Goal: Task Accomplishment & Management: Use online tool/utility

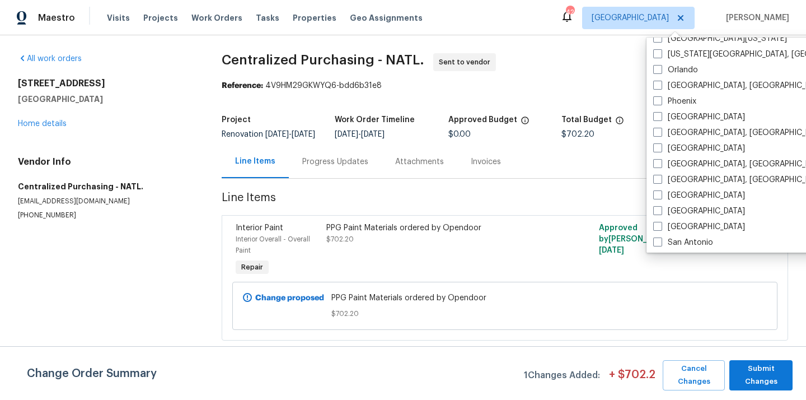
scroll to position [613, 0]
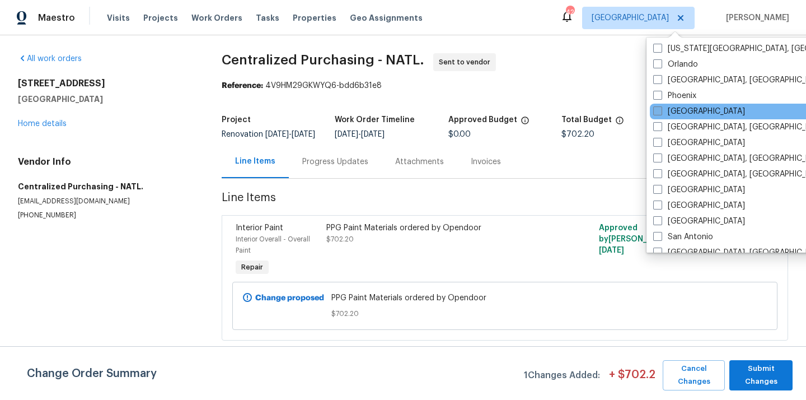
click at [675, 112] on label "[GEOGRAPHIC_DATA]" at bounding box center [699, 111] width 92 height 11
click at [661, 112] on input "[GEOGRAPHIC_DATA]" at bounding box center [656, 109] width 7 height 7
checkbox input "true"
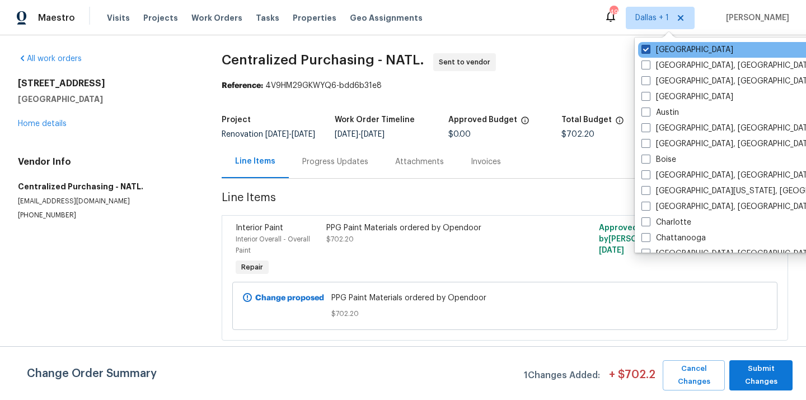
click at [658, 51] on label "[GEOGRAPHIC_DATA]" at bounding box center [688, 49] width 92 height 11
click at [649, 51] on input "[GEOGRAPHIC_DATA]" at bounding box center [645, 47] width 7 height 7
checkbox input "false"
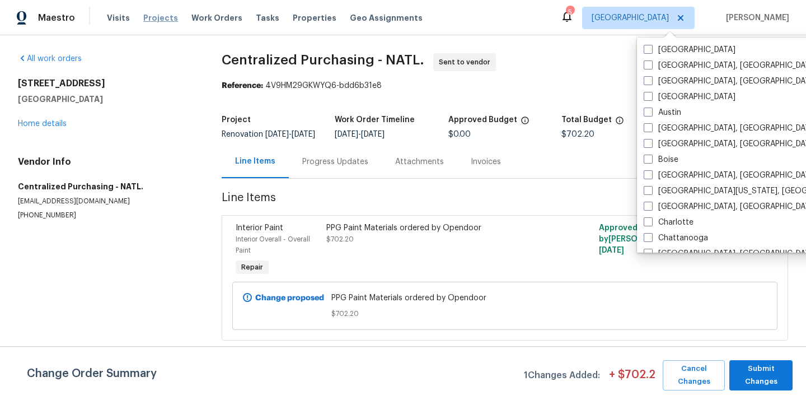
click at [143, 17] on span "Projects" at bounding box center [160, 17] width 35 height 11
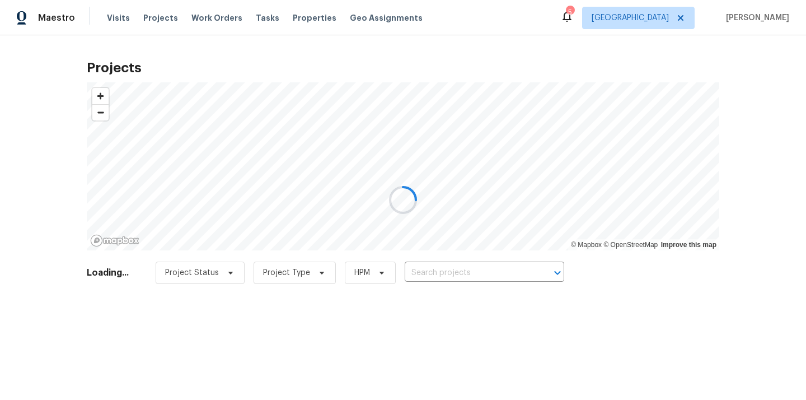
click at [453, 275] on div at bounding box center [403, 200] width 806 height 400
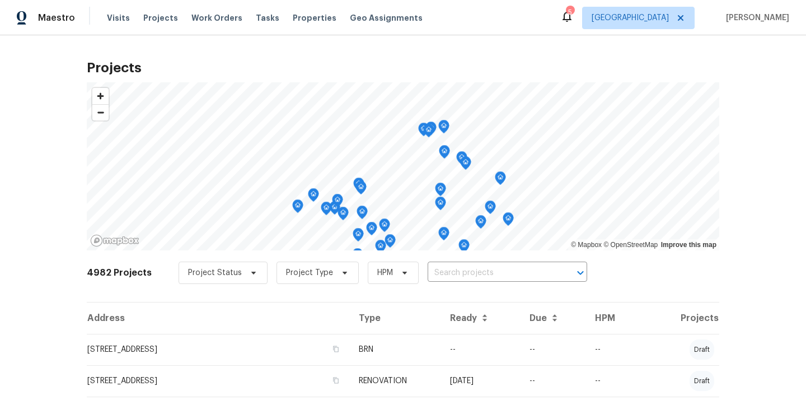
click at [453, 275] on input "text" at bounding box center [492, 272] width 128 height 17
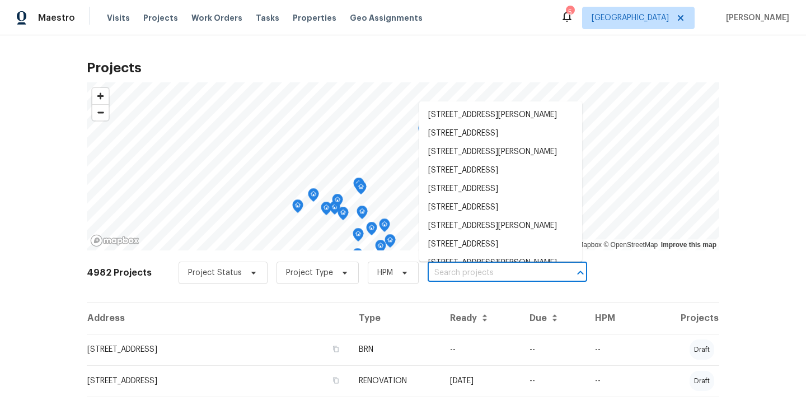
paste input "1602 NW 119th St Vancouver WA 98685"
type input "1602 NW 119th St Vancouver WA 98685"
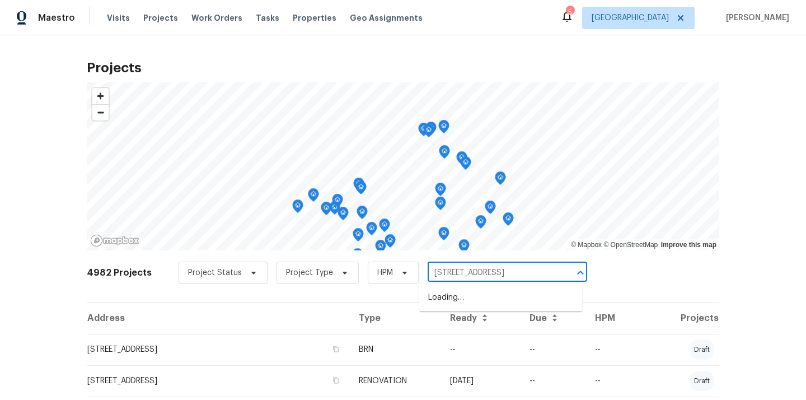
scroll to position [0, 19]
click at [455, 301] on li "1602 NW 119th St, Vancouver, WA 98685" at bounding box center [500, 297] width 163 height 18
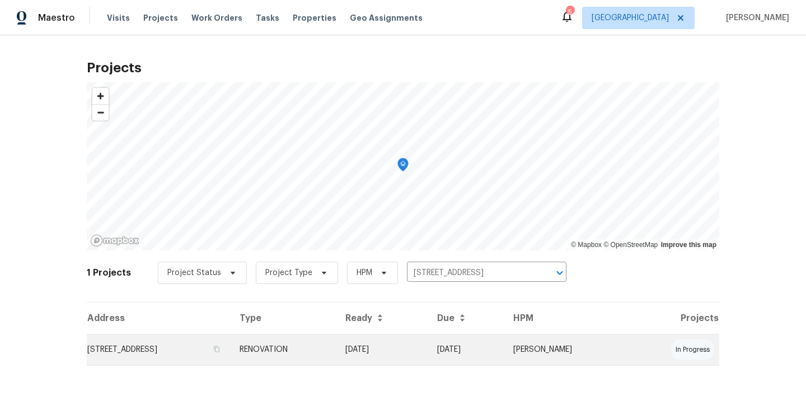
click at [231, 339] on td "1602 NW 119th St, Vancouver, WA 98685" at bounding box center [159, 349] width 144 height 31
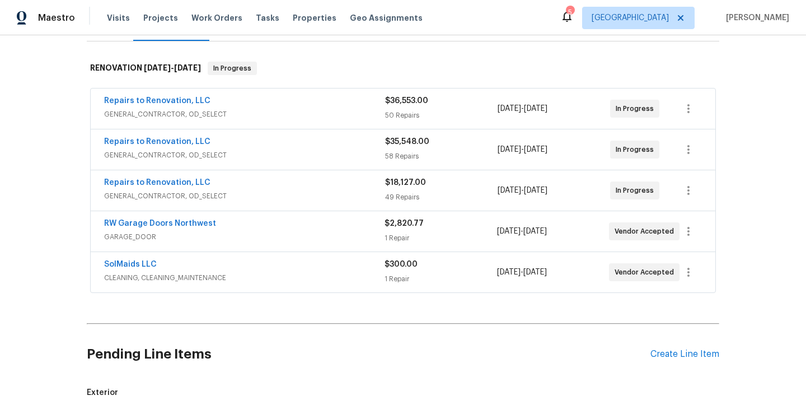
scroll to position [181, 0]
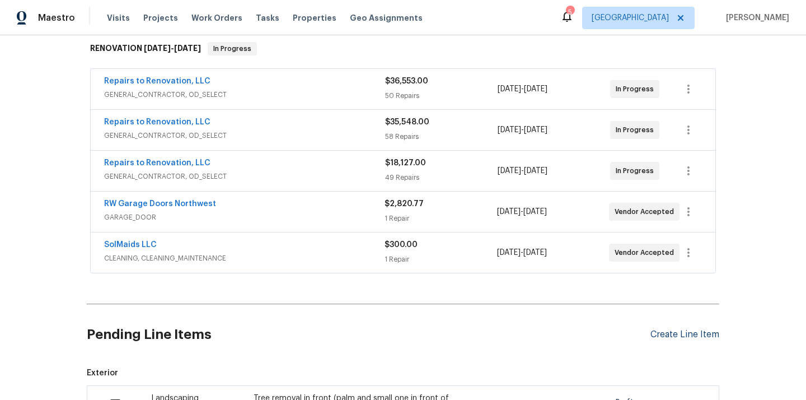
click at [669, 329] on div "Create Line Item" at bounding box center [685, 334] width 69 height 11
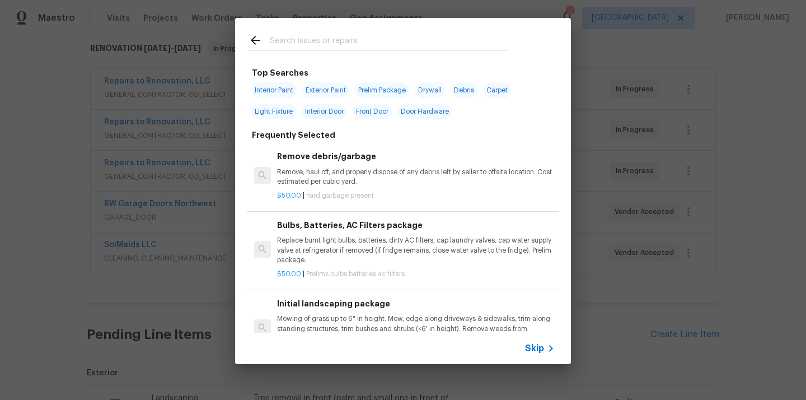
click at [386, 39] on input "text" at bounding box center [388, 42] width 237 height 17
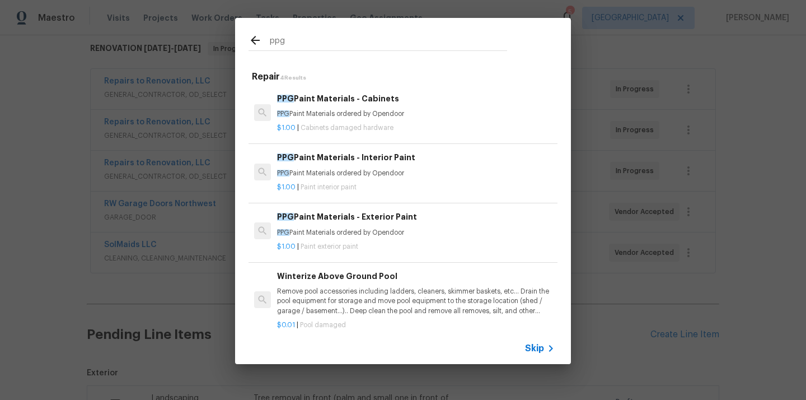
type input "ppg"
click at [358, 169] on p "PPG Paint Materials ordered by Opendoor" at bounding box center [416, 174] width 278 height 10
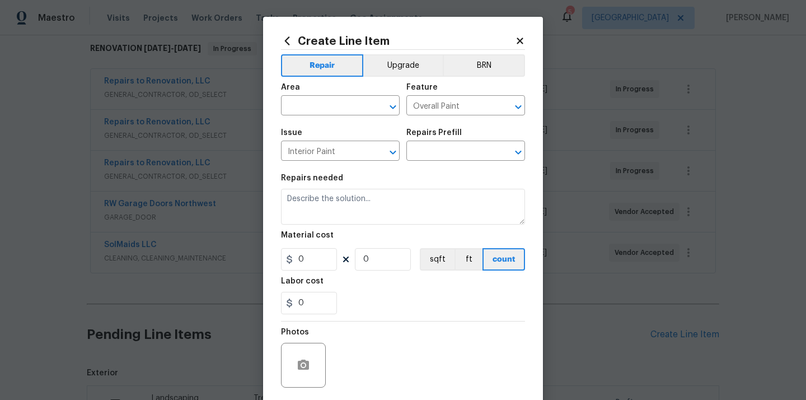
type input "PPG Paint Materials - Interior Paint $1.00"
type textarea "PPG Paint Materials ordered by Opendoor"
type input "1"
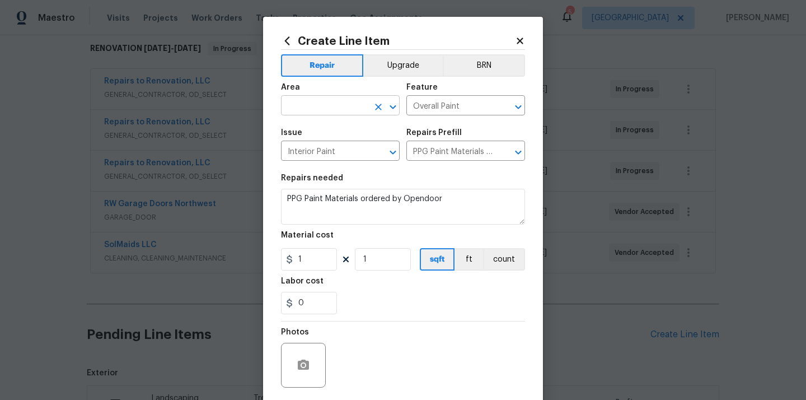
click at [340, 109] on input "text" at bounding box center [324, 106] width 87 height 17
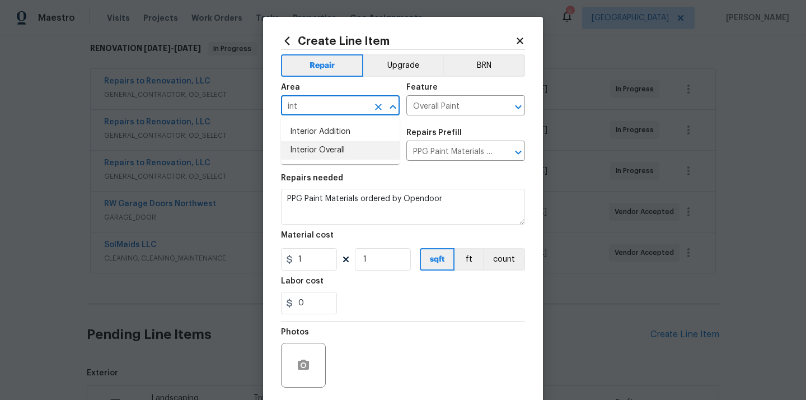
click at [335, 147] on li "Interior Overall" at bounding box center [340, 150] width 119 height 18
type input "Interior Overall"
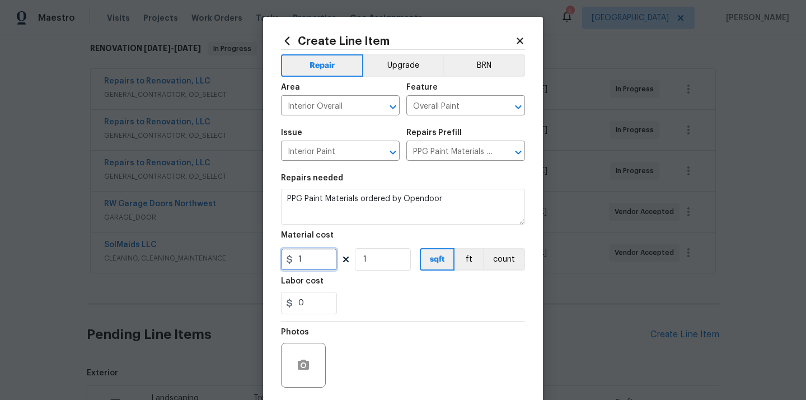
drag, startPoint x: 316, startPoint y: 260, endPoint x: 263, endPoint y: 253, distance: 54.2
click at [267, 255] on div "Create Line Item Repair Upgrade BRN Area Interior Overall ​ Feature Overall Pai…" at bounding box center [403, 241] width 280 height 448
paste input "2118.94"
type input "2118.94"
click at [390, 284] on div "Labor cost" at bounding box center [403, 284] width 244 height 15
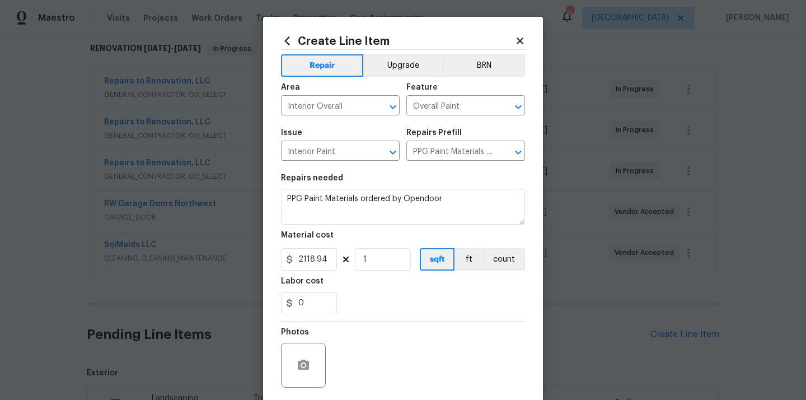
scroll to position [83, 0]
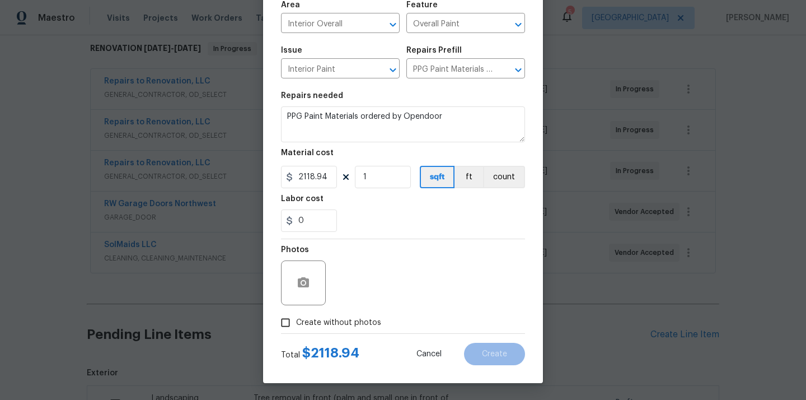
click at [355, 317] on span "Create without photos" at bounding box center [338, 323] width 85 height 12
click at [296, 316] on input "Create without photos" at bounding box center [285, 322] width 21 height 21
checkbox input "true"
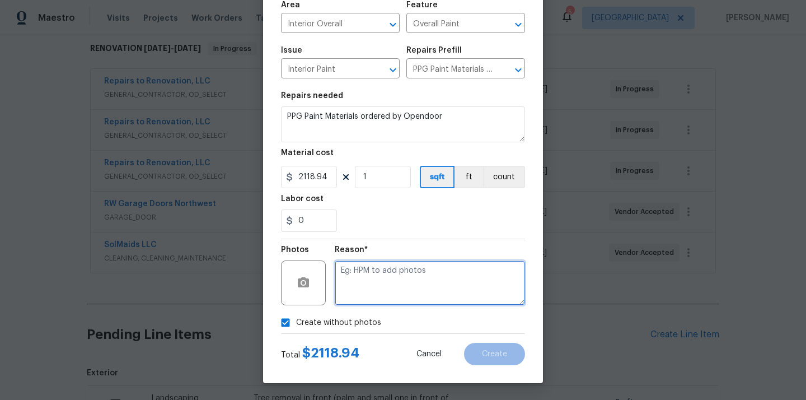
drag, startPoint x: 377, startPoint y: 288, endPoint x: 377, endPoint y: 273, distance: 15.1
click at [377, 288] on textarea at bounding box center [430, 282] width 190 height 45
type textarea "N/A"
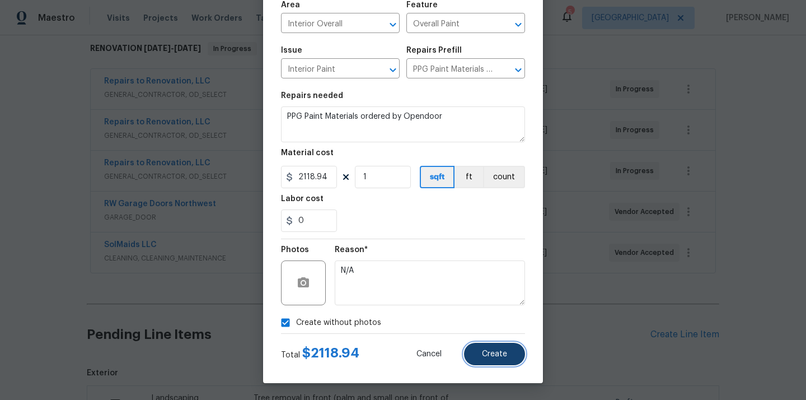
click at [486, 353] on span "Create" at bounding box center [494, 354] width 25 height 8
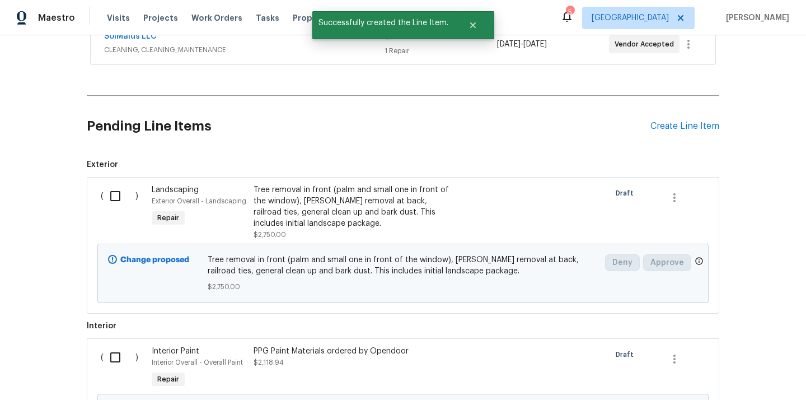
scroll to position [519, 0]
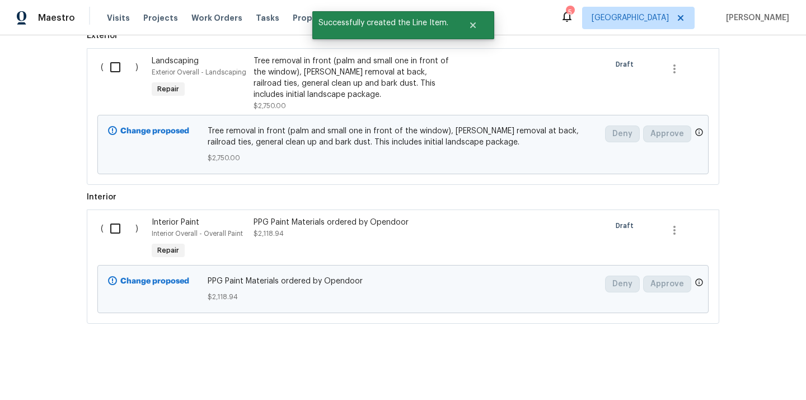
click at [116, 227] on input "checkbox" at bounding box center [120, 229] width 32 height 24
checkbox input "true"
click at [717, 372] on span "Create Work Order" at bounding box center [742, 372] width 74 height 14
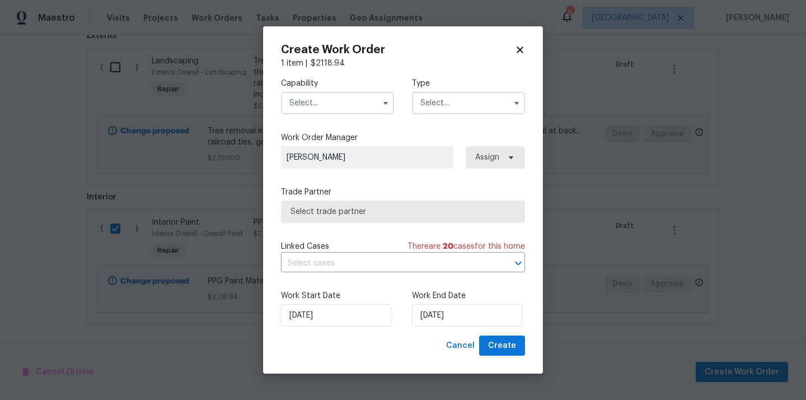
click at [333, 92] on input "text" at bounding box center [337, 103] width 113 height 22
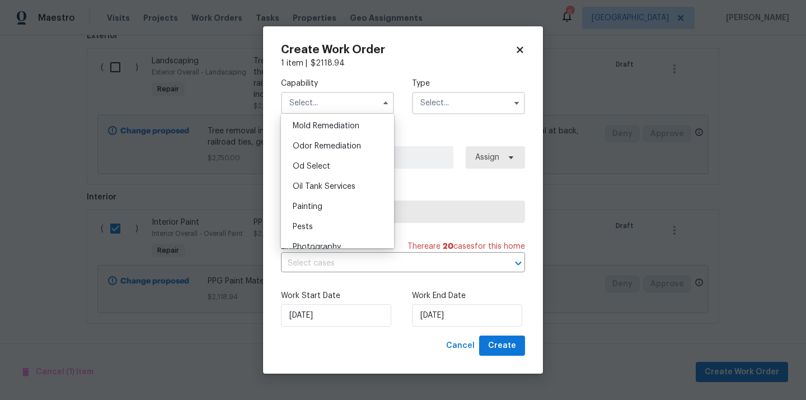
scroll to position [861, 0]
click at [345, 205] on div "Painting" at bounding box center [337, 206] width 107 height 20
type input "Painting"
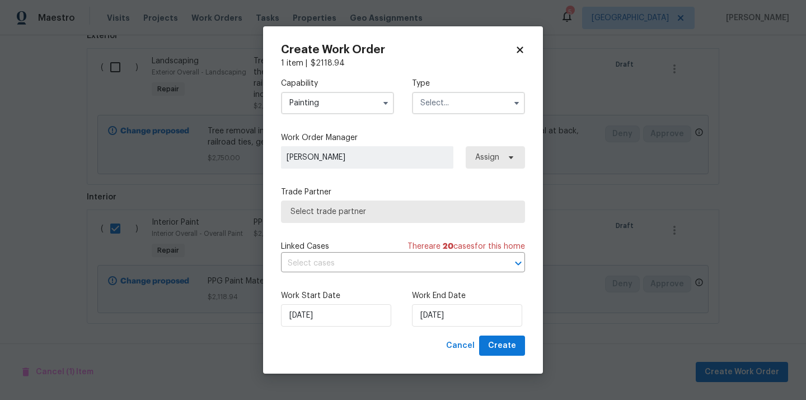
click at [458, 106] on input "text" at bounding box center [468, 103] width 113 height 22
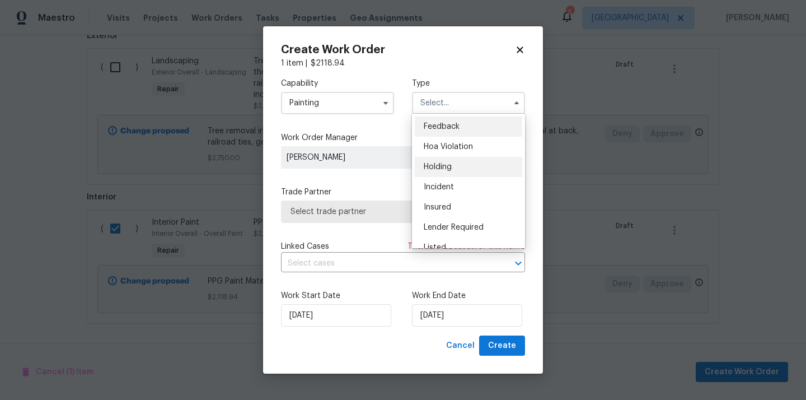
scroll to position [254, 0]
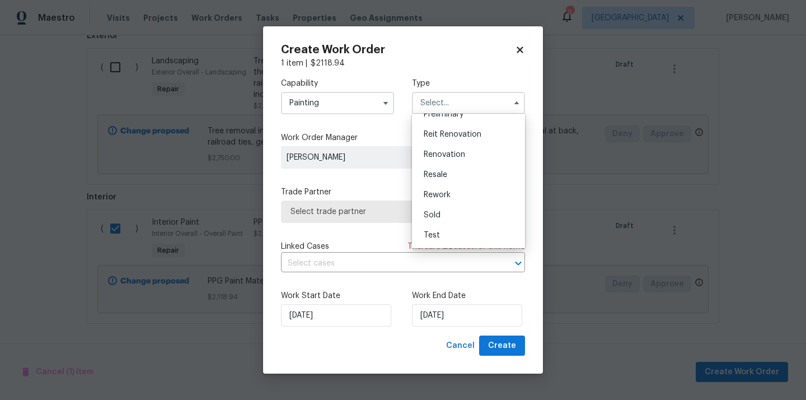
click at [458, 156] on span "Renovation" at bounding box center [444, 155] width 41 height 8
type input "Renovation"
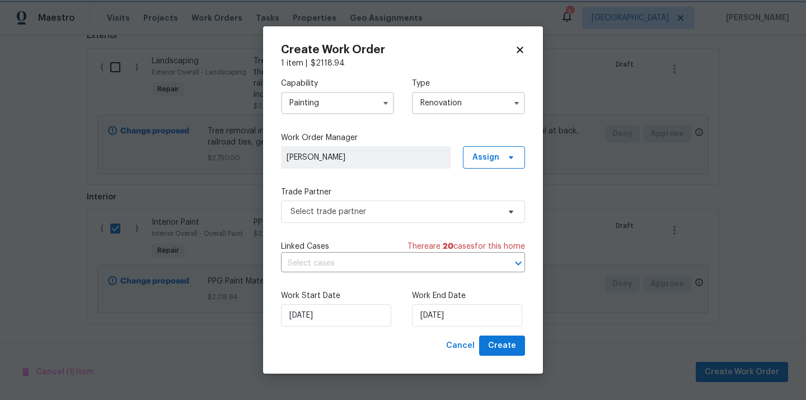
scroll to position [0, 0]
click at [499, 144] on div "Work Order Manager Karen Mattingley Assign" at bounding box center [403, 150] width 244 height 36
click at [495, 154] on span "Assign" at bounding box center [486, 157] width 27 height 11
click at [495, 197] on div "Assign to me" at bounding box center [499, 205] width 63 height 16
click at [489, 208] on div "Assign to me" at bounding box center [495, 204] width 49 height 11
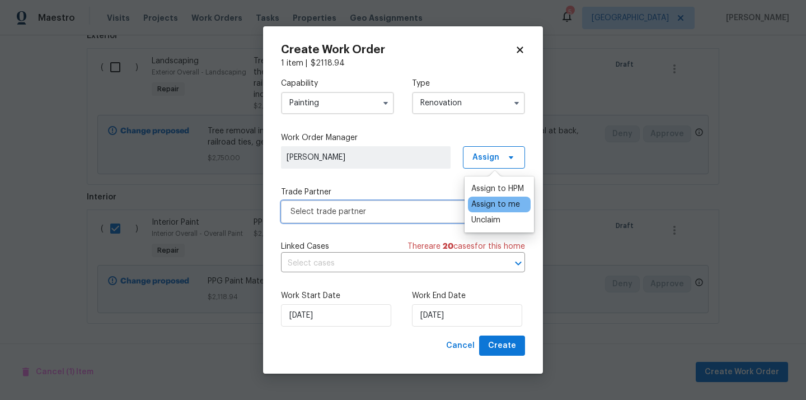
click at [462, 214] on span "Select trade partner" at bounding box center [395, 211] width 209 height 11
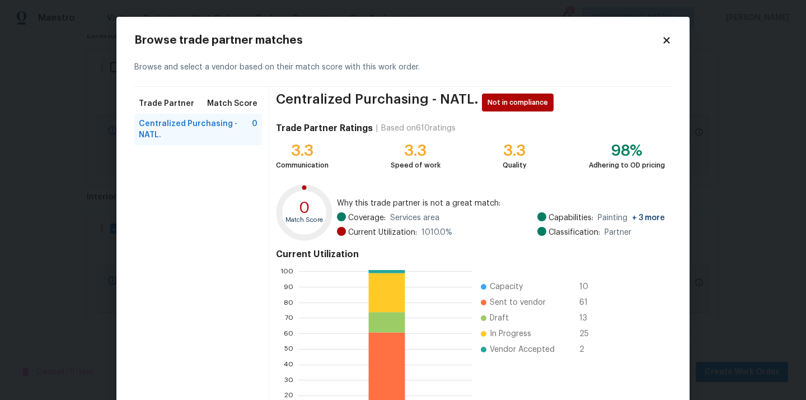
scroll to position [94, 0]
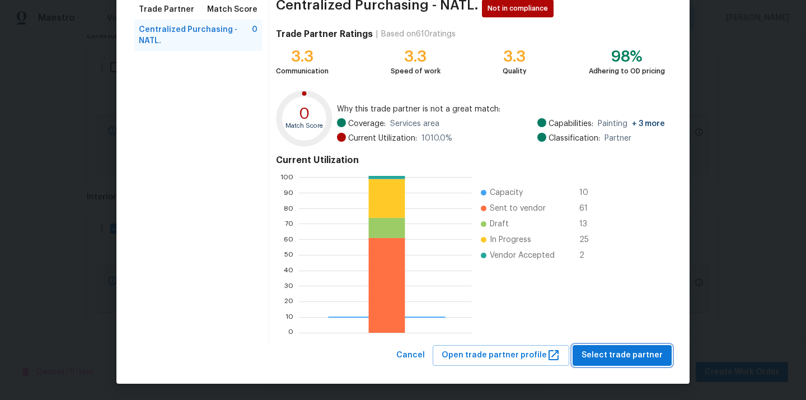
click at [657, 352] on span "Select trade partner" at bounding box center [622, 355] width 81 height 14
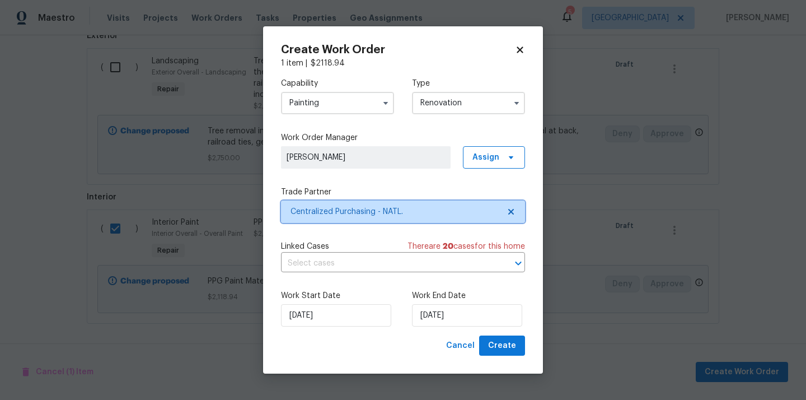
scroll to position [0, 0]
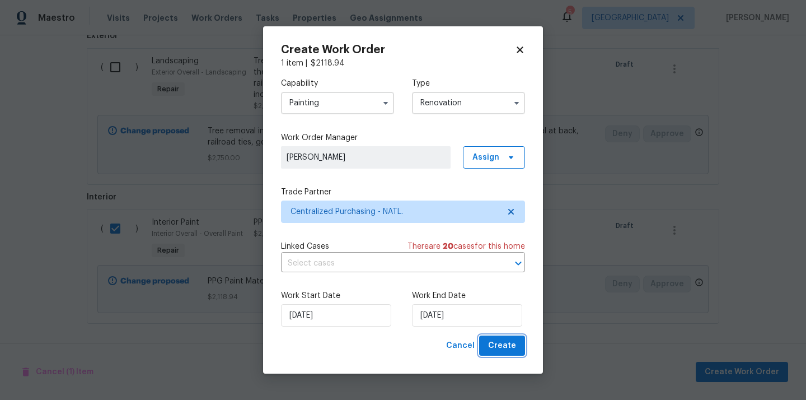
click at [504, 341] on span "Create" at bounding box center [502, 346] width 28 height 14
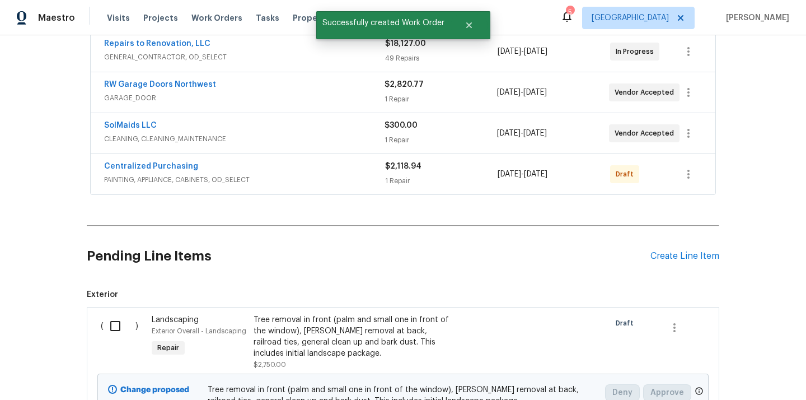
scroll to position [264, 0]
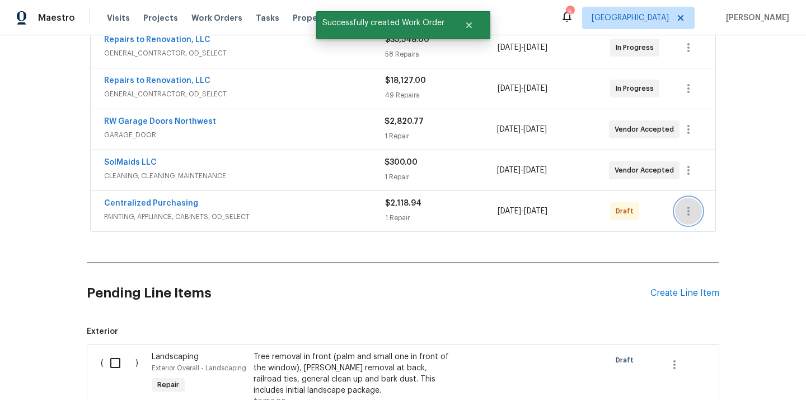
click at [689, 209] on icon "button" at bounding box center [688, 210] width 13 height 13
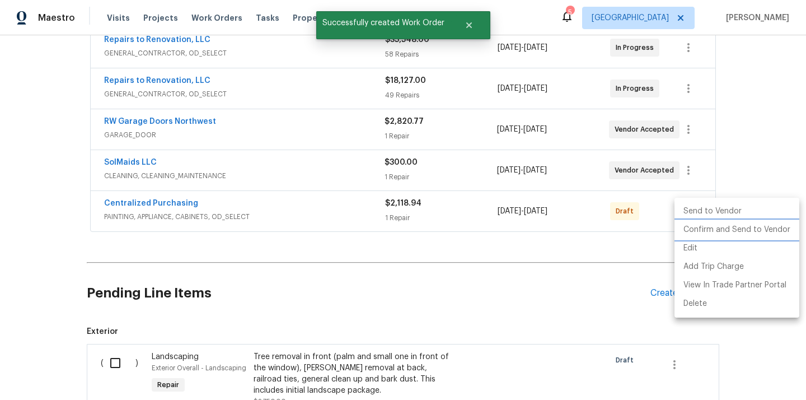
click at [703, 228] on li "Confirm and Send to Vendor" at bounding box center [737, 230] width 125 height 18
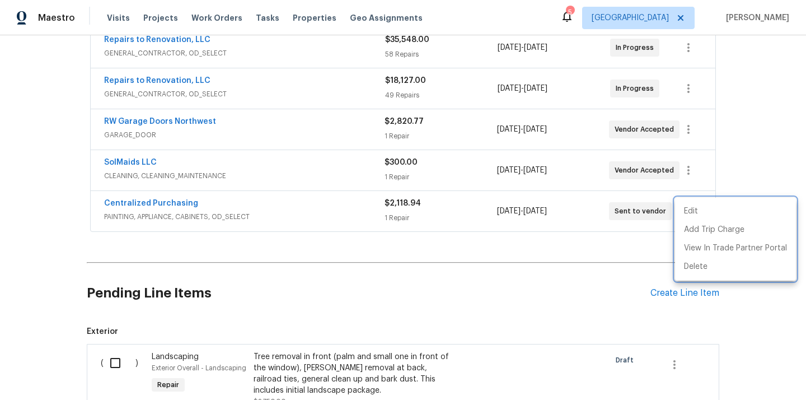
click at [169, 205] on div at bounding box center [403, 200] width 806 height 400
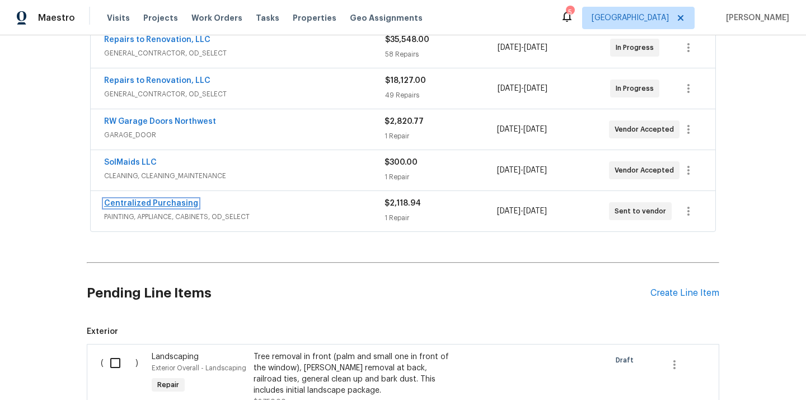
click at [160, 202] on link "Centralized Purchasing" at bounding box center [151, 203] width 94 height 8
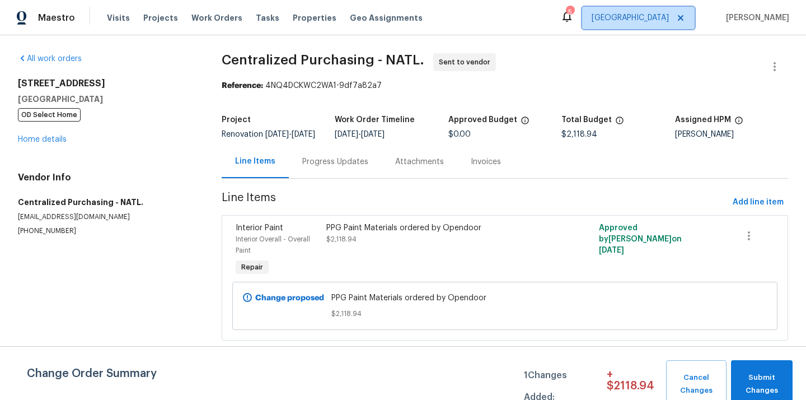
click at [669, 16] on span "[GEOGRAPHIC_DATA]" at bounding box center [630, 17] width 77 height 11
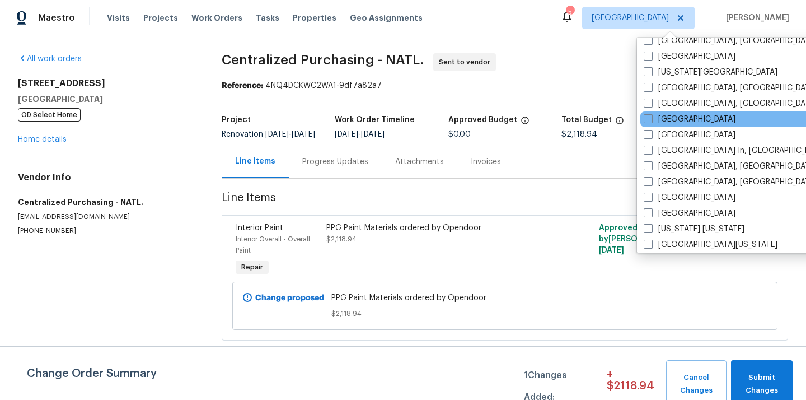
scroll to position [411, 0]
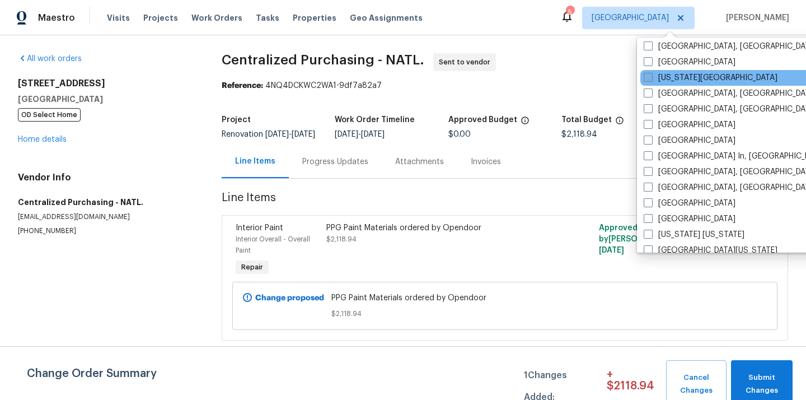
click at [661, 83] on label "[US_STATE][GEOGRAPHIC_DATA]" at bounding box center [711, 77] width 134 height 11
click at [651, 80] on input "[US_STATE][GEOGRAPHIC_DATA]" at bounding box center [647, 75] width 7 height 7
checkbox input "true"
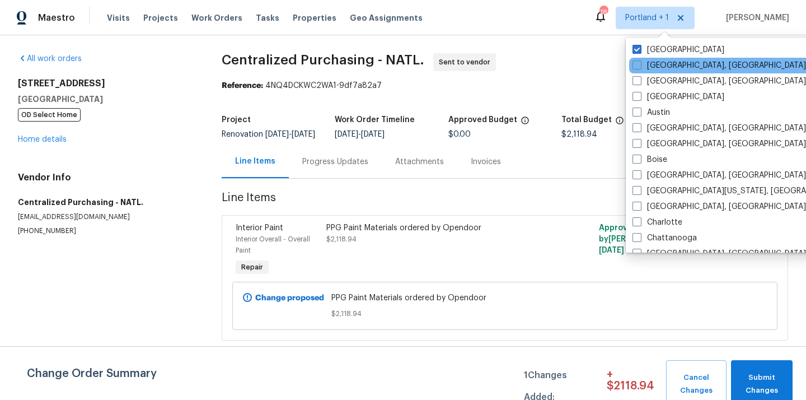
click at [657, 58] on div "[GEOGRAPHIC_DATA], [GEOGRAPHIC_DATA]" at bounding box center [742, 66] width 226 height 16
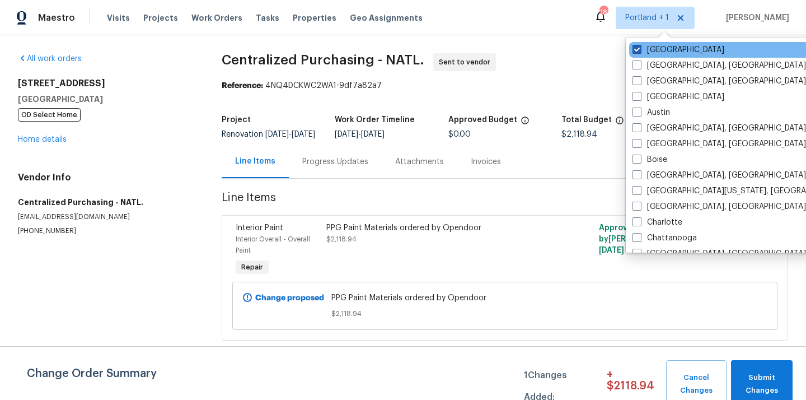
click at [654, 49] on label "[GEOGRAPHIC_DATA]" at bounding box center [679, 49] width 92 height 11
click at [640, 49] on input "[GEOGRAPHIC_DATA]" at bounding box center [636, 47] width 7 height 7
checkbox input "false"
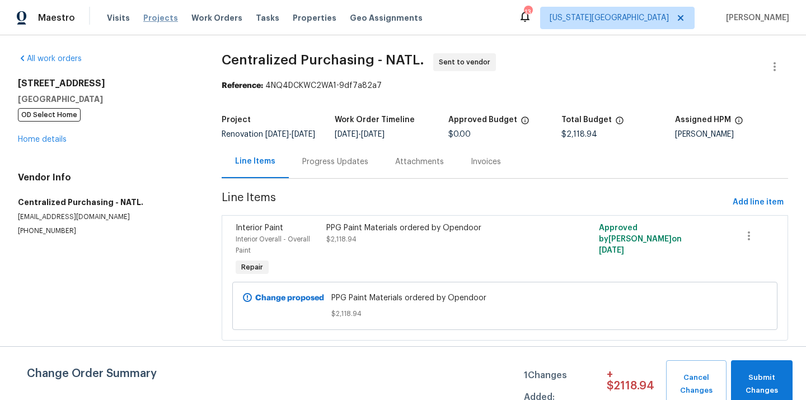
click at [148, 16] on span "Projects" at bounding box center [160, 17] width 35 height 11
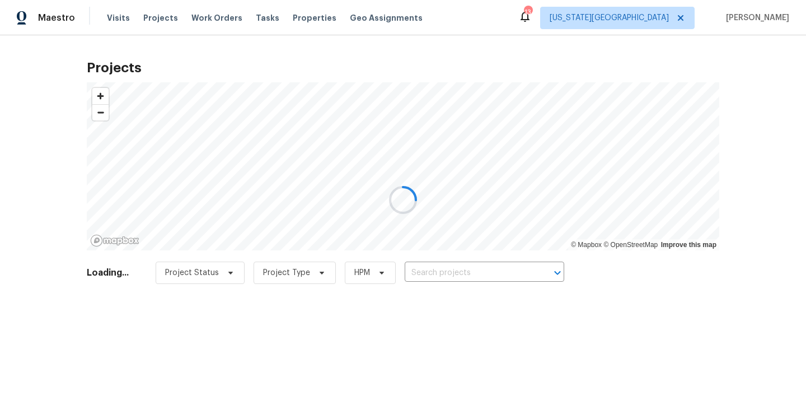
click at [448, 273] on div at bounding box center [403, 200] width 806 height 400
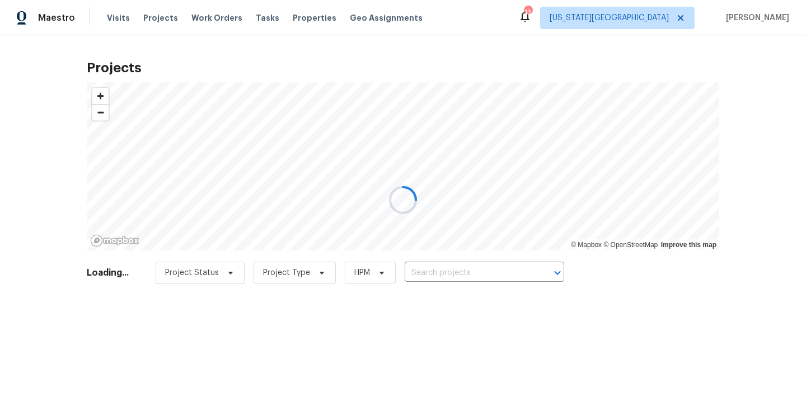
click at [448, 273] on div at bounding box center [403, 200] width 806 height 400
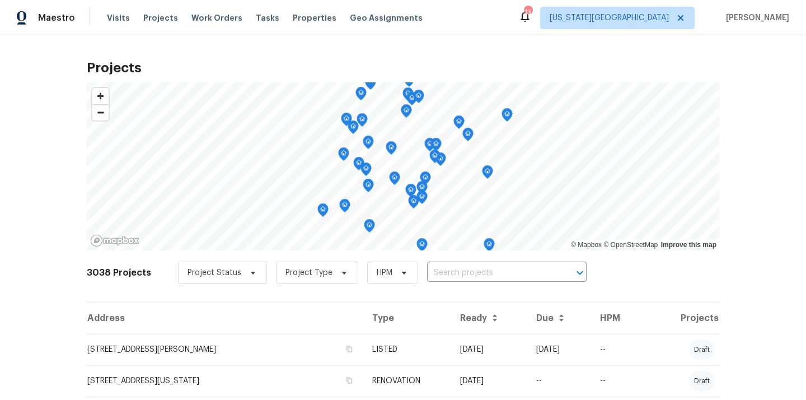
click at [448, 273] on input "text" at bounding box center [491, 272] width 128 height 17
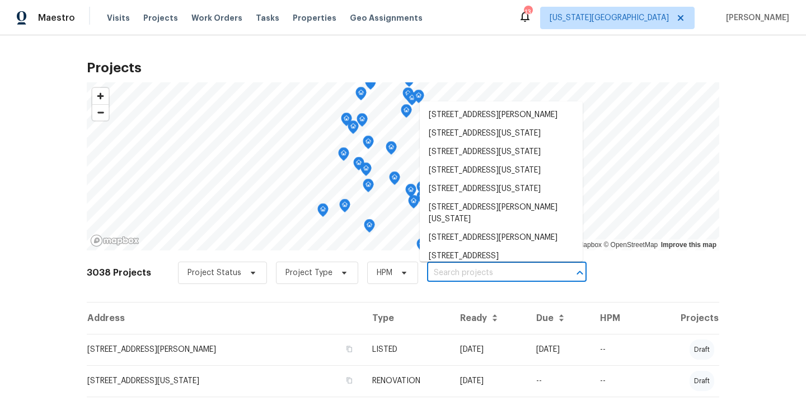
paste input "6700 NW 50th St Kansas City MO 64151"
type input "6700 NW 50th St Kansas City MO 64151"
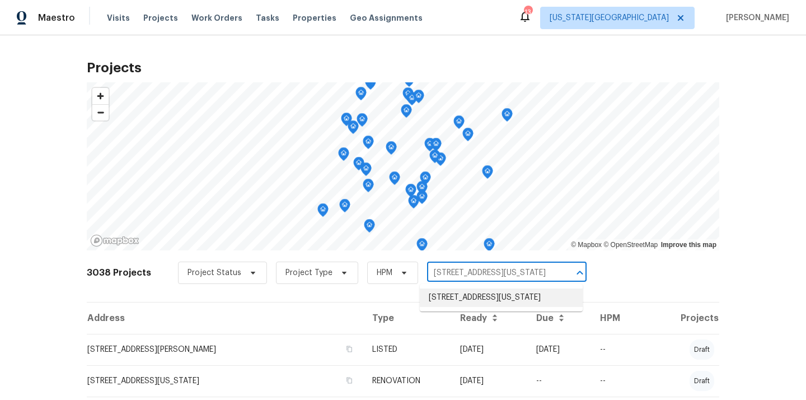
click at [447, 297] on li "[STREET_ADDRESS][US_STATE]" at bounding box center [501, 297] width 163 height 18
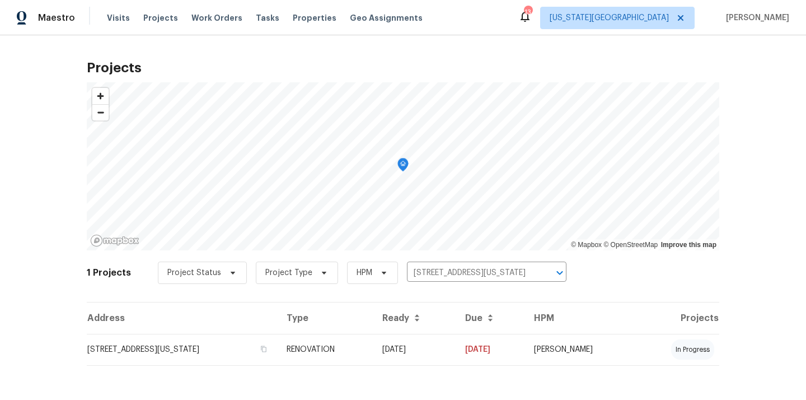
click at [230, 340] on td "[STREET_ADDRESS][US_STATE]" at bounding box center [182, 349] width 191 height 31
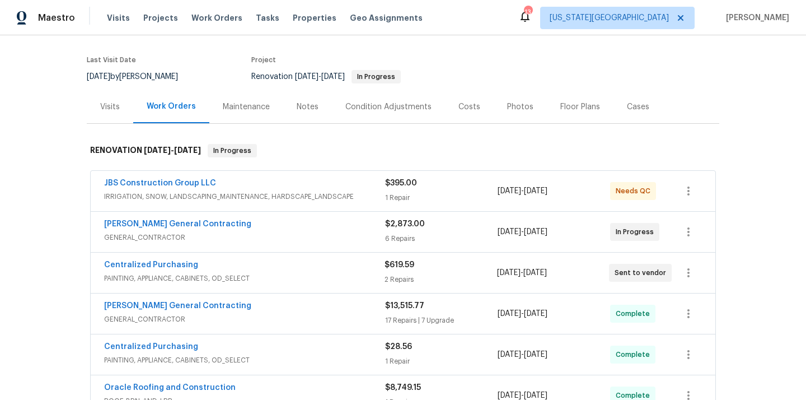
scroll to position [85, 0]
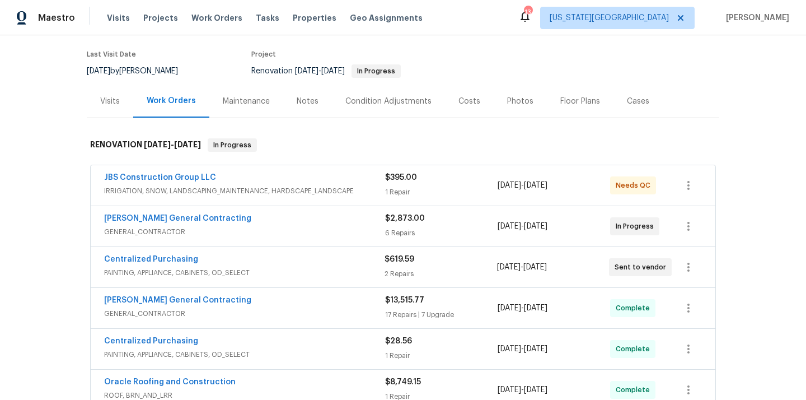
click at [108, 105] on div "Visits" at bounding box center [110, 101] width 20 height 11
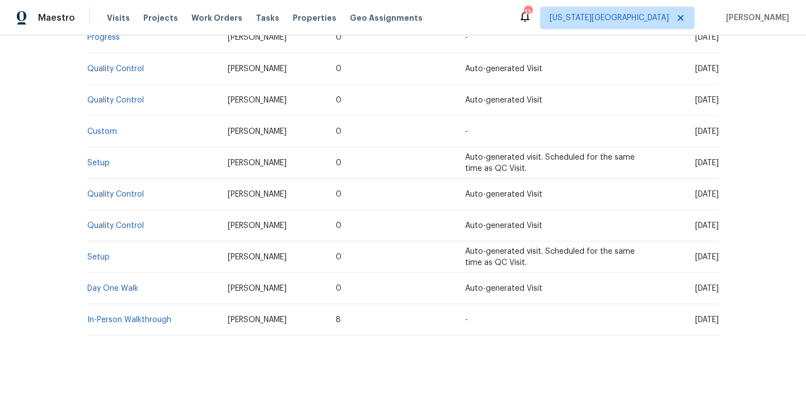
scroll to position [337, 0]
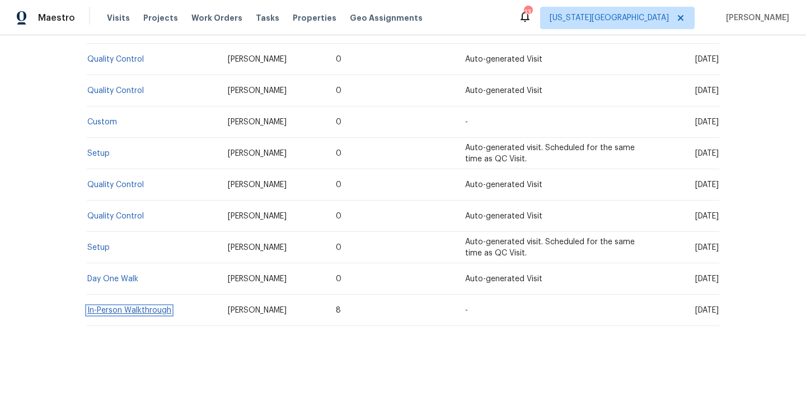
click at [144, 308] on link "In-Person Walkthrough" at bounding box center [129, 310] width 84 height 8
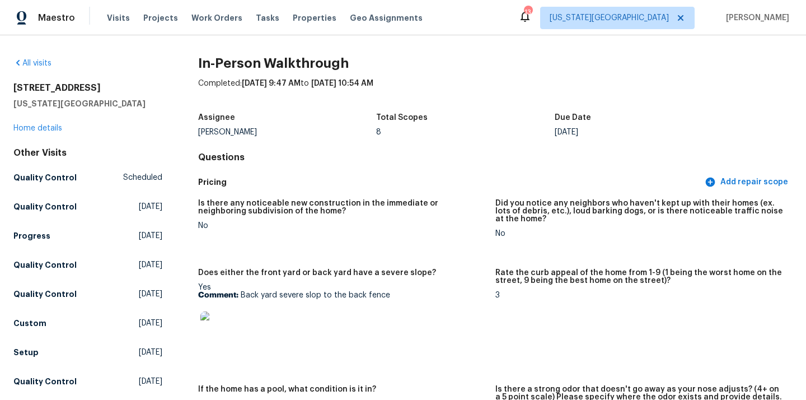
scroll to position [97, 0]
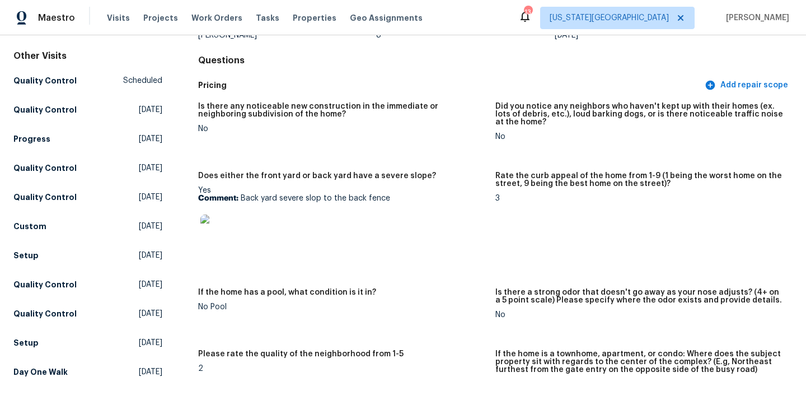
click at [224, 227] on img at bounding box center [218, 232] width 36 height 36
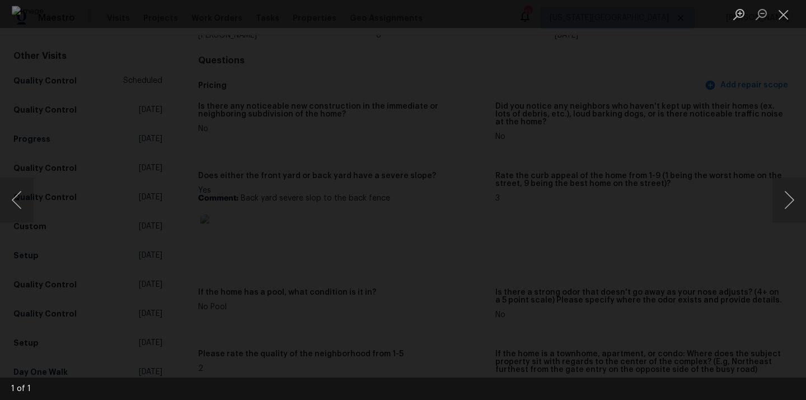
click at [719, 252] on div "Lightbox" at bounding box center [403, 200] width 806 height 400
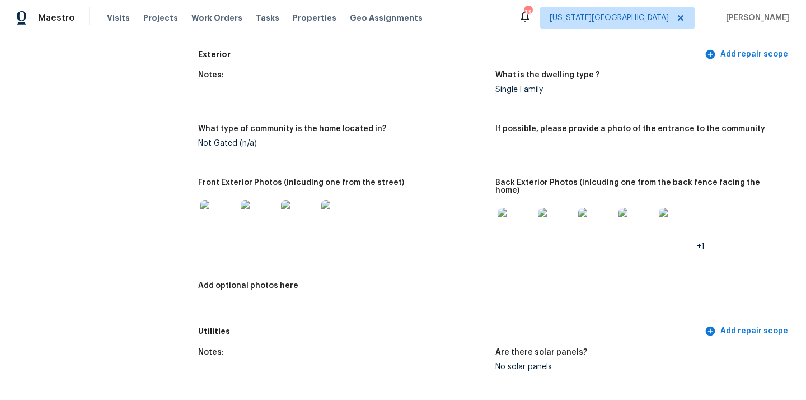
scroll to position [459, 0]
click at [523, 225] on img at bounding box center [516, 225] width 36 height 36
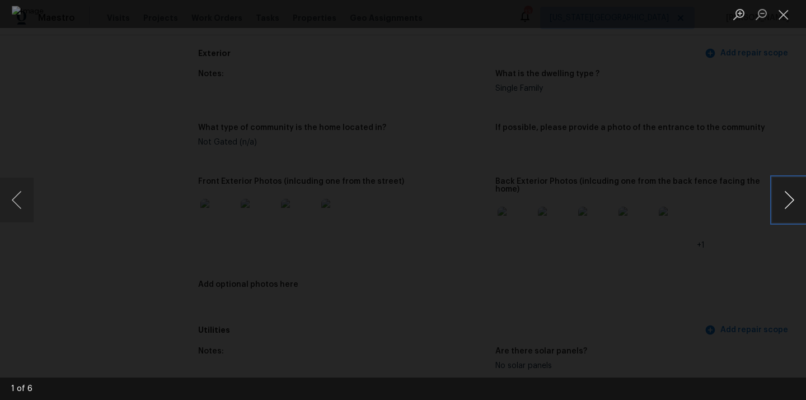
click at [787, 198] on button "Next image" at bounding box center [790, 199] width 34 height 45
click at [780, 195] on button "Next image" at bounding box center [790, 199] width 34 height 45
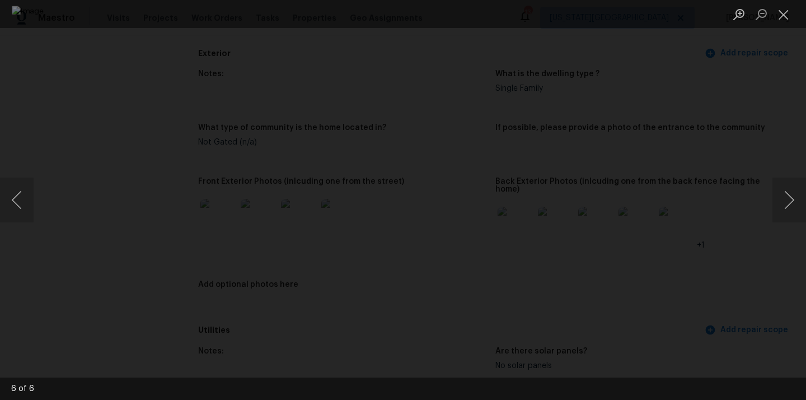
click at [751, 135] on div "Lightbox" at bounding box center [403, 200] width 806 height 400
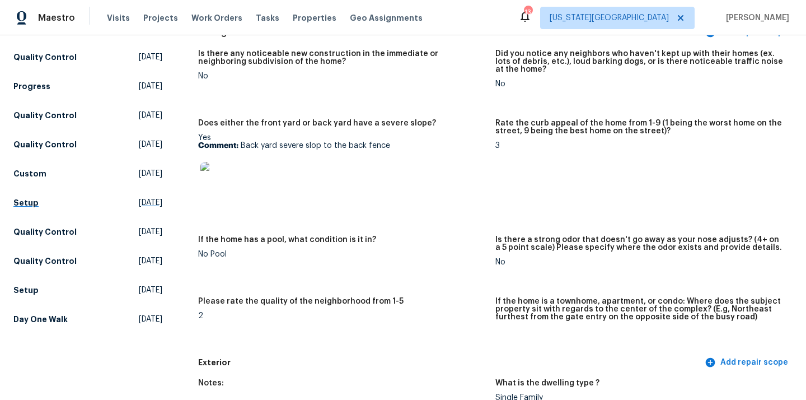
scroll to position [151, 0]
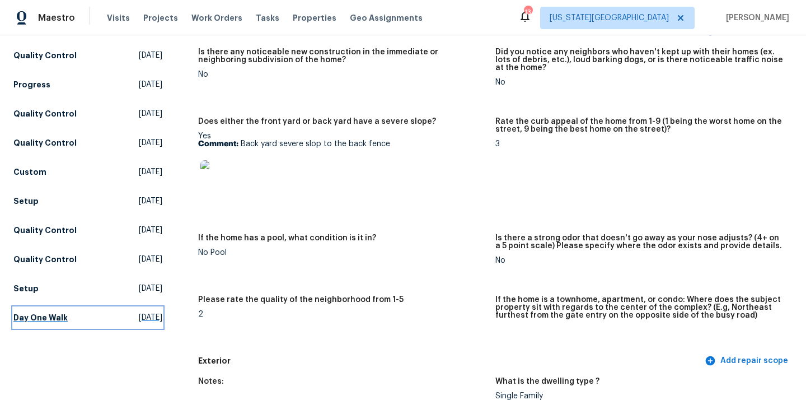
click at [46, 312] on h5 "Day One Walk" at bounding box center [40, 317] width 54 height 11
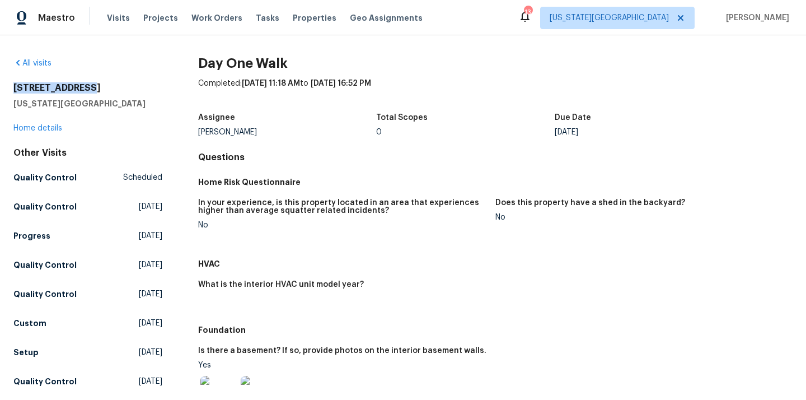
drag, startPoint x: 92, startPoint y: 91, endPoint x: 3, endPoint y: 91, distance: 88.5
click at [3, 91] on div "All visits 6700 NW 50th St Kansas City, MO 64151 Home details Other Visits Qual…" at bounding box center [403, 217] width 806 height 364
copy h2 "[STREET_ADDRESS]"
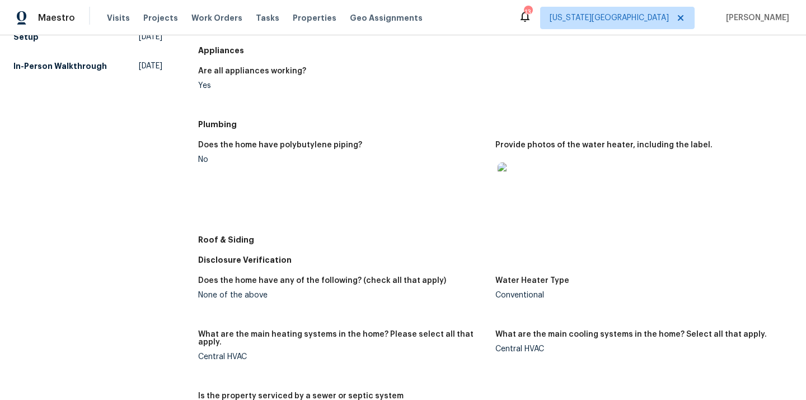
scroll to position [288, 0]
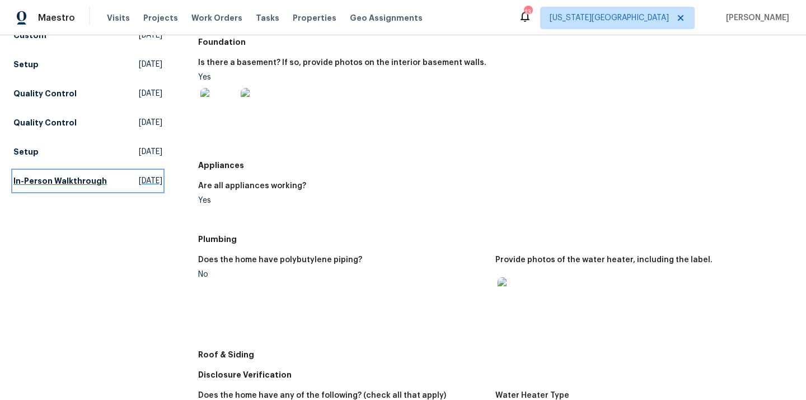
click at [45, 184] on h5 "In-Person Walkthrough" at bounding box center [59, 180] width 93 height 11
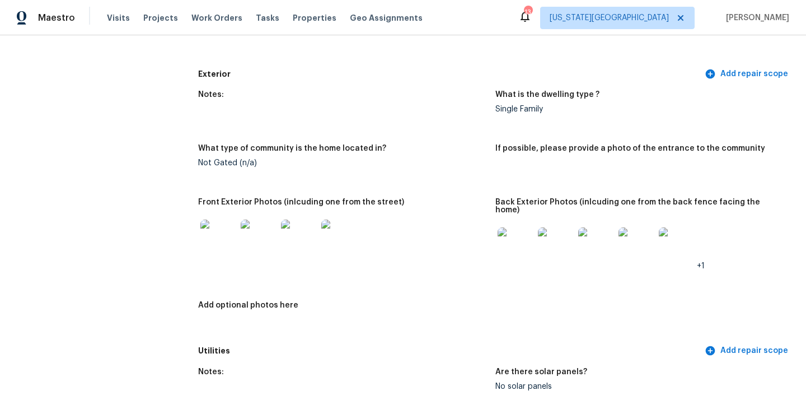
scroll to position [428, 0]
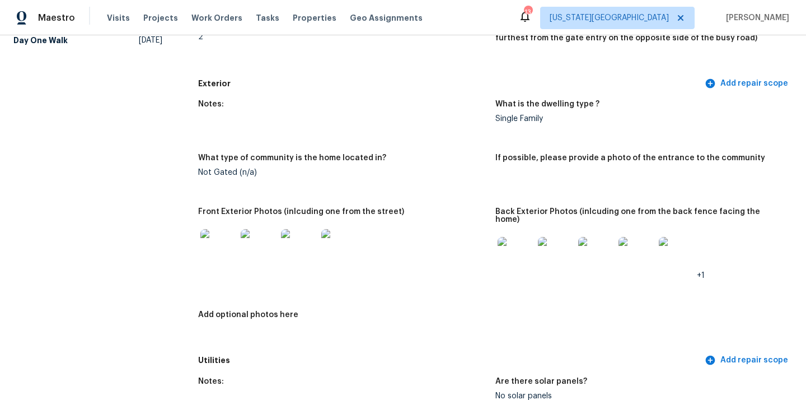
click at [509, 237] on img at bounding box center [516, 255] width 36 height 36
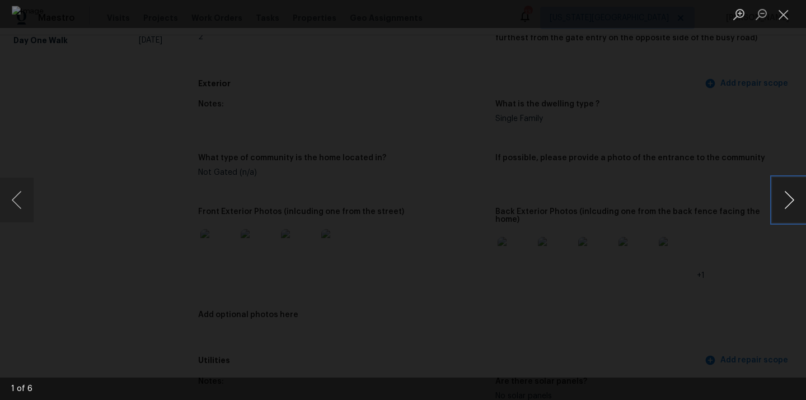
click at [794, 194] on button "Next image" at bounding box center [790, 199] width 34 height 45
click at [734, 80] on div "Lightbox" at bounding box center [403, 200] width 806 height 400
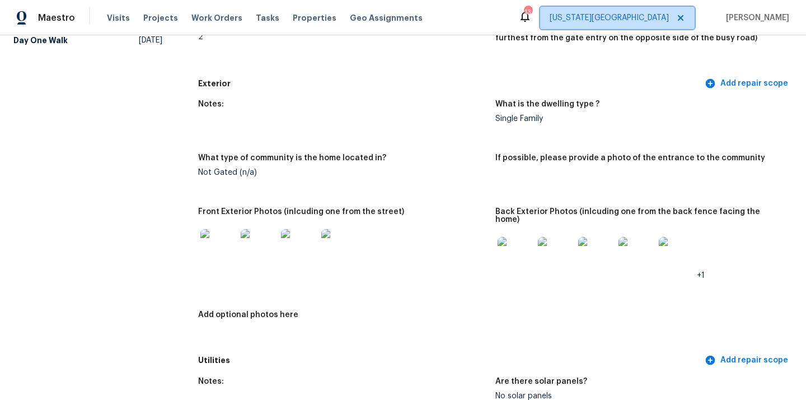
click at [665, 21] on span "[US_STATE][GEOGRAPHIC_DATA]" at bounding box center [609, 17] width 119 height 11
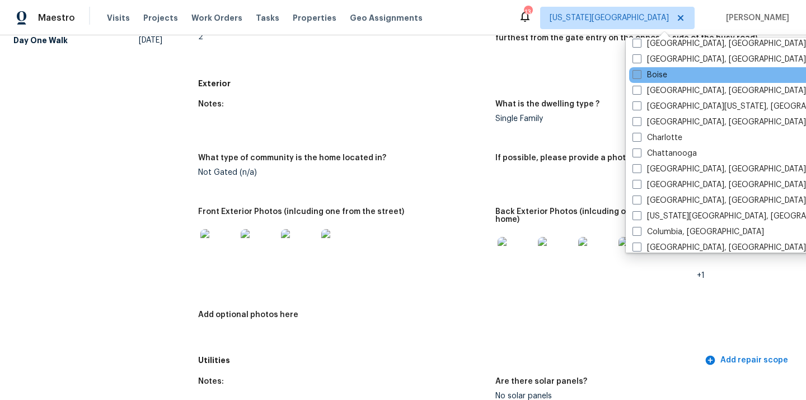
scroll to position [92, 0]
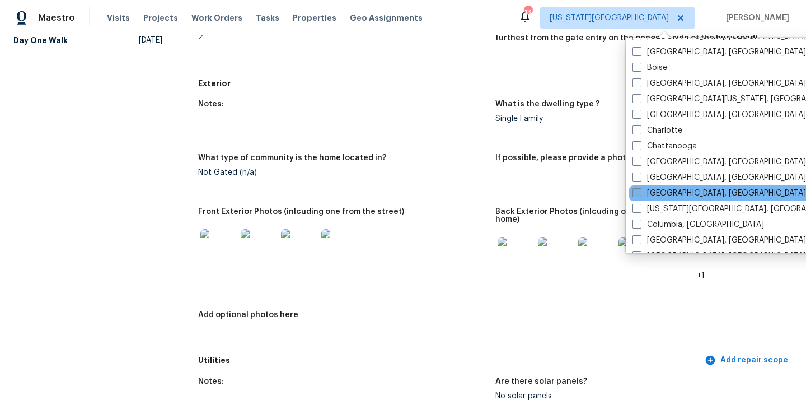
click at [657, 189] on label "[GEOGRAPHIC_DATA], [GEOGRAPHIC_DATA]" at bounding box center [720, 193] width 174 height 11
click at [640, 189] on input "[GEOGRAPHIC_DATA], [GEOGRAPHIC_DATA]" at bounding box center [636, 191] width 7 height 7
checkbox input "true"
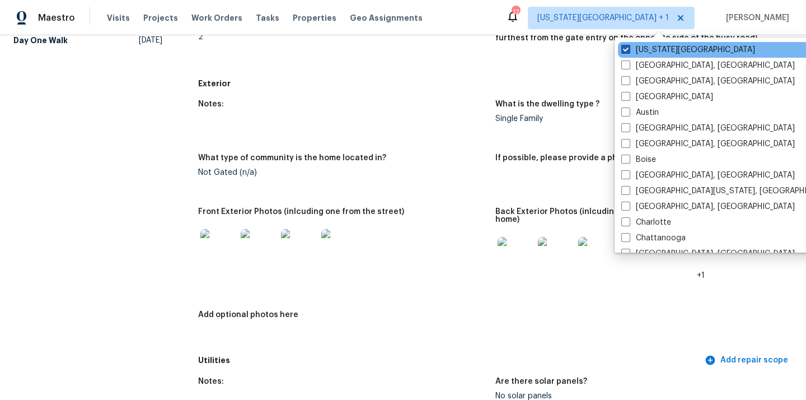
click at [633, 52] on label "[US_STATE][GEOGRAPHIC_DATA]" at bounding box center [688, 49] width 134 height 11
click at [629, 52] on input "[US_STATE][GEOGRAPHIC_DATA]" at bounding box center [624, 47] width 7 height 7
checkbox input "false"
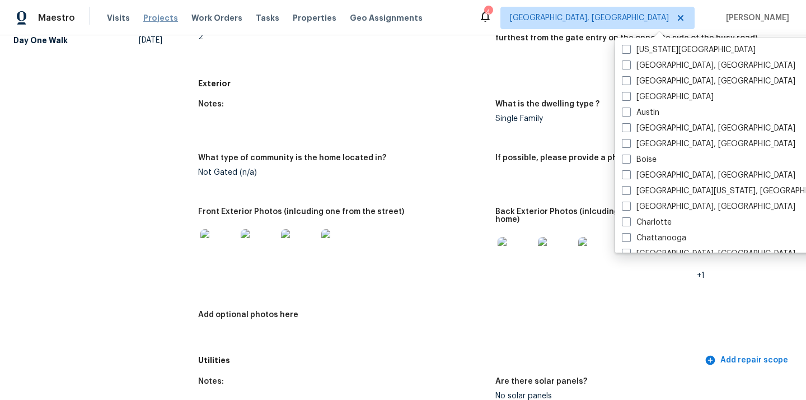
click at [156, 20] on span "Projects" at bounding box center [160, 17] width 35 height 11
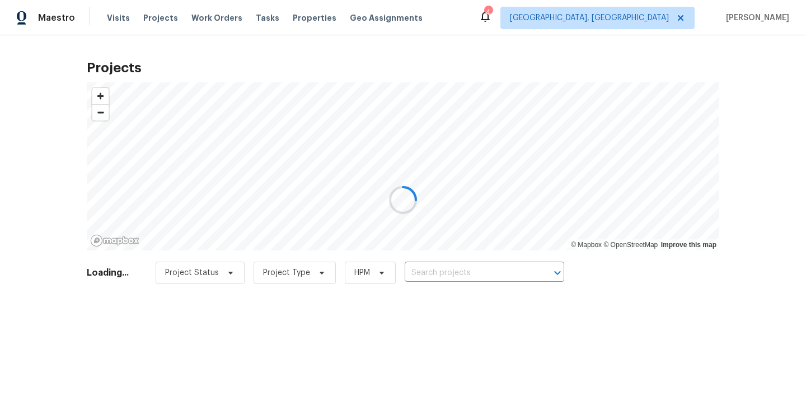
click at [456, 271] on div at bounding box center [403, 200] width 806 height 400
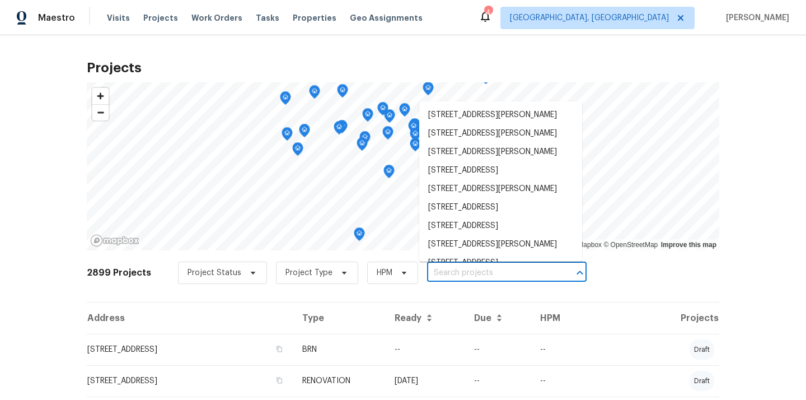
click at [480, 273] on input "text" at bounding box center [491, 272] width 128 height 17
paste input "7010 Woodhaven Ave, Cleveland, OH 44144"
type input "7010 Woodhaven Ave, Cleveland, OH 44144"
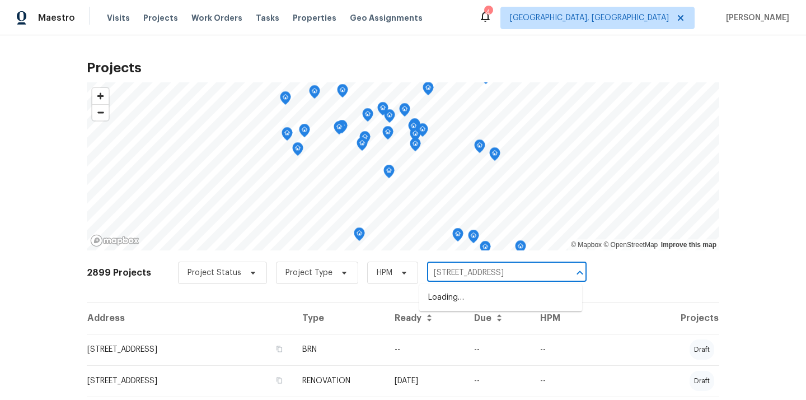
scroll to position [0, 35]
click at [472, 296] on li "7010 Woodhaven Ave, Cleveland, OH 44144" at bounding box center [500, 297] width 163 height 18
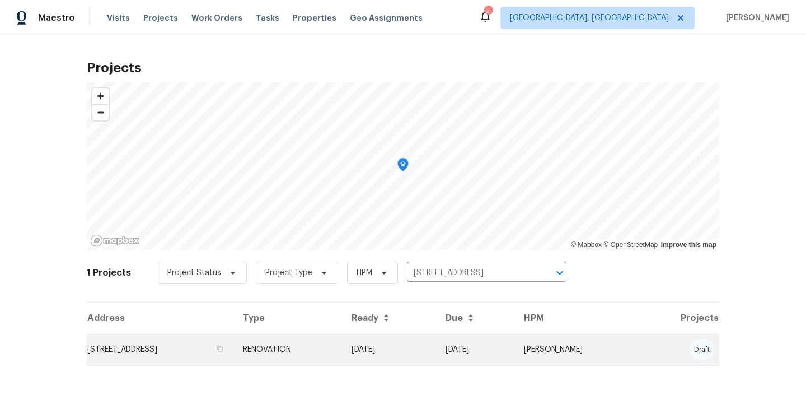
click at [134, 356] on td "7010 Woodhaven Ave, Cleveland, OH 44144" at bounding box center [160, 349] width 147 height 31
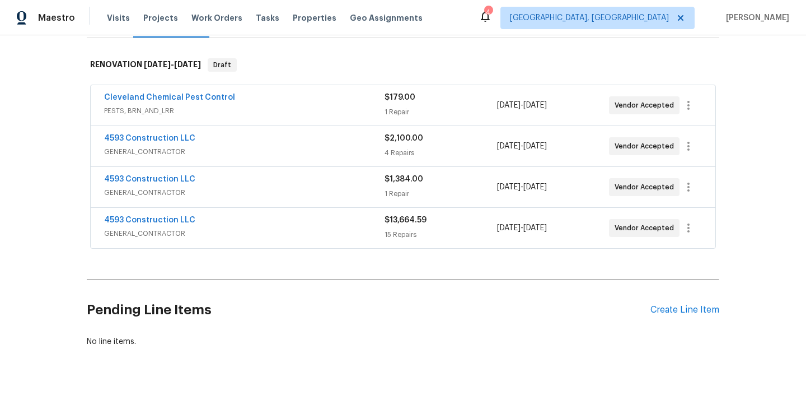
scroll to position [161, 0]
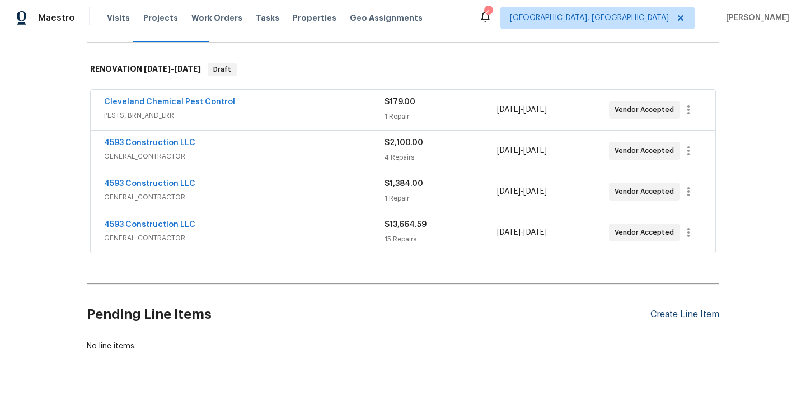
click at [664, 312] on div "Create Line Item" at bounding box center [685, 314] width 69 height 11
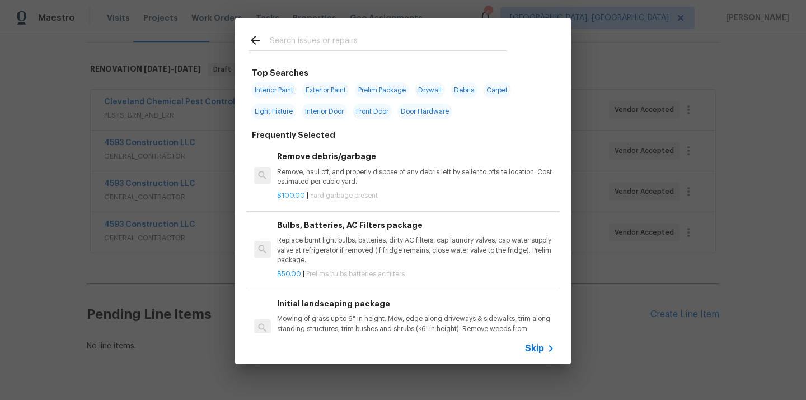
click at [402, 39] on input "text" at bounding box center [388, 42] width 237 height 17
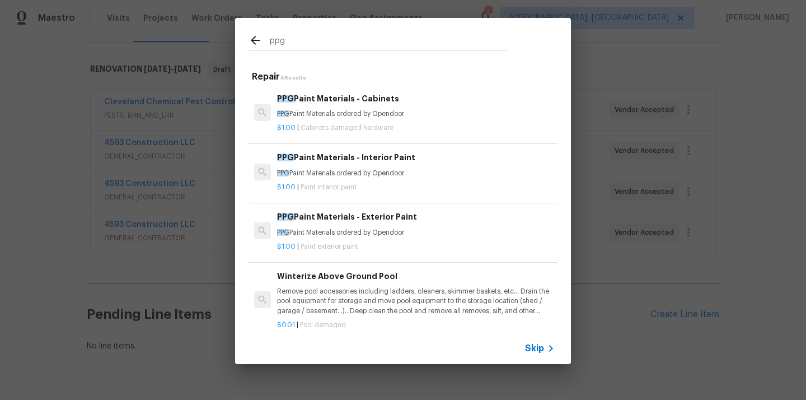
type input "ppg"
click at [377, 157] on h6 "PPG Paint Materials - Interior Paint" at bounding box center [416, 157] width 278 height 12
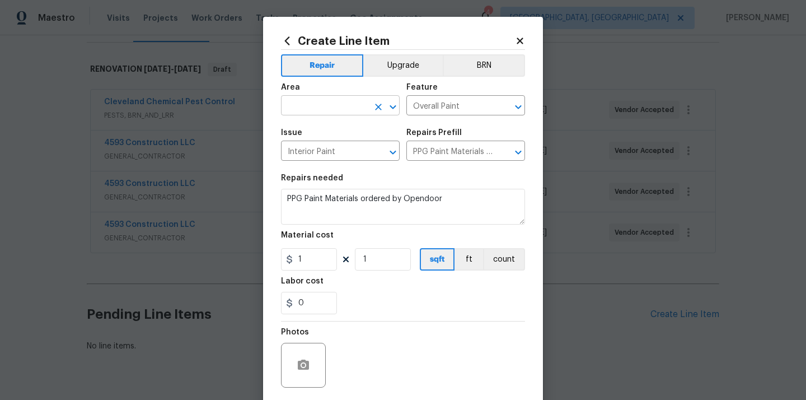
click at [322, 102] on input "text" at bounding box center [324, 106] width 87 height 17
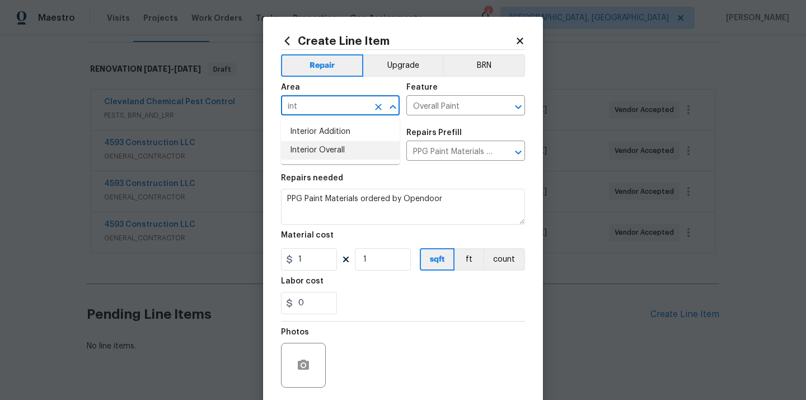
click at [306, 152] on li "Interior Overall" at bounding box center [340, 150] width 119 height 18
type input "Interior Overall"
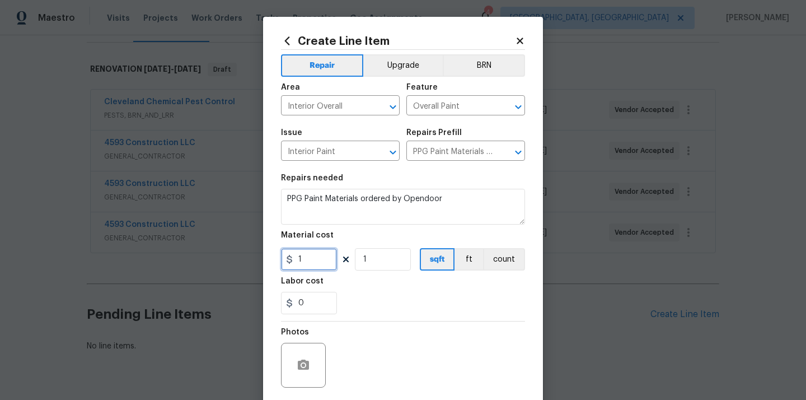
drag, startPoint x: 295, startPoint y: 258, endPoint x: 258, endPoint y: 250, distance: 38.3
click at [259, 250] on div "Create Line Item Repair Upgrade BRN Area Interior Overall ​ Feature Overall Pai…" at bounding box center [403, 200] width 806 height 400
paste input "063.68"
type input "1063.68"
click at [352, 233] on div "Material cost" at bounding box center [403, 238] width 244 height 15
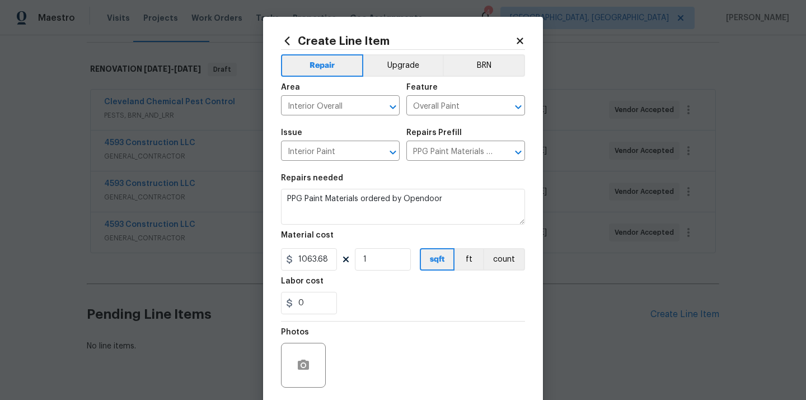
scroll to position [83, 0]
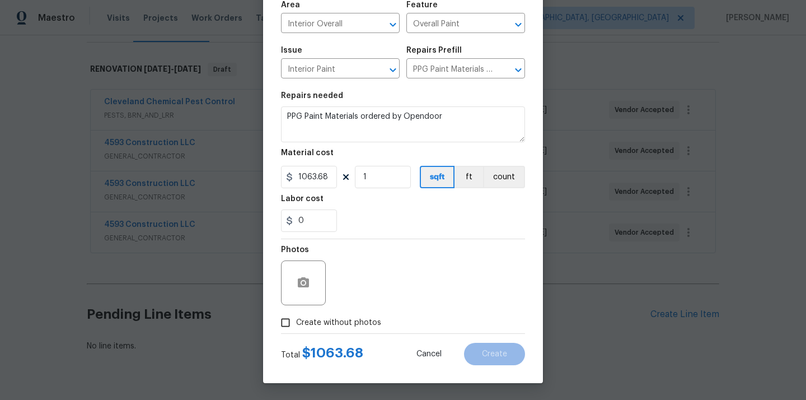
click at [358, 331] on label "Create without photos" at bounding box center [328, 322] width 106 height 21
click at [296, 331] on input "Create without photos" at bounding box center [285, 322] width 21 height 21
checkbox input "true"
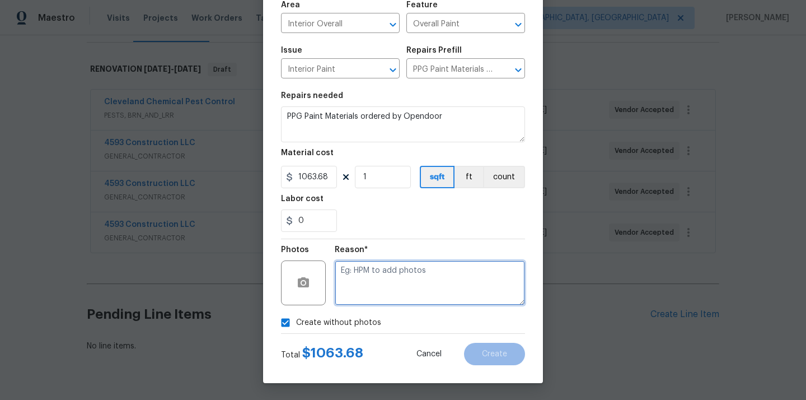
click at [377, 296] on textarea at bounding box center [430, 282] width 190 height 45
type textarea "N/A"
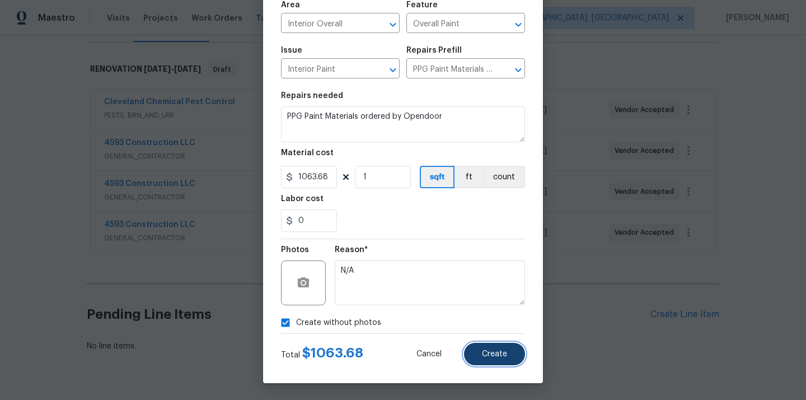
click at [502, 354] on span "Create" at bounding box center [494, 354] width 25 height 8
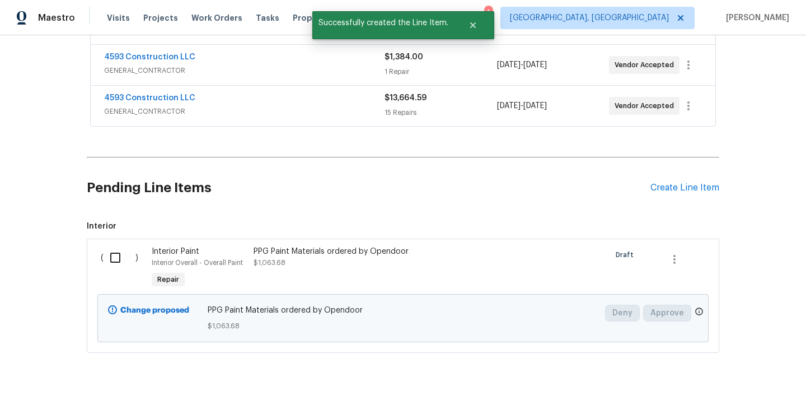
scroll to position [306, 0]
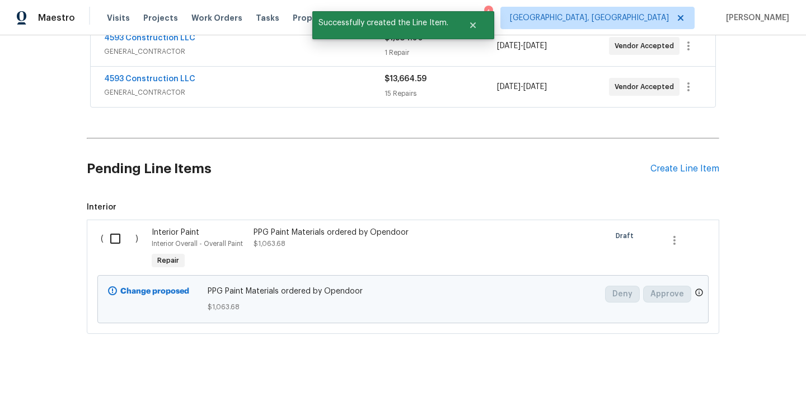
click at [119, 230] on input "checkbox" at bounding box center [120, 239] width 32 height 24
checkbox input "true"
click at [726, 371] on span "Create Work Order" at bounding box center [742, 372] width 74 height 14
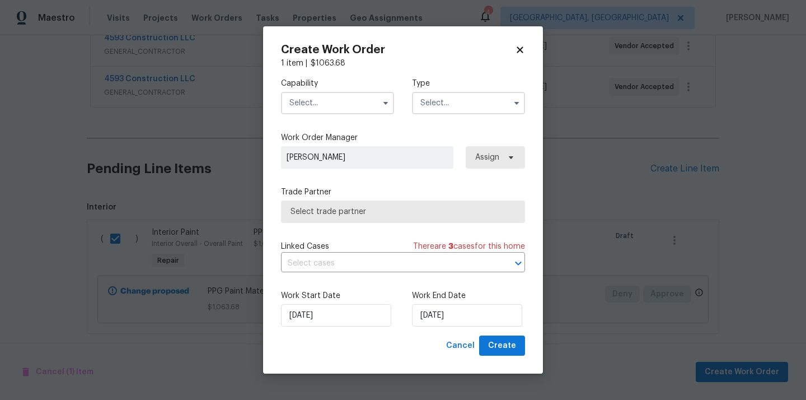
click at [349, 101] on input "text" at bounding box center [337, 103] width 113 height 22
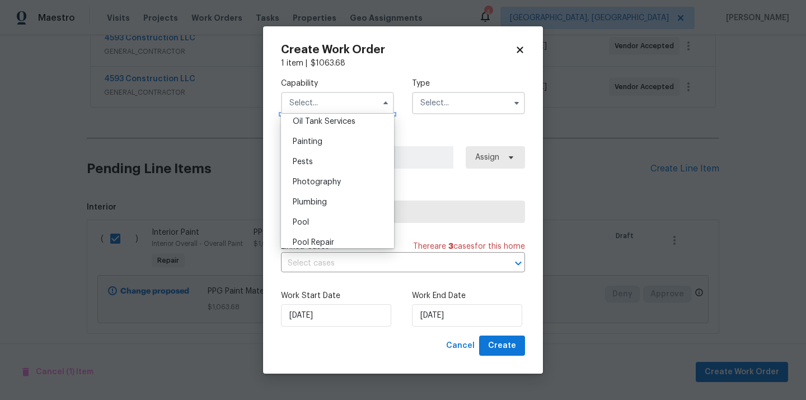
scroll to position [916, 0]
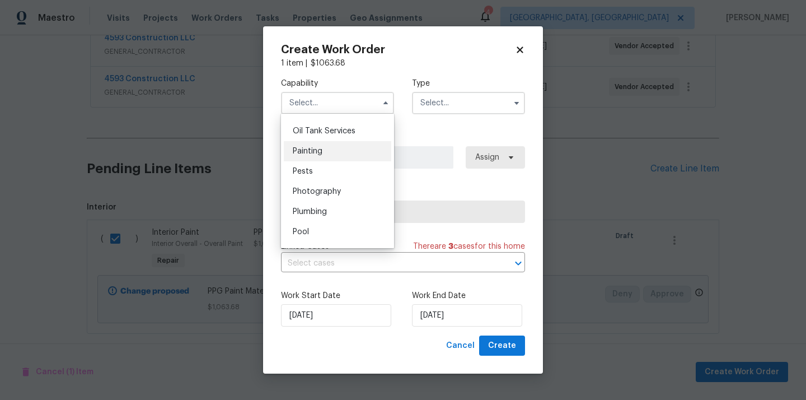
click at [344, 157] on div "Painting" at bounding box center [337, 151] width 107 height 20
type input "Painting"
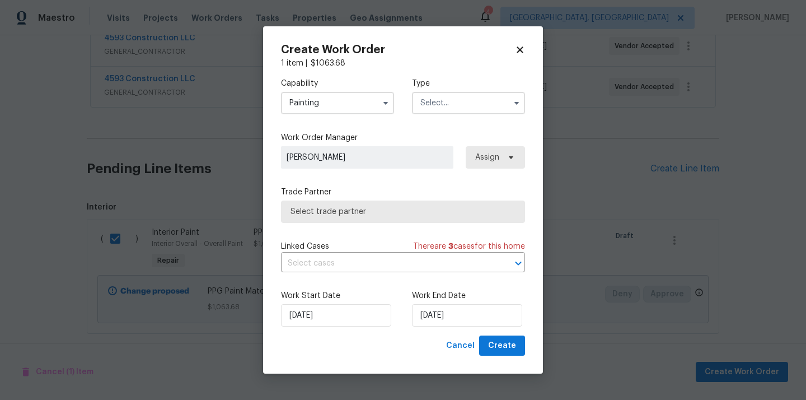
click at [476, 99] on input "text" at bounding box center [468, 103] width 113 height 22
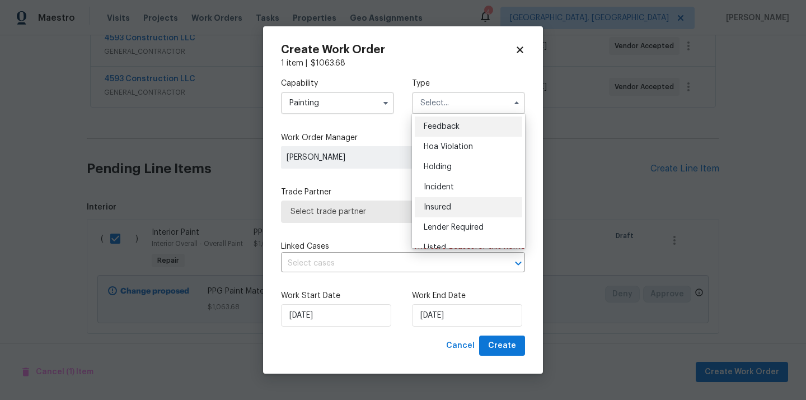
scroll to position [254, 0]
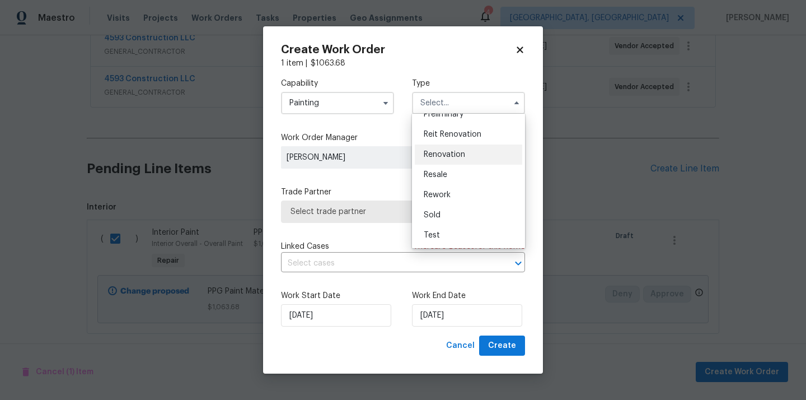
click at [462, 157] on span "Renovation" at bounding box center [444, 155] width 41 height 8
type input "Renovation"
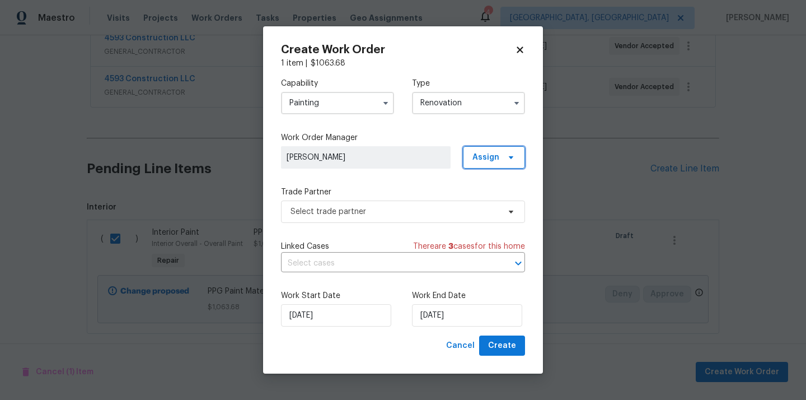
click at [485, 156] on span "Assign" at bounding box center [486, 157] width 27 height 11
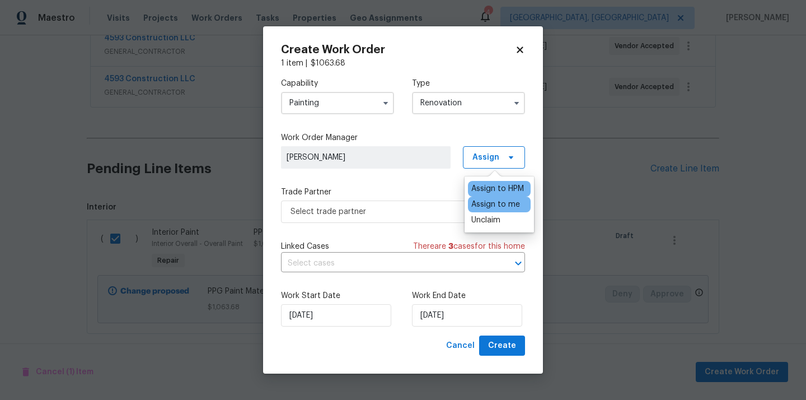
click at [482, 204] on div "Assign to me" at bounding box center [495, 204] width 49 height 11
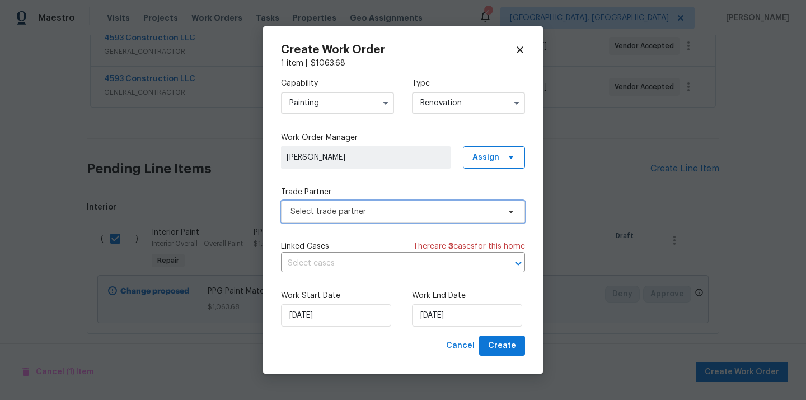
click at [405, 209] on span "Select trade partner" at bounding box center [395, 211] width 209 height 11
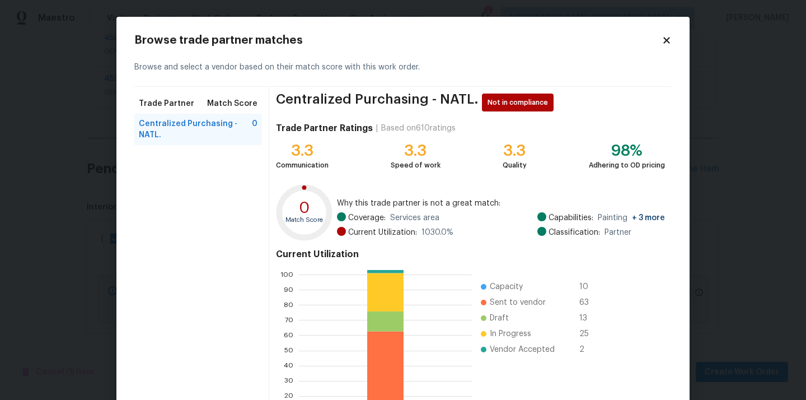
scroll to position [94, 0]
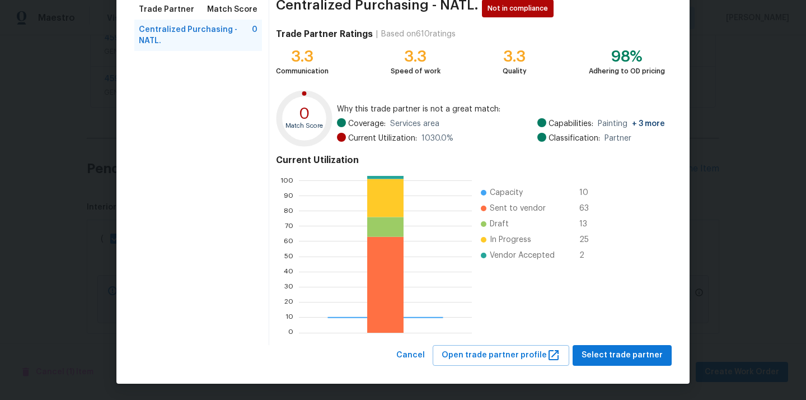
click at [601, 342] on div "Centralized Purchasing - NATL. Not in compliance Trade Partner Ratings | Based …" at bounding box center [470, 169] width 403 height 352
click at [596, 346] on button "Select trade partner" at bounding box center [622, 355] width 99 height 21
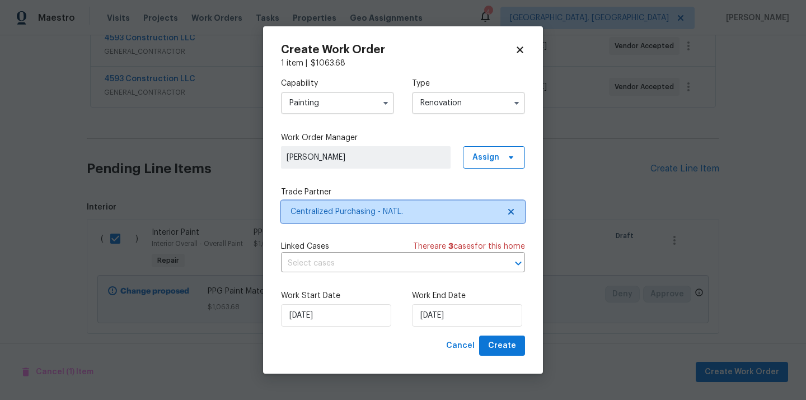
scroll to position [0, 0]
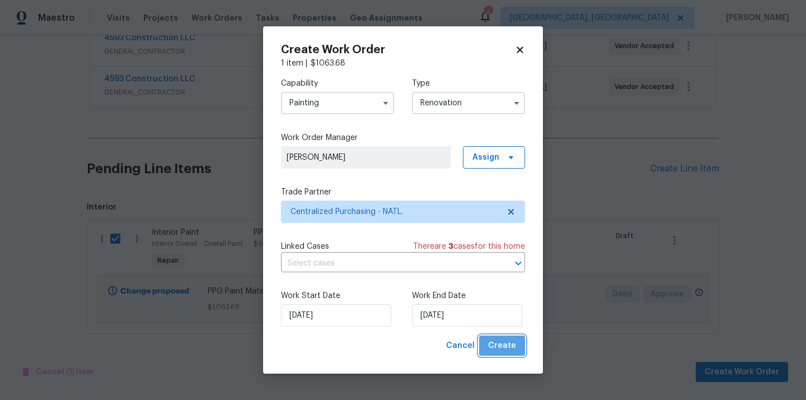
click at [512, 343] on span "Create" at bounding box center [502, 346] width 28 height 14
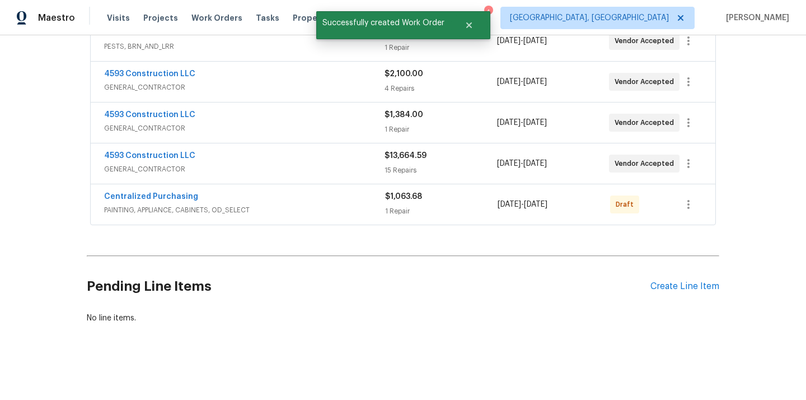
click at [704, 209] on div "Centralized Purchasing PAINTING, APPLIANCE, CABINETS, OD_SELECT $1,063.68 1 Rep…" at bounding box center [403, 204] width 625 height 40
click at [693, 205] on icon "button" at bounding box center [688, 204] width 13 height 13
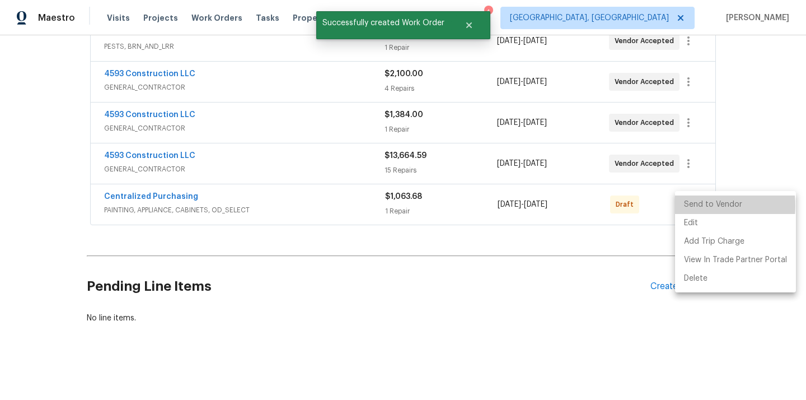
click at [693, 205] on li "Send to Vendor" at bounding box center [735, 204] width 121 height 18
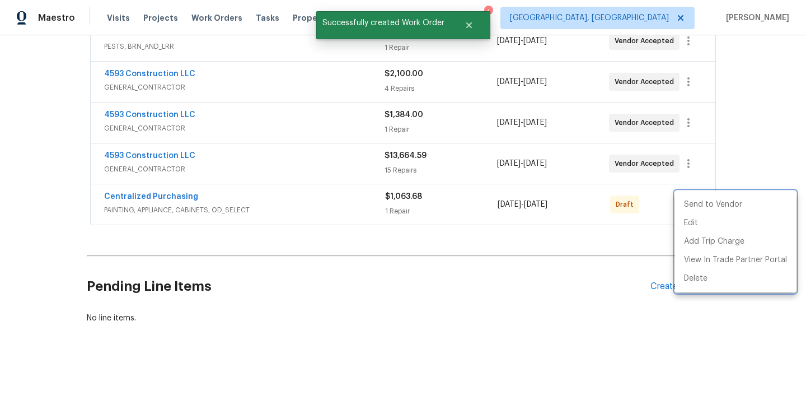
click at [264, 223] on div at bounding box center [403, 200] width 806 height 400
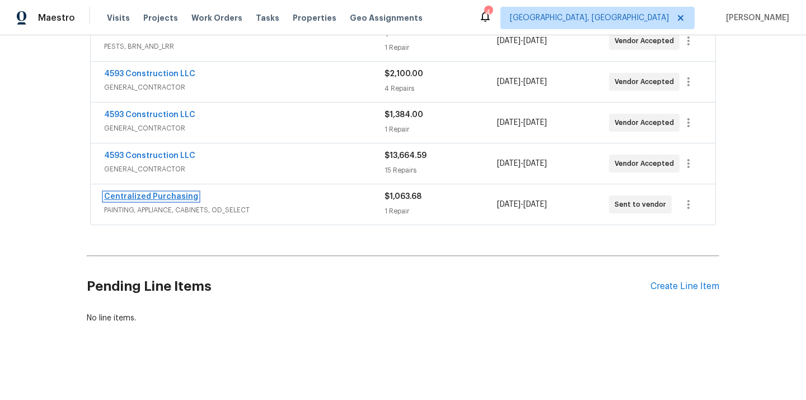
click at [155, 195] on link "Centralized Purchasing" at bounding box center [151, 197] width 94 height 8
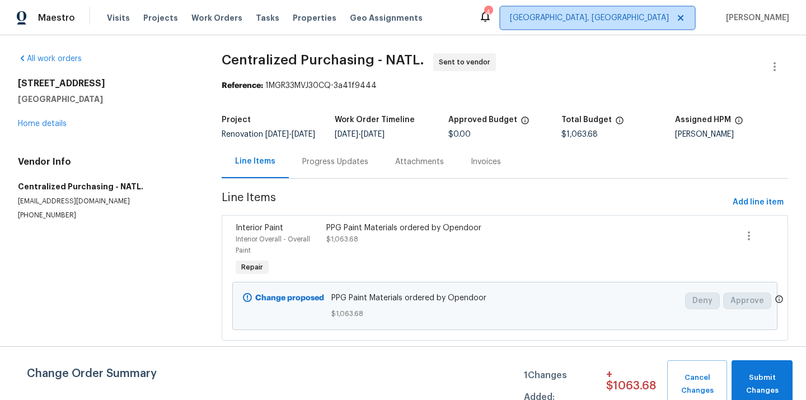
click at [650, 17] on span "[GEOGRAPHIC_DATA], [GEOGRAPHIC_DATA]" at bounding box center [589, 17] width 159 height 11
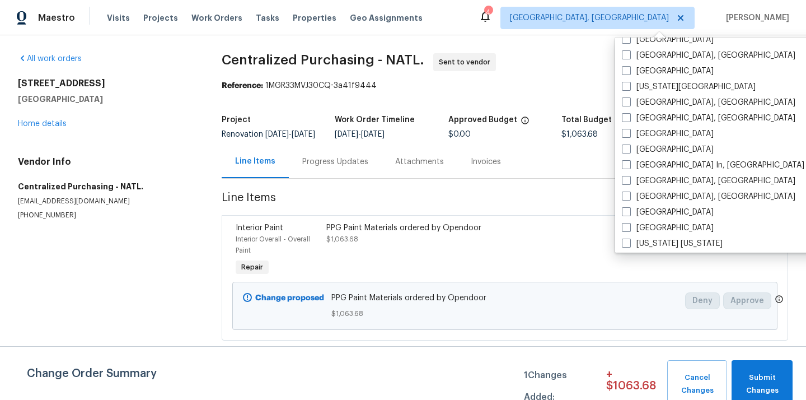
scroll to position [374, 0]
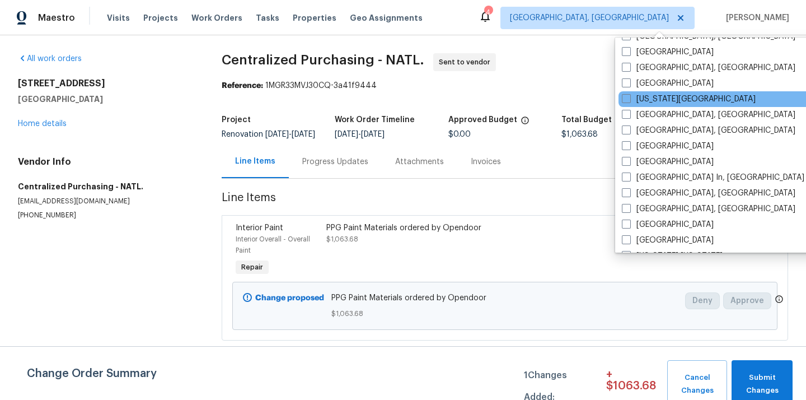
click at [652, 92] on div "[US_STATE][GEOGRAPHIC_DATA]" at bounding box center [732, 99] width 226 height 16
click at [656, 101] on label "[US_STATE][GEOGRAPHIC_DATA]" at bounding box center [689, 98] width 134 height 11
click at [629, 101] on input "[US_STATE][GEOGRAPHIC_DATA]" at bounding box center [625, 96] width 7 height 7
checkbox input "true"
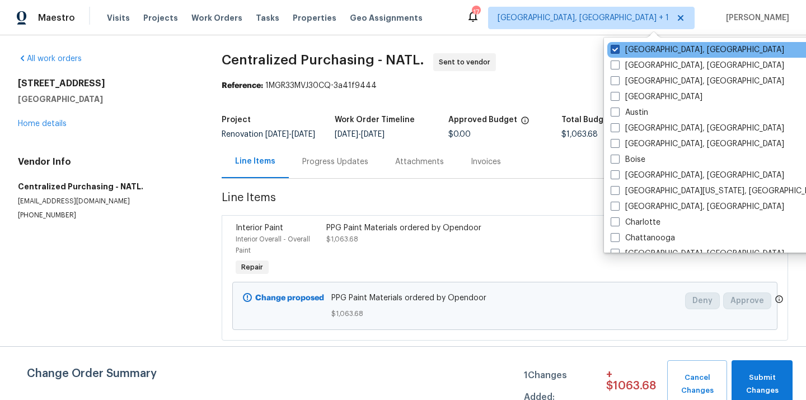
click at [635, 46] on label "[GEOGRAPHIC_DATA], [GEOGRAPHIC_DATA]" at bounding box center [698, 49] width 174 height 11
click at [618, 46] on input "[GEOGRAPHIC_DATA], [GEOGRAPHIC_DATA]" at bounding box center [614, 47] width 7 height 7
checkbox input "false"
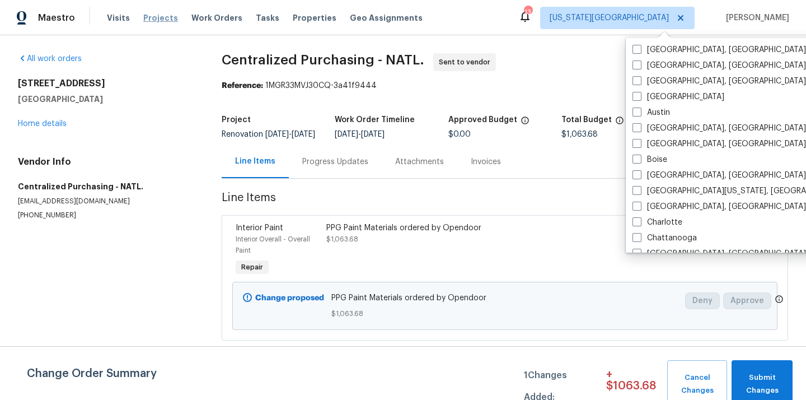
click at [162, 23] on span "Projects" at bounding box center [160, 17] width 35 height 11
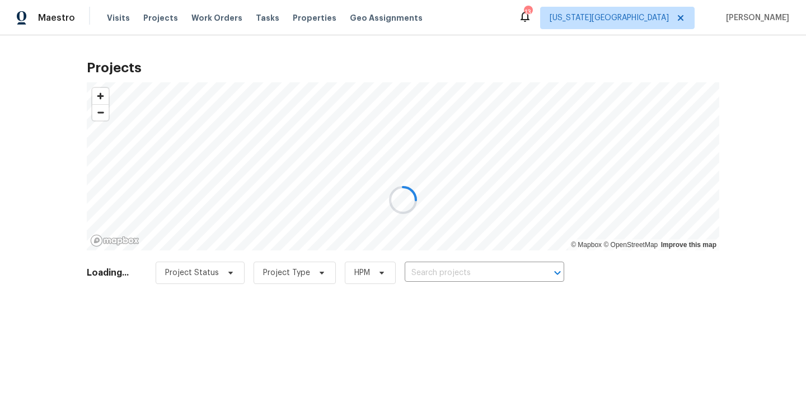
click at [492, 272] on div at bounding box center [403, 200] width 806 height 400
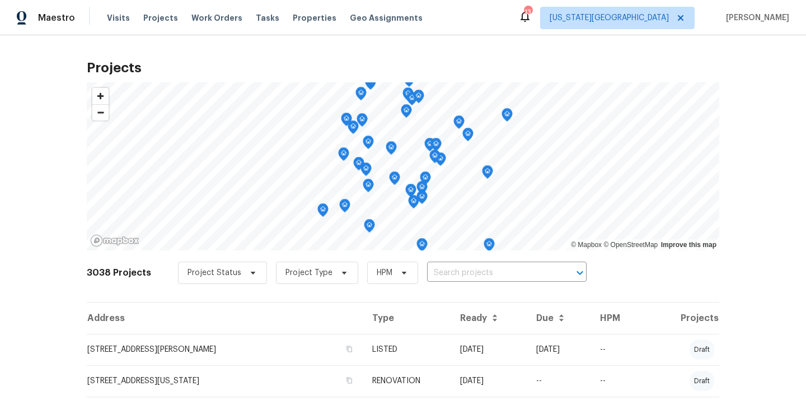
click at [492, 272] on input "text" at bounding box center [491, 272] width 128 height 17
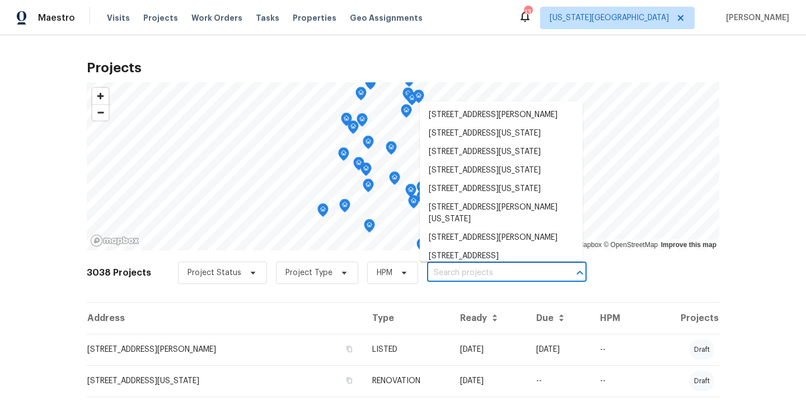
paste input "6700 NW 50th St Kansas City MO 64151"
type input "6700 NW 50th St Kansas City MO 64151"
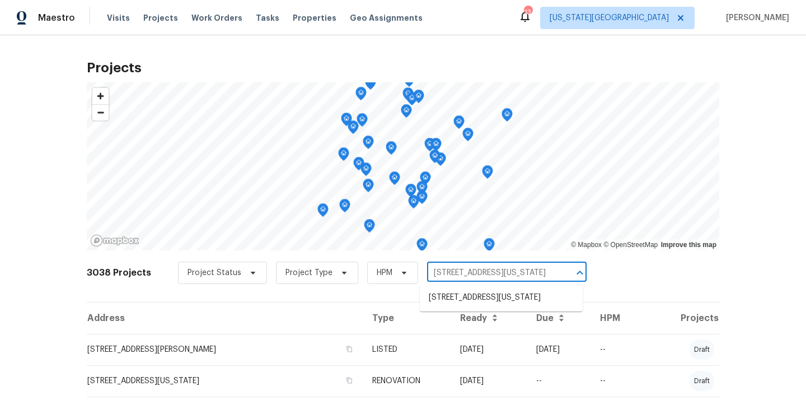
scroll to position [0, 21]
click at [484, 297] on li "[STREET_ADDRESS][US_STATE]" at bounding box center [501, 297] width 163 height 18
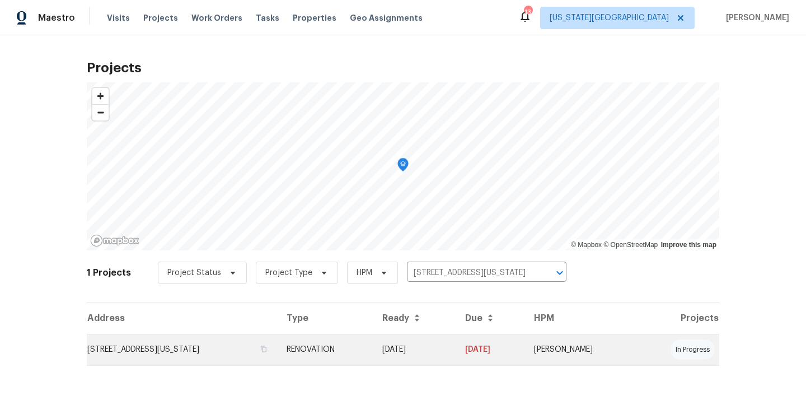
click at [271, 338] on td "[STREET_ADDRESS][US_STATE]" at bounding box center [182, 349] width 191 height 31
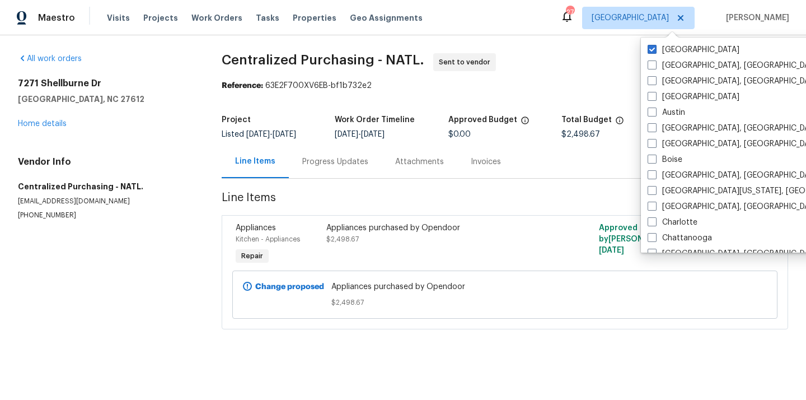
scroll to position [750, 0]
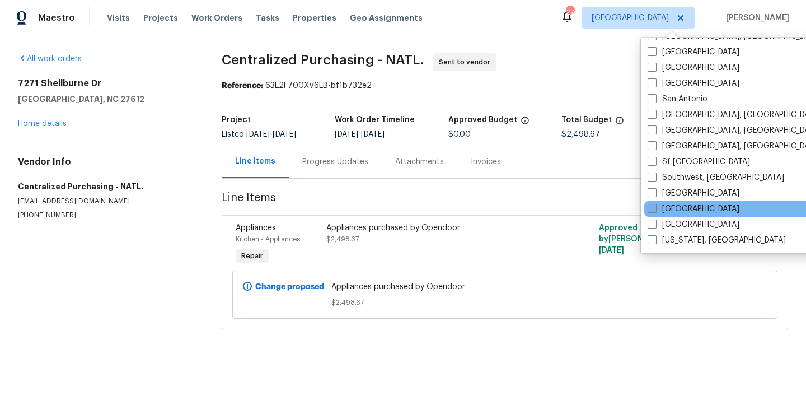
click at [681, 212] on label "[GEOGRAPHIC_DATA]" at bounding box center [694, 208] width 92 height 11
click at [655, 211] on input "[GEOGRAPHIC_DATA]" at bounding box center [651, 206] width 7 height 7
checkbox input "true"
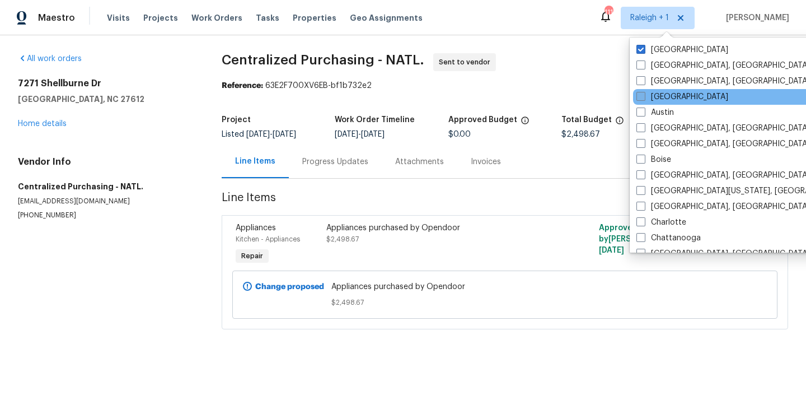
click at [647, 45] on label "[GEOGRAPHIC_DATA]" at bounding box center [683, 49] width 92 height 11
click at [644, 45] on input "[GEOGRAPHIC_DATA]" at bounding box center [640, 47] width 7 height 7
checkbox input "false"
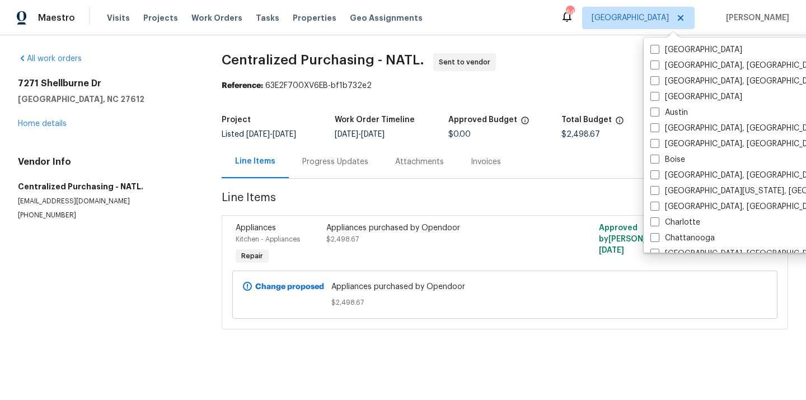
click at [156, 24] on div "Visits Projects Work Orders Tasks Properties Geo Assignments" at bounding box center [271, 18] width 329 height 22
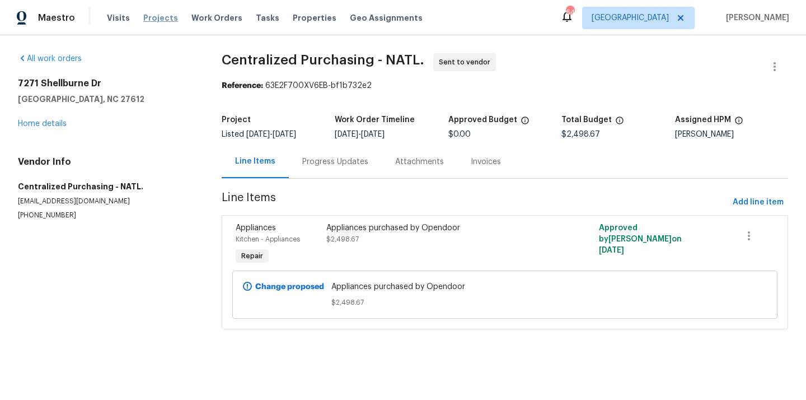
click at [156, 21] on span "Projects" at bounding box center [160, 17] width 35 height 11
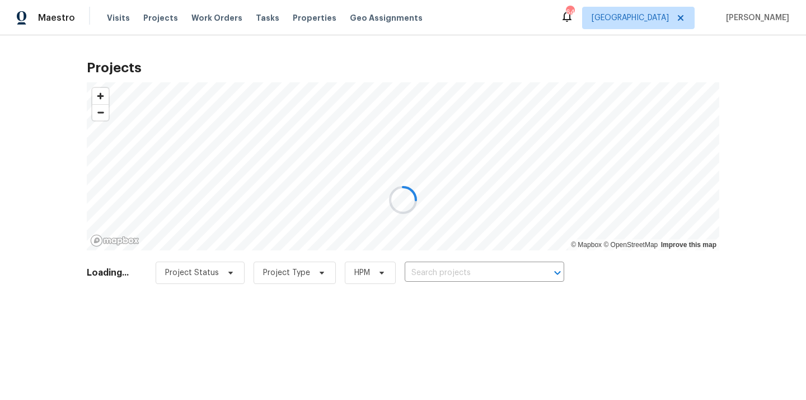
click at [473, 272] on div at bounding box center [403, 200] width 806 height 400
click at [473, 272] on input "text" at bounding box center [469, 272] width 128 height 17
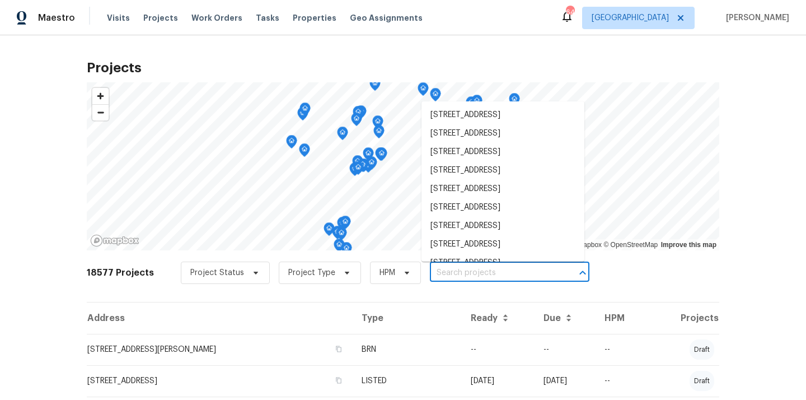
paste input "4848 Colonnade Ave Holiday FL 34690"
type input "4848 Colonnade Ave Holiday FL 34690"
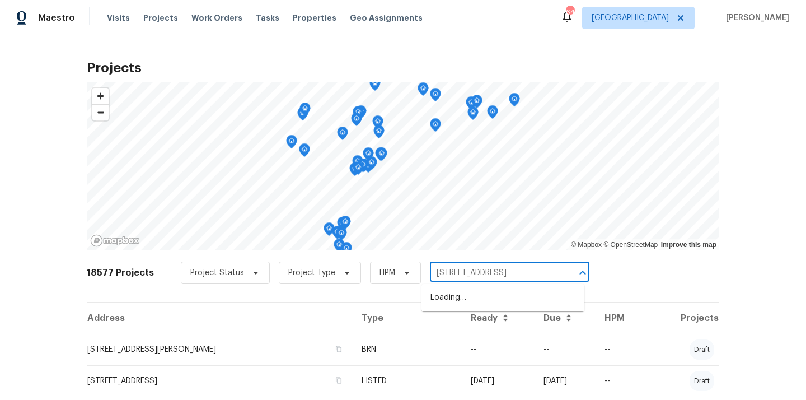
scroll to position [0, 19]
click at [464, 298] on li "4848 Colonnade Ave, Holiday, FL 34690" at bounding box center [503, 297] width 163 height 18
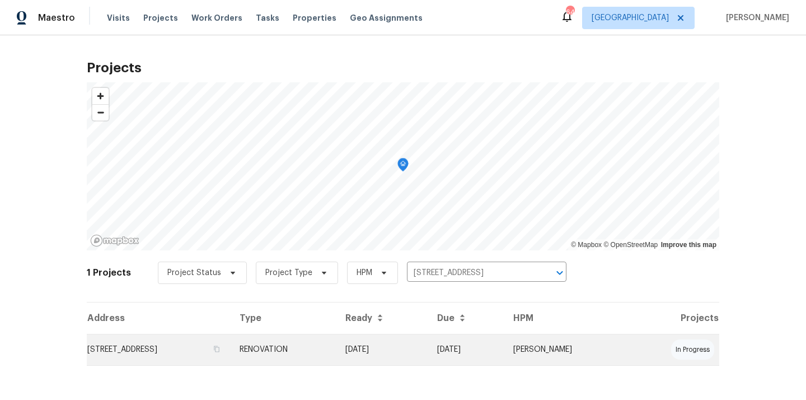
click at [227, 344] on td "4848 Colonnade Ave, Holiday, FL 34690" at bounding box center [159, 349] width 144 height 31
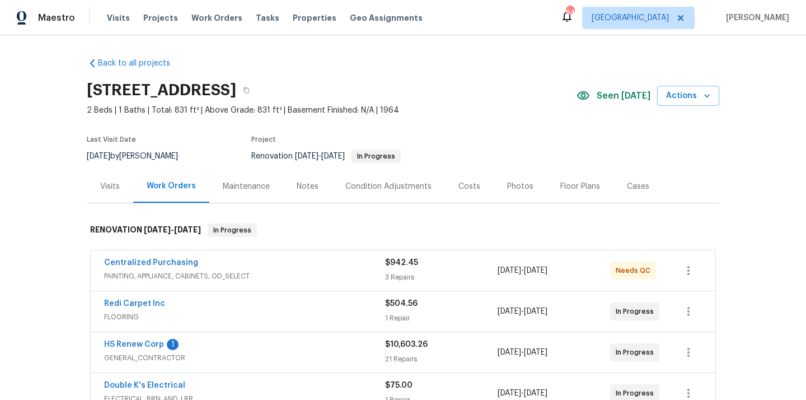
click at [236, 93] on h2 "4848 Colonnade Ave, Holiday, FL 34690" at bounding box center [161, 90] width 149 height 11
copy h2 "34690"
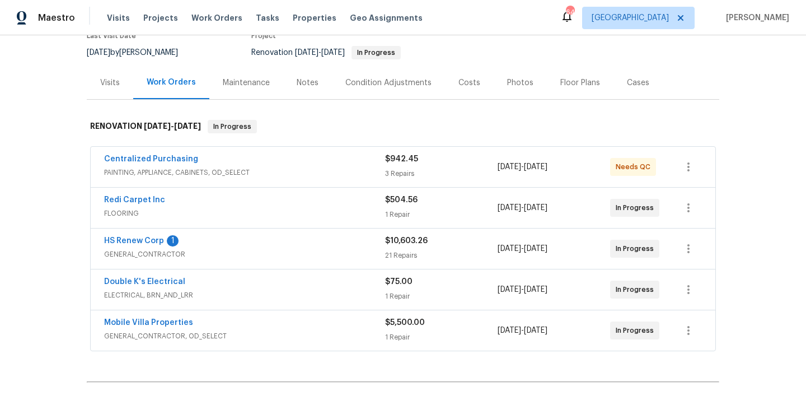
scroll to position [106, 0]
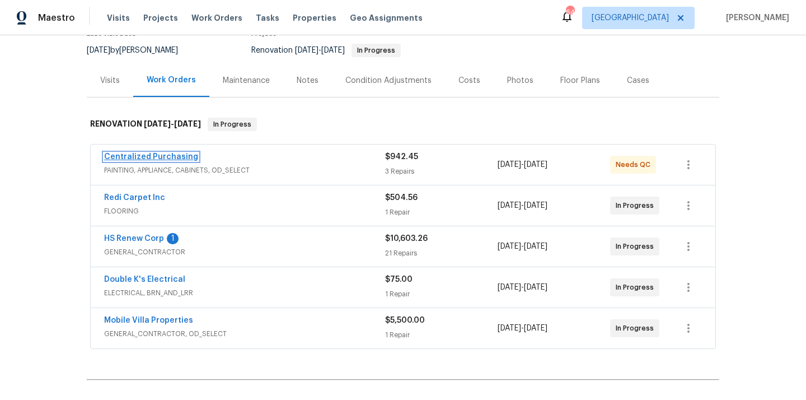
click at [176, 157] on link "Centralized Purchasing" at bounding box center [151, 157] width 94 height 8
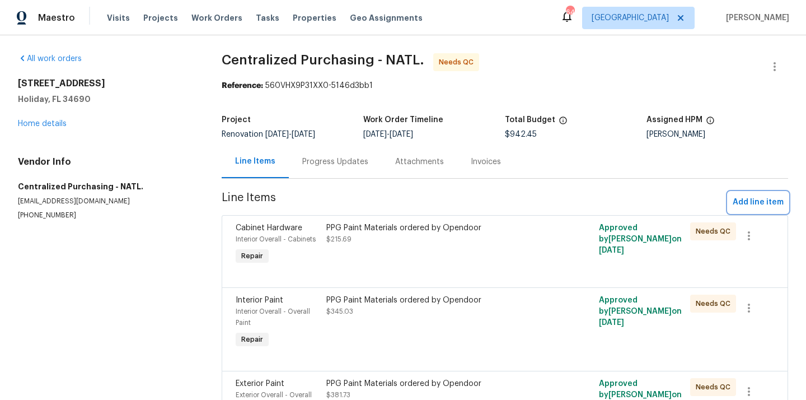
click at [752, 203] on span "Add line item" at bounding box center [758, 202] width 51 height 14
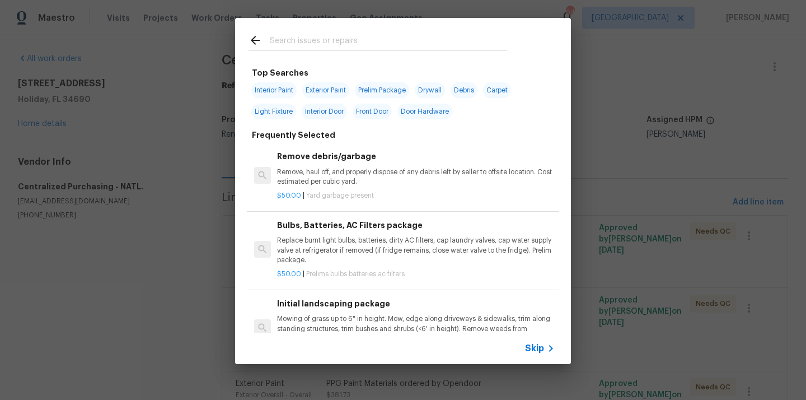
click at [347, 43] on input "text" at bounding box center [388, 42] width 237 height 17
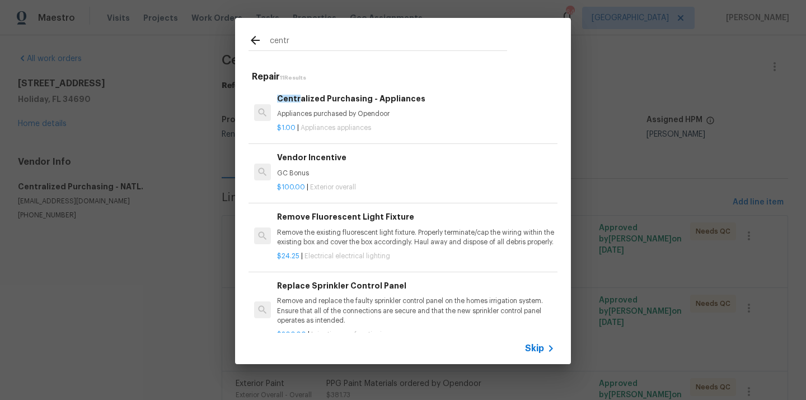
type input "centr"
click at [370, 111] on p "Appliances purchased by Opendoor" at bounding box center [416, 114] width 278 height 10
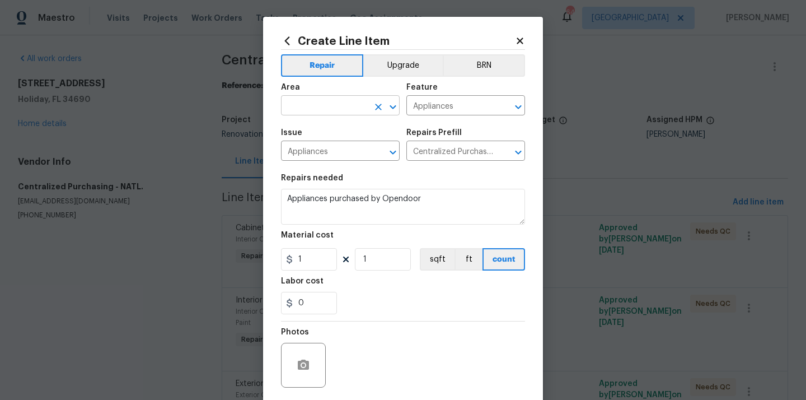
click at [306, 106] on input "text" at bounding box center [324, 106] width 87 height 17
click at [303, 125] on li "Kitchen" at bounding box center [340, 132] width 119 height 18
type input "Kitchen"
drag, startPoint x: 311, startPoint y: 265, endPoint x: 282, endPoint y: 265, distance: 29.7
click at [282, 265] on input "1" at bounding box center [309, 259] width 56 height 22
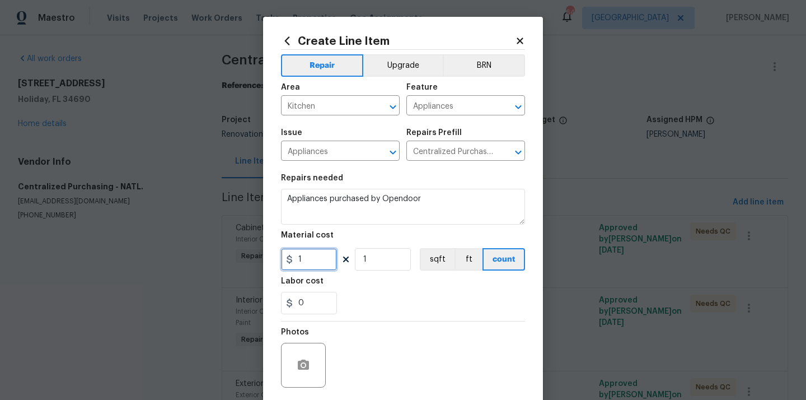
paste input "720.94"
type input "720.94"
click at [361, 294] on div "0" at bounding box center [403, 303] width 244 height 22
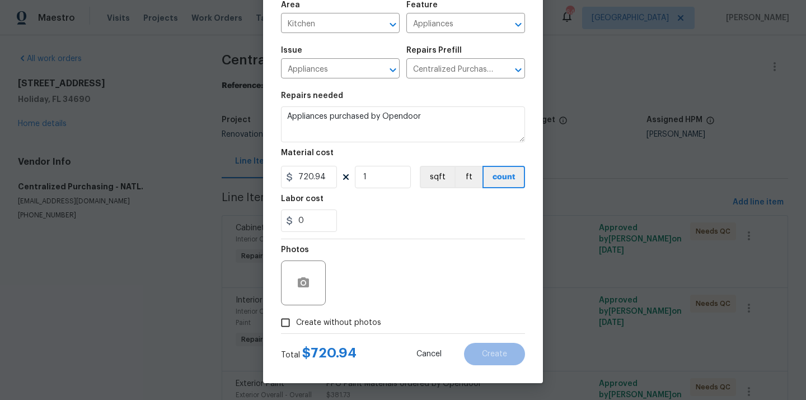
click at [345, 324] on span "Create without photos" at bounding box center [338, 323] width 85 height 12
click at [296, 324] on input "Create without photos" at bounding box center [285, 322] width 21 height 21
checkbox input "true"
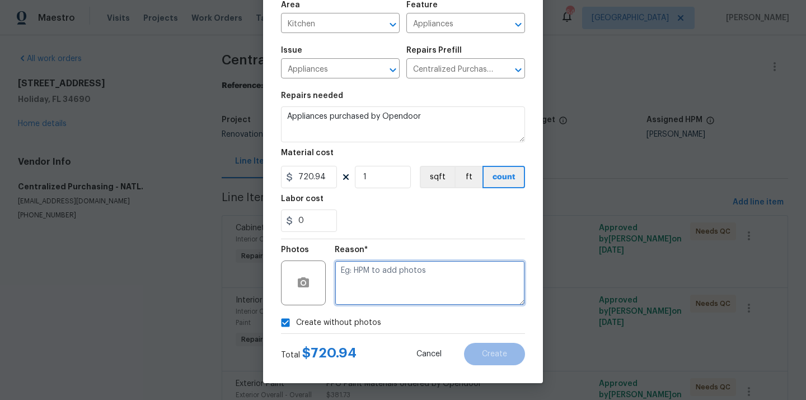
click at [421, 295] on textarea at bounding box center [430, 282] width 190 height 45
type textarea "n/a"
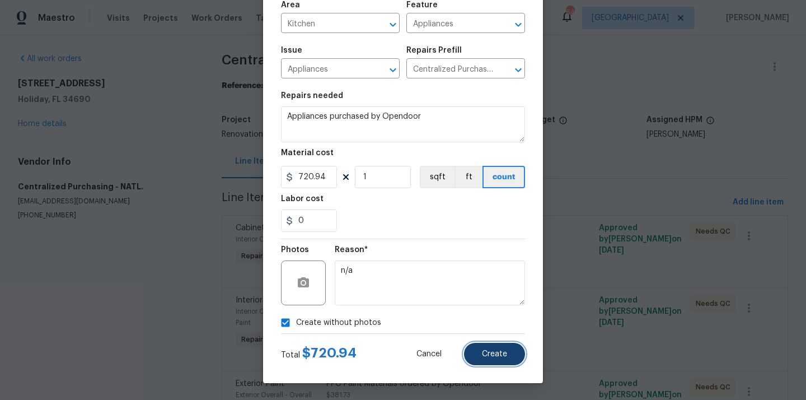
click at [509, 352] on button "Create" at bounding box center [494, 354] width 61 height 22
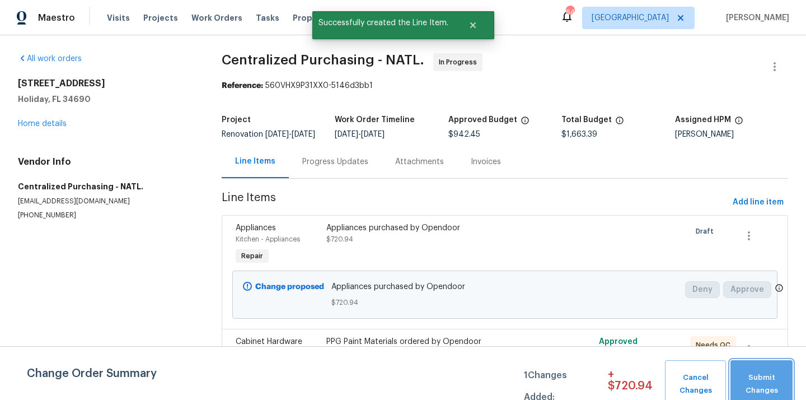
click at [761, 378] on span "Submit Changes" at bounding box center [761, 384] width 51 height 26
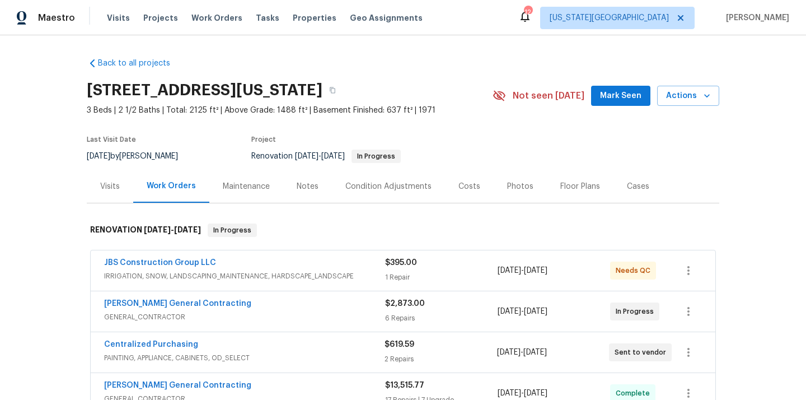
scroll to position [99, 0]
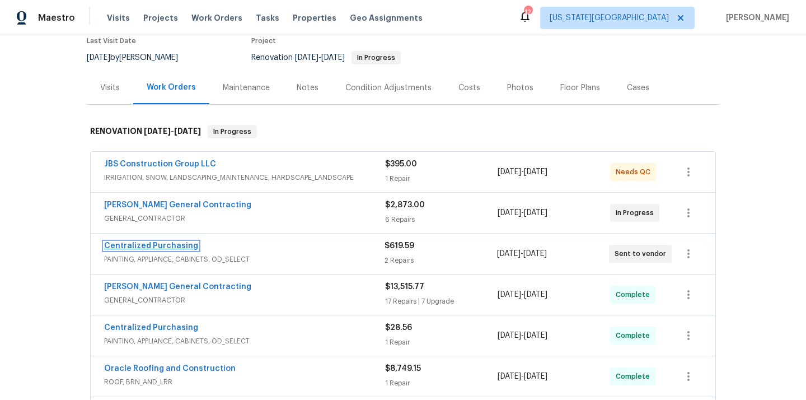
click at [176, 246] on link "Centralized Purchasing" at bounding box center [151, 246] width 94 height 8
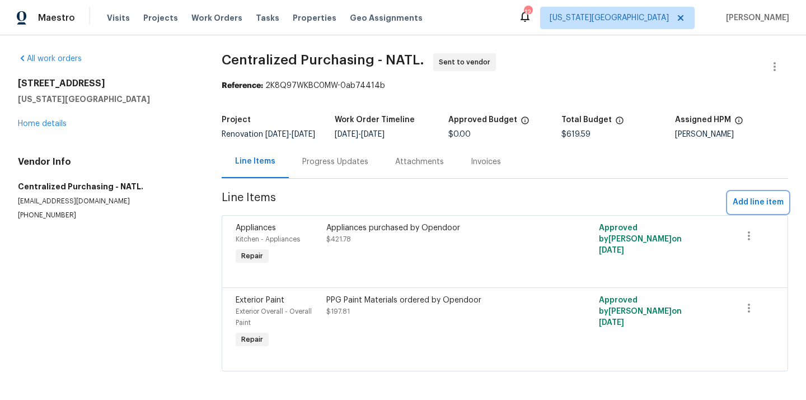
click at [736, 208] on span "Add line item" at bounding box center [758, 202] width 51 height 14
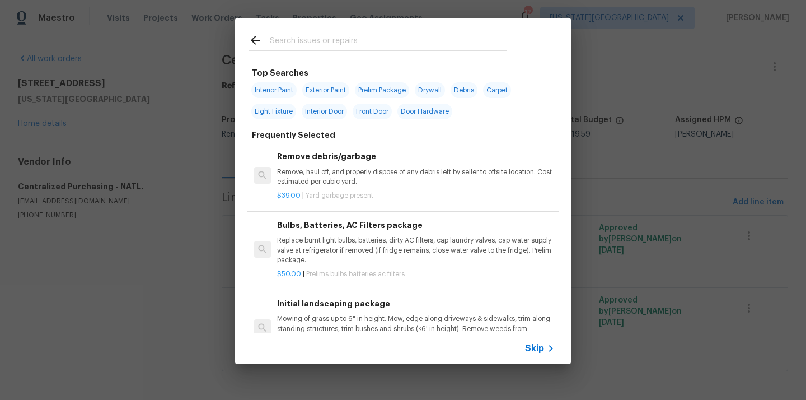
click at [378, 41] on input "text" at bounding box center [388, 42] width 237 height 17
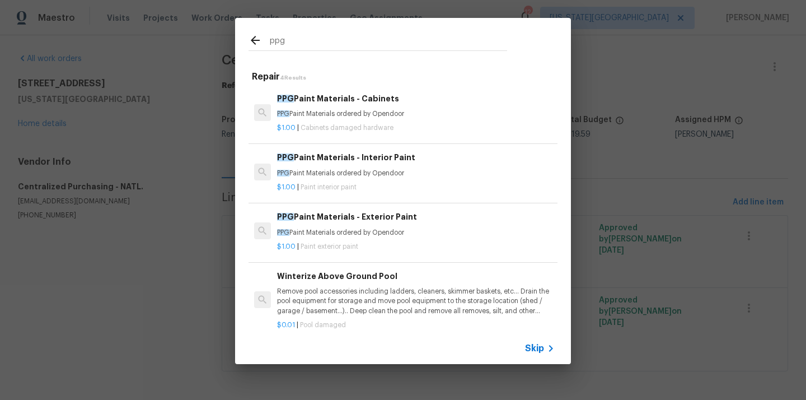
type input "ppg"
click at [358, 175] on p "PPG Paint Materials ordered by Opendoor" at bounding box center [416, 174] width 278 height 10
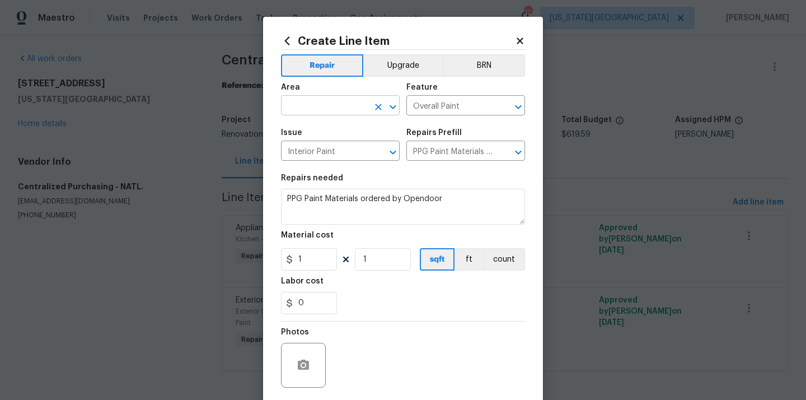
click at [321, 110] on input "text" at bounding box center [324, 106] width 87 height 17
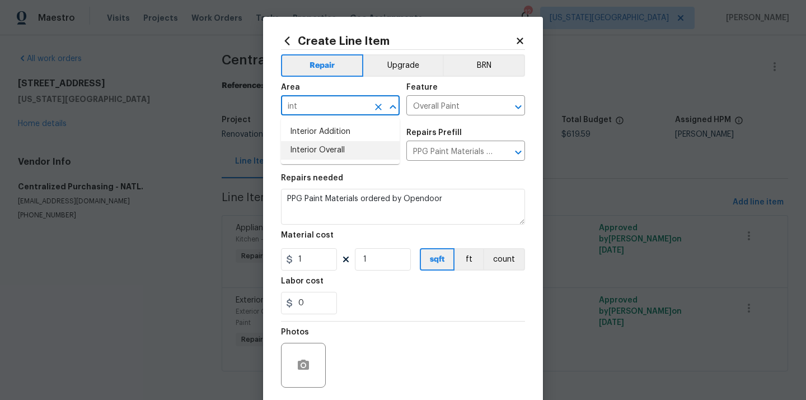
click at [324, 147] on li "Interior Overall" at bounding box center [340, 150] width 119 height 18
type input "Interior Overall"
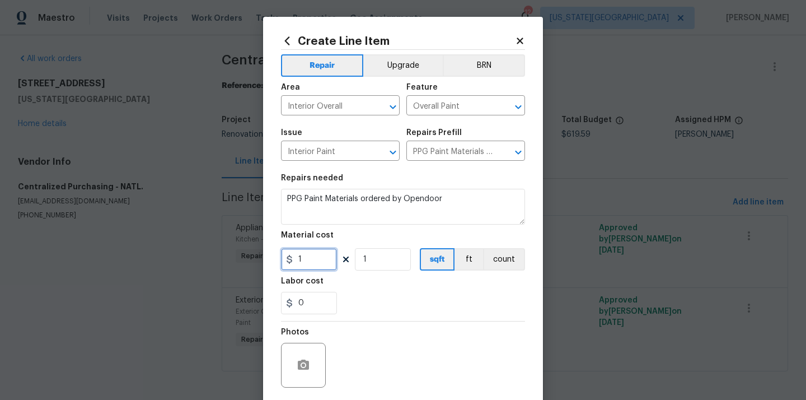
drag, startPoint x: 314, startPoint y: 264, endPoint x: 282, endPoint y: 261, distance: 31.4
click at [286, 262] on div "1" at bounding box center [309, 259] width 56 height 22
paste input "200.45"
type input "200.45"
click at [361, 273] on section "Repairs needed PPG Paint Materials ordered by Opendoor Material cost 200.45 1 s…" at bounding box center [403, 243] width 244 height 153
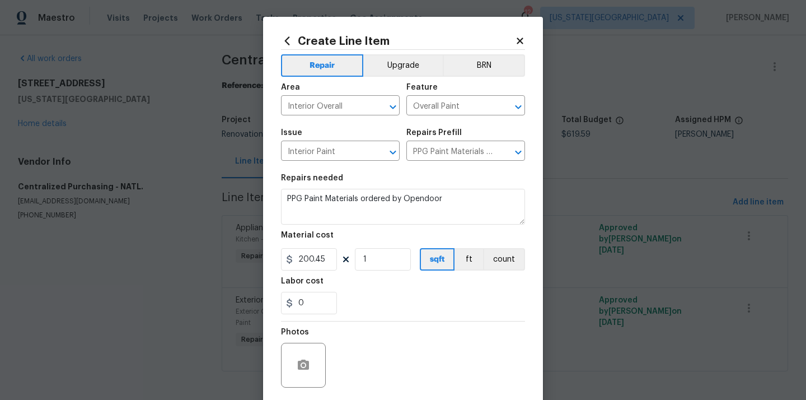
scroll to position [83, 0]
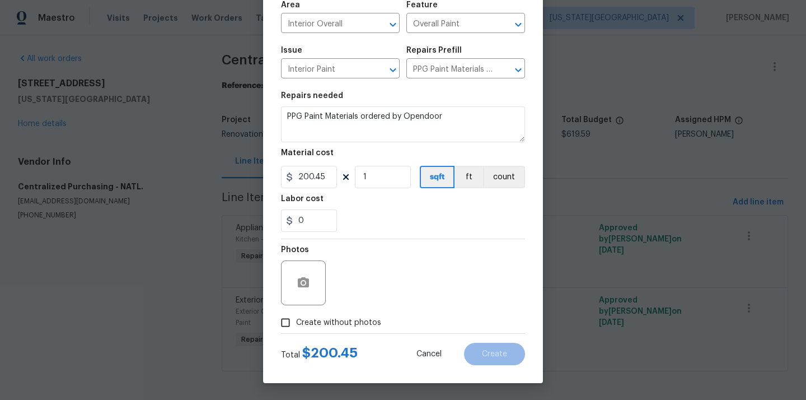
click at [349, 318] on span "Create without photos" at bounding box center [338, 323] width 85 height 12
click at [296, 318] on input "Create without photos" at bounding box center [285, 322] width 21 height 21
checkbox input "true"
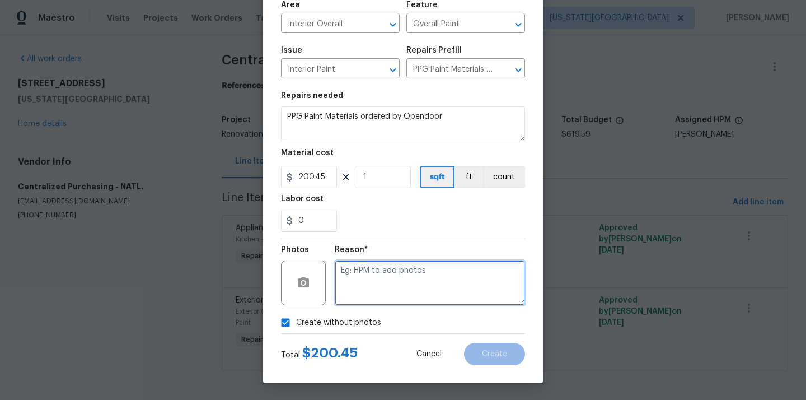
click at [368, 286] on textarea at bounding box center [430, 282] width 190 height 45
type textarea "N/A"
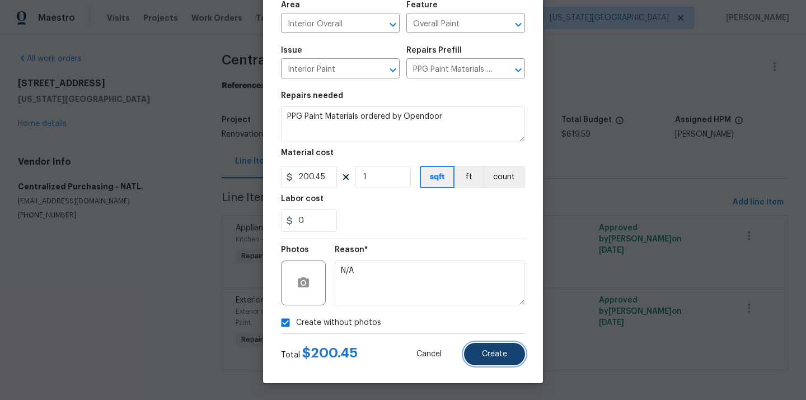
click at [478, 362] on button "Create" at bounding box center [494, 354] width 61 height 22
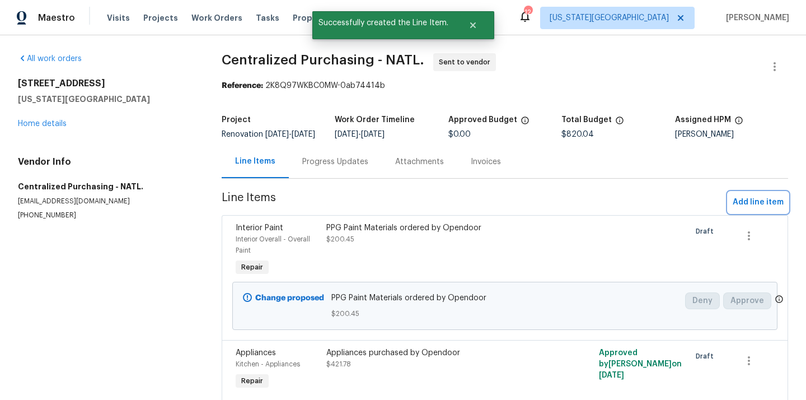
click at [738, 209] on span "Add line item" at bounding box center [758, 202] width 51 height 14
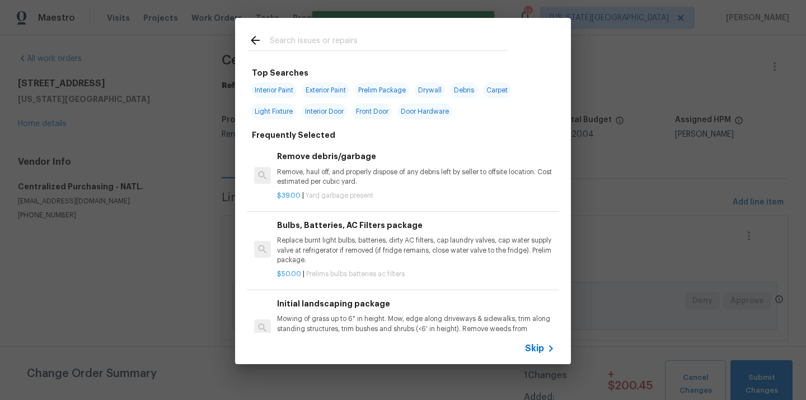
click at [432, 46] on input "text" at bounding box center [388, 42] width 237 height 17
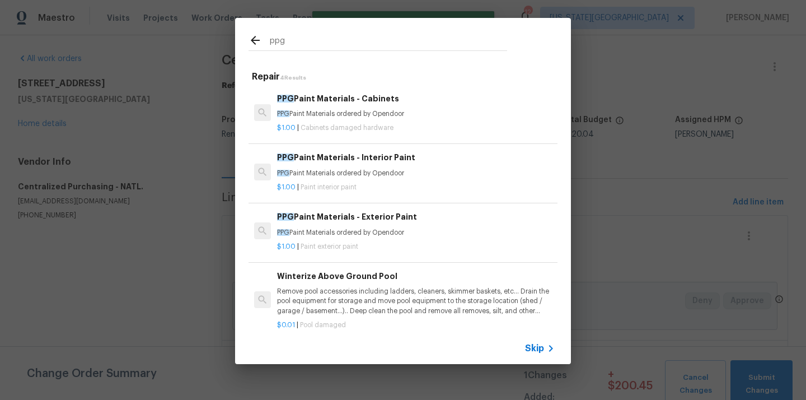
type input "ppg"
click at [395, 244] on p "$1.00 | Paint exterior paint" at bounding box center [416, 247] width 278 height 10
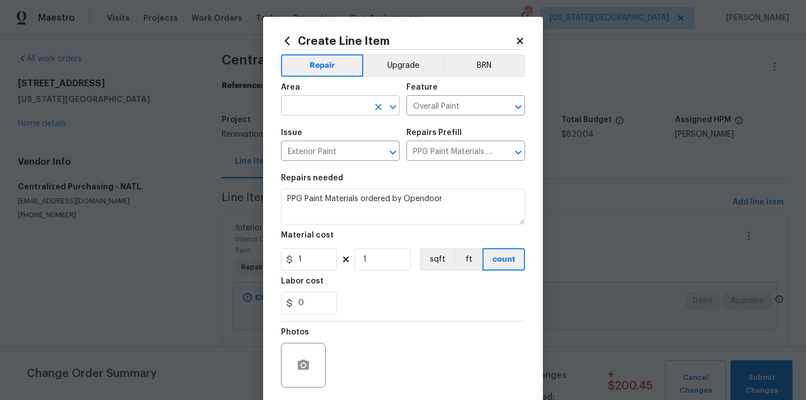
click at [314, 106] on input "text" at bounding box center [324, 106] width 87 height 17
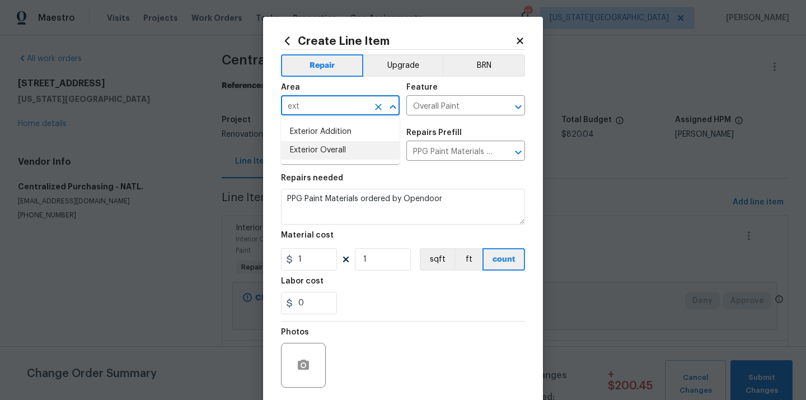
click at [314, 146] on li "Exterior Overall" at bounding box center [340, 150] width 119 height 18
type input "Exterior Overall"
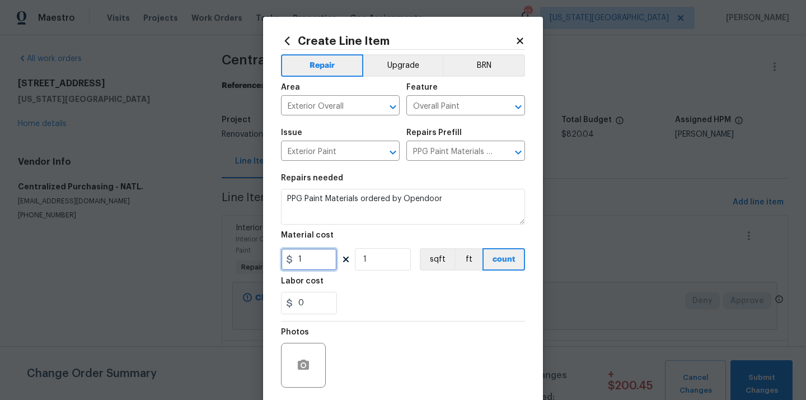
drag, startPoint x: 316, startPoint y: 267, endPoint x: 281, endPoint y: 263, distance: 35.4
click at [282, 265] on input "1" at bounding box center [309, 259] width 56 height 22
paste input "86.62"
type input "86.62"
click at [376, 289] on div "Labor cost" at bounding box center [403, 284] width 244 height 15
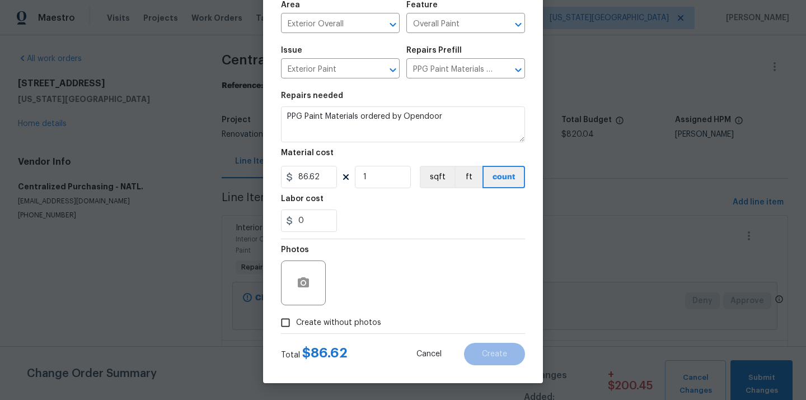
click at [340, 319] on span "Create without photos" at bounding box center [338, 323] width 85 height 12
click at [296, 319] on input "Create without photos" at bounding box center [285, 322] width 21 height 21
checkbox input "true"
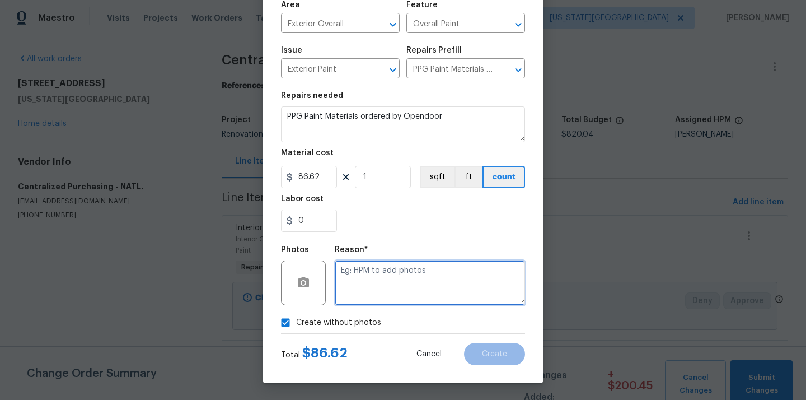
click at [362, 291] on textarea at bounding box center [430, 282] width 190 height 45
type textarea "N/A"
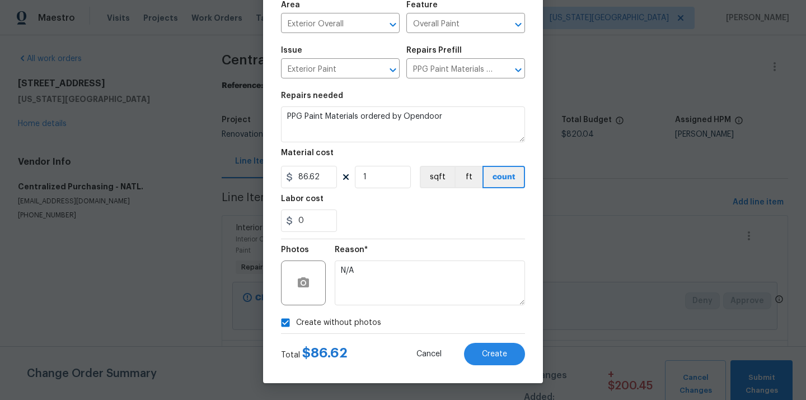
click at [472, 343] on div "Cancel Create" at bounding box center [462, 354] width 127 height 22
click at [480, 345] on button "Create" at bounding box center [494, 354] width 61 height 22
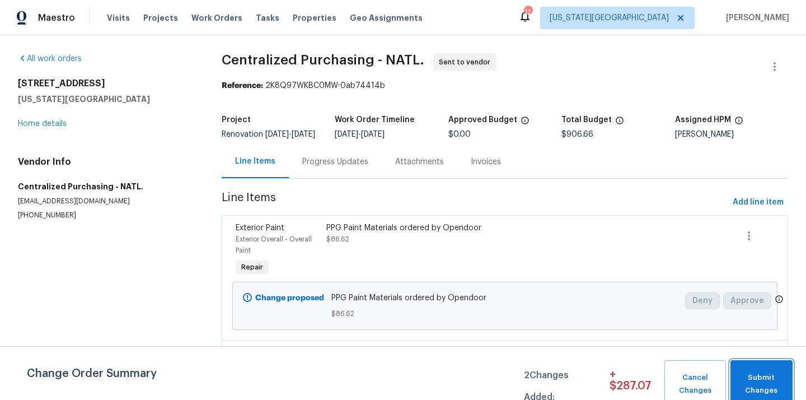
click at [759, 385] on span "Submit Changes" at bounding box center [761, 384] width 51 height 26
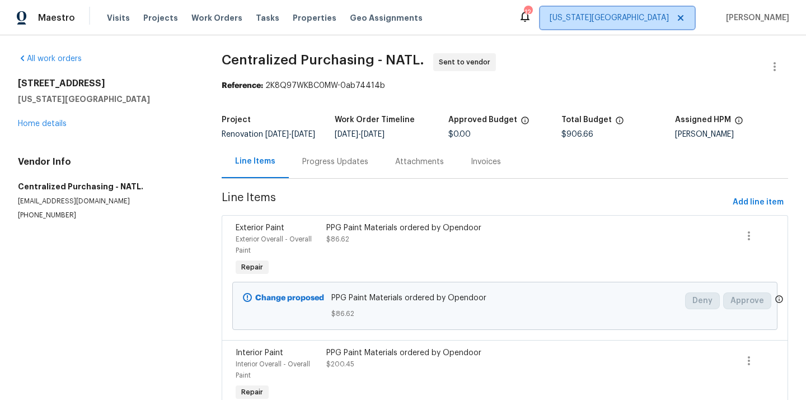
click at [647, 15] on span "[US_STATE][GEOGRAPHIC_DATA]" at bounding box center [609, 17] width 119 height 11
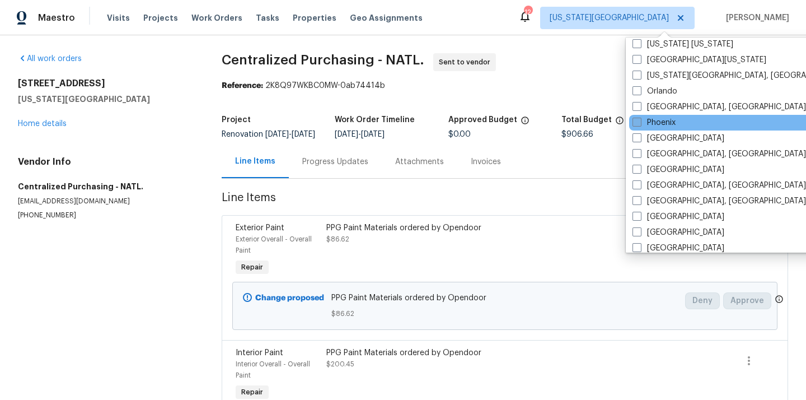
click at [662, 122] on label "Phoenix" at bounding box center [654, 122] width 43 height 11
click at [640, 122] on input "Phoenix" at bounding box center [636, 120] width 7 height 7
checkbox input "true"
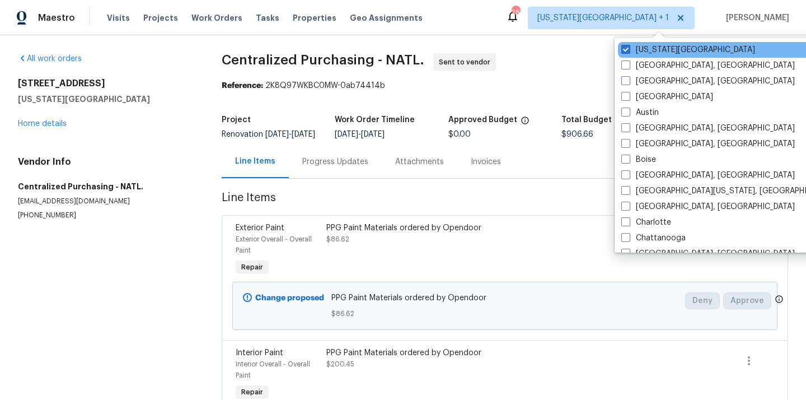
click at [652, 56] on div "[US_STATE][GEOGRAPHIC_DATA]" at bounding box center [731, 50] width 226 height 16
click at [650, 54] on label "[US_STATE][GEOGRAPHIC_DATA]" at bounding box center [688, 49] width 134 height 11
click at [629, 52] on input "[US_STATE][GEOGRAPHIC_DATA]" at bounding box center [624, 47] width 7 height 7
checkbox input "false"
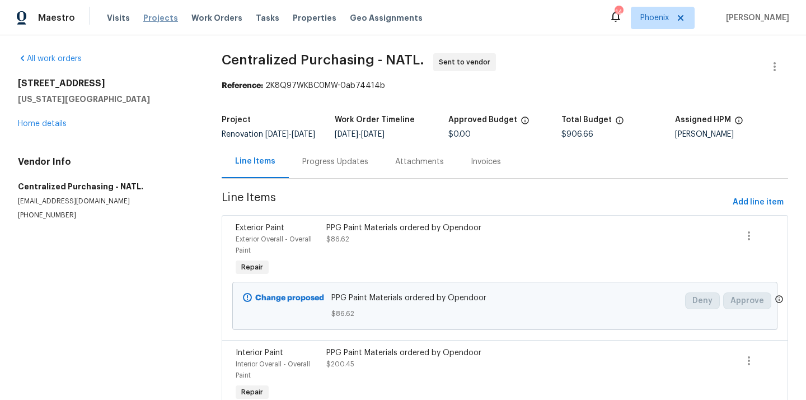
click at [157, 20] on span "Projects" at bounding box center [160, 17] width 35 height 11
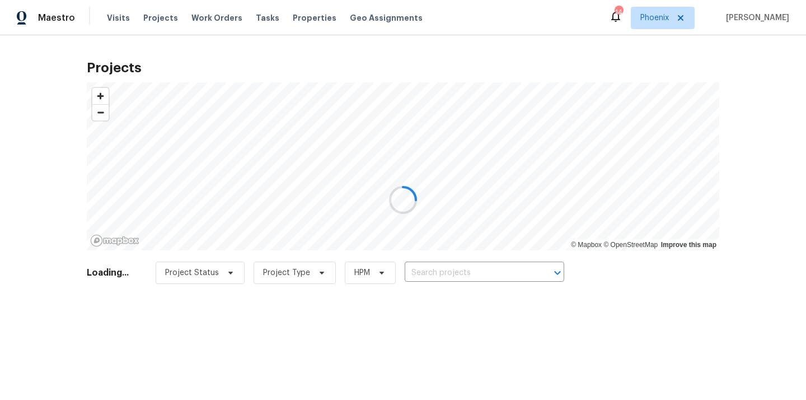
click at [455, 270] on div at bounding box center [403, 200] width 806 height 400
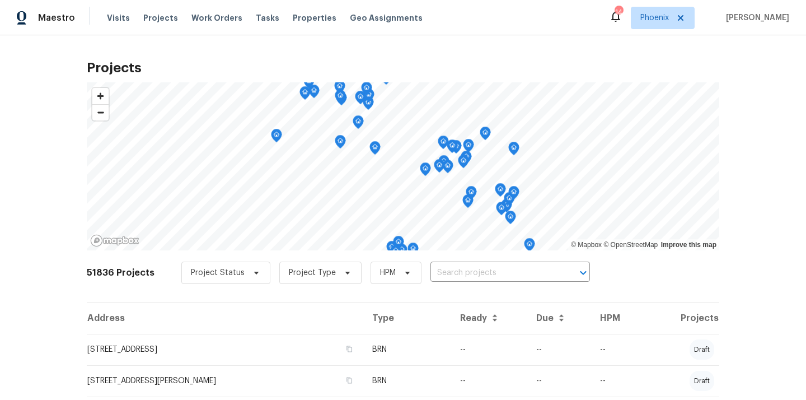
click at [455, 270] on input "text" at bounding box center [495, 272] width 128 height 17
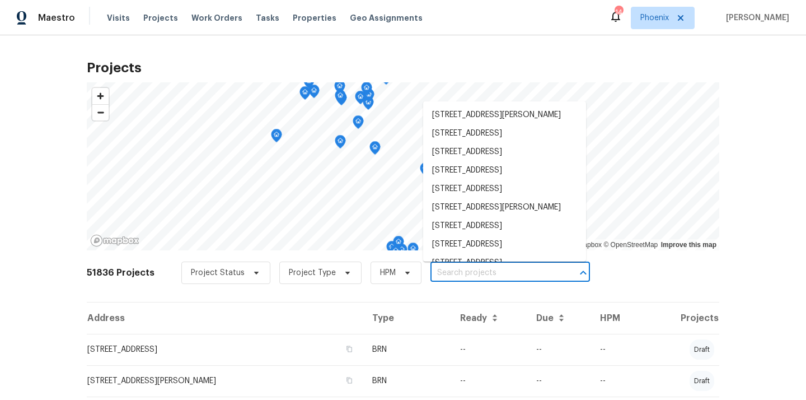
paste input "[STREET_ADDRESS][PERSON_NAME]"
type input "[STREET_ADDRESS][PERSON_NAME]"
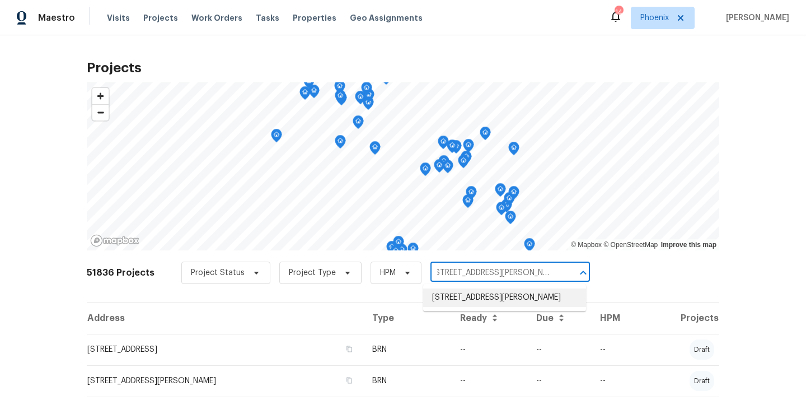
click at [456, 298] on li "[STREET_ADDRESS][PERSON_NAME]" at bounding box center [504, 297] width 163 height 18
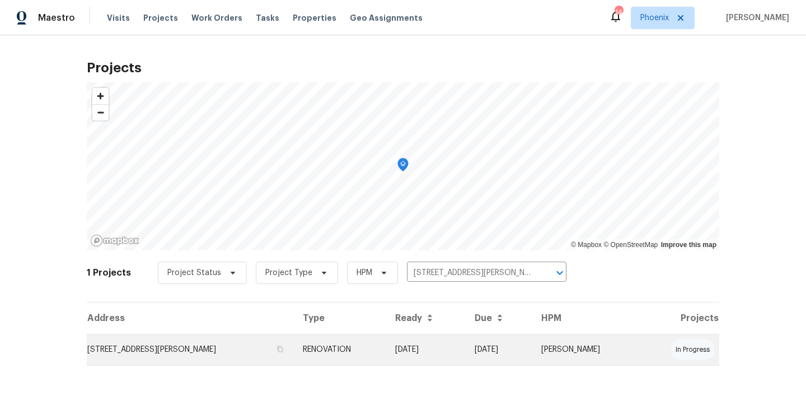
click at [225, 342] on td "[STREET_ADDRESS][PERSON_NAME]" at bounding box center [190, 349] width 207 height 31
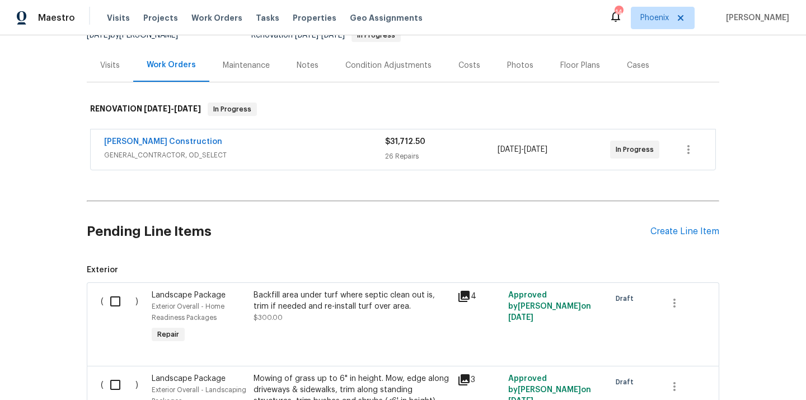
scroll to position [163, 0]
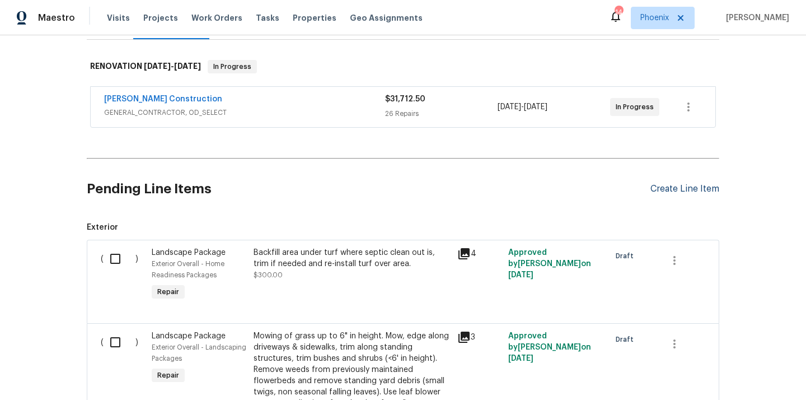
click at [667, 187] on div "Create Line Item" at bounding box center [685, 189] width 69 height 11
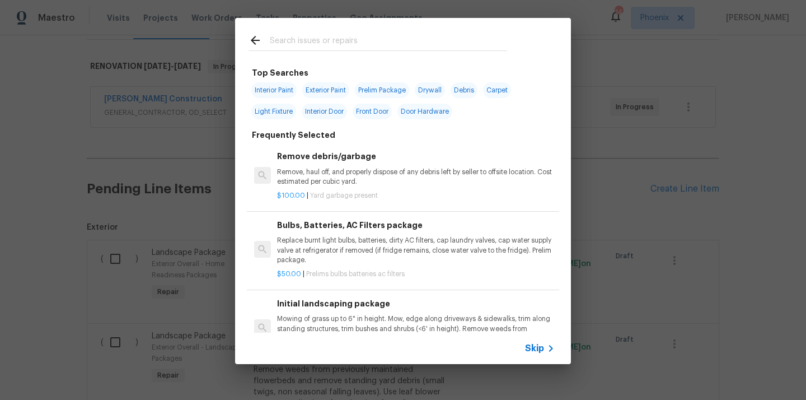
click at [398, 53] on div at bounding box center [378, 40] width 286 height 44
click at [393, 46] on input "text" at bounding box center [388, 42] width 237 height 17
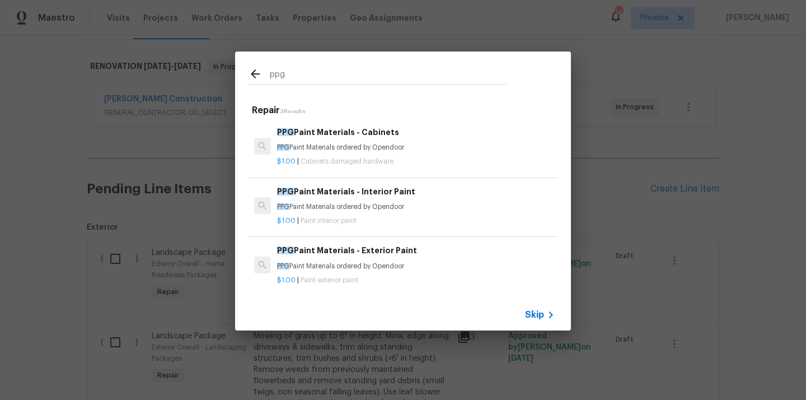
type input "ppg"
click at [361, 204] on p "PPG Paint Materials ordered by Opendoor" at bounding box center [416, 207] width 278 height 10
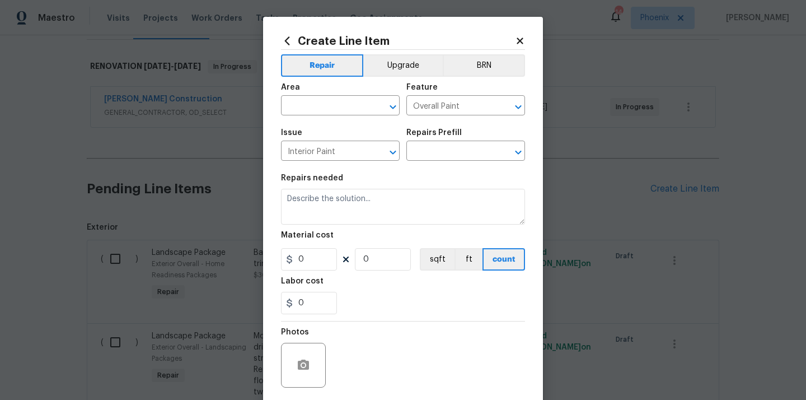
type input "PPG Paint Materials - Interior Paint $1.00"
type textarea "PPG Paint Materials ordered by Opendoor"
type input "1"
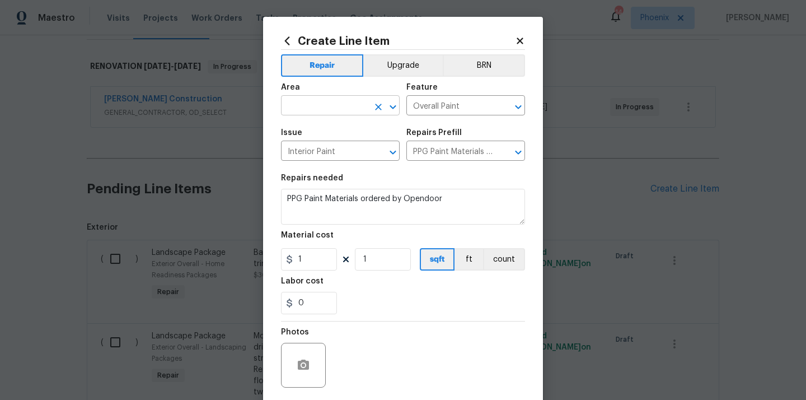
click at [322, 110] on input "text" at bounding box center [324, 106] width 87 height 17
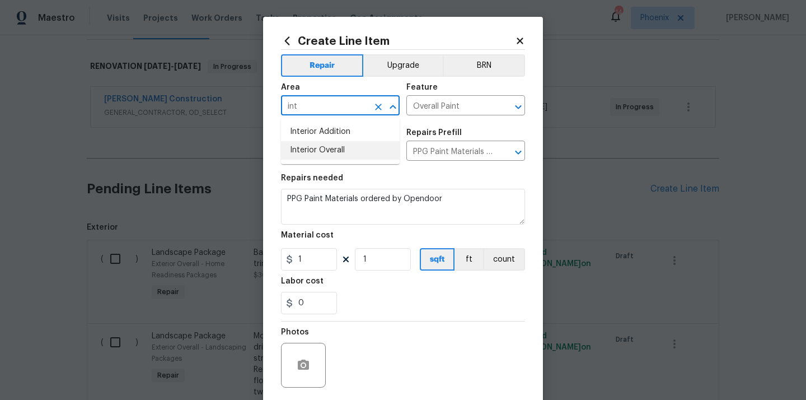
click at [311, 146] on li "Interior Overall" at bounding box center [340, 150] width 119 height 18
type input "Interior Overall"
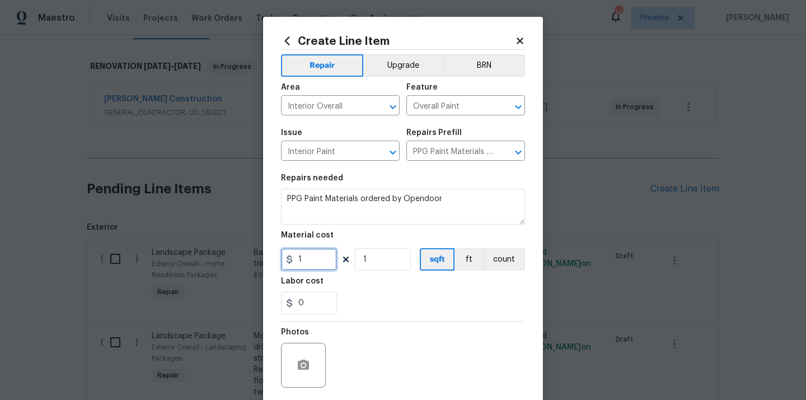
drag, startPoint x: 305, startPoint y: 263, endPoint x: 277, endPoint y: 261, distance: 28.6
click at [278, 263] on div "Create Line Item Repair Upgrade BRN Area Interior Overall ​ Feature Overall Pai…" at bounding box center [403, 241] width 280 height 448
paste input "537.36"
type input "537.36"
click at [357, 280] on div "Labor cost" at bounding box center [403, 284] width 244 height 15
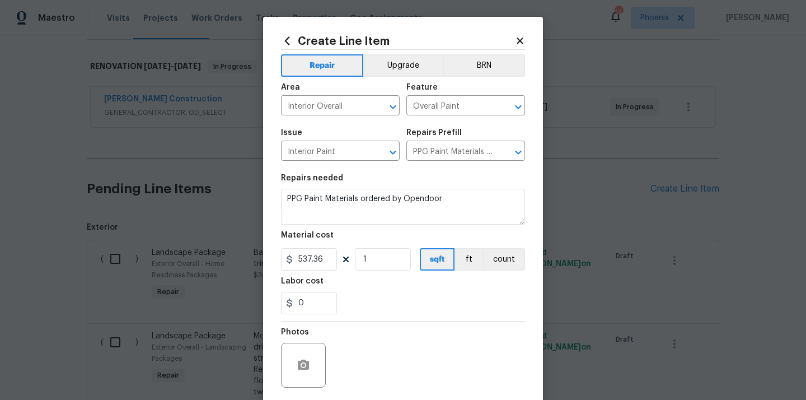
scroll to position [83, 0]
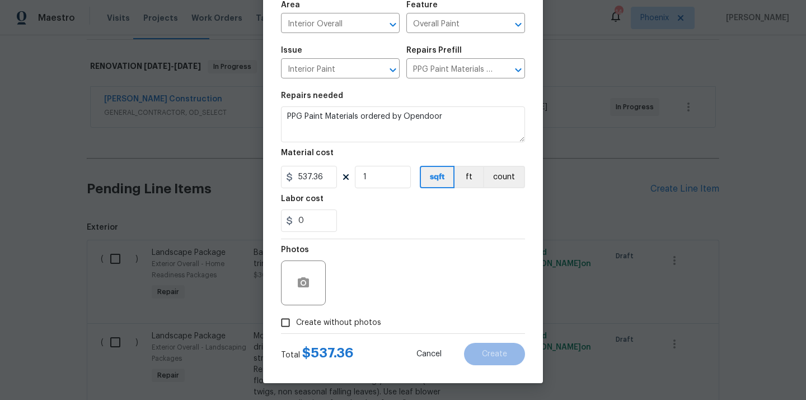
click at [344, 323] on span "Create without photos" at bounding box center [338, 323] width 85 height 12
click at [296, 323] on input "Create without photos" at bounding box center [285, 322] width 21 height 21
checkbox input "true"
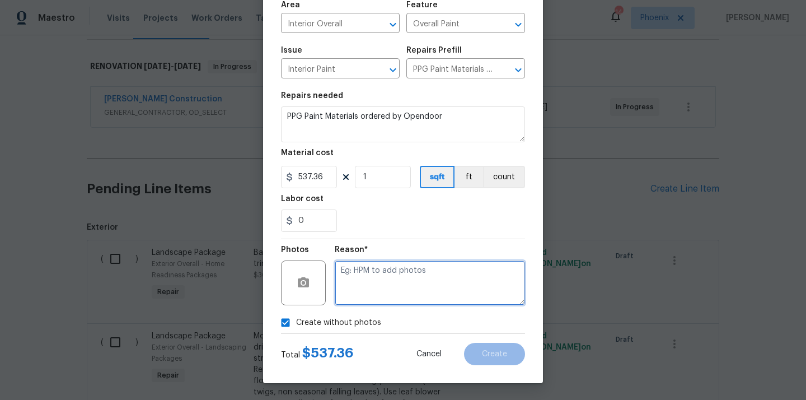
click at [364, 287] on textarea at bounding box center [430, 282] width 190 height 45
type textarea "N/A"
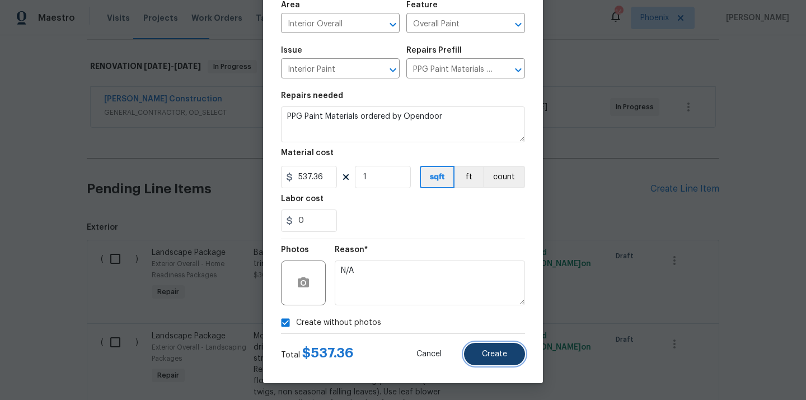
click at [489, 347] on button "Create" at bounding box center [494, 354] width 61 height 22
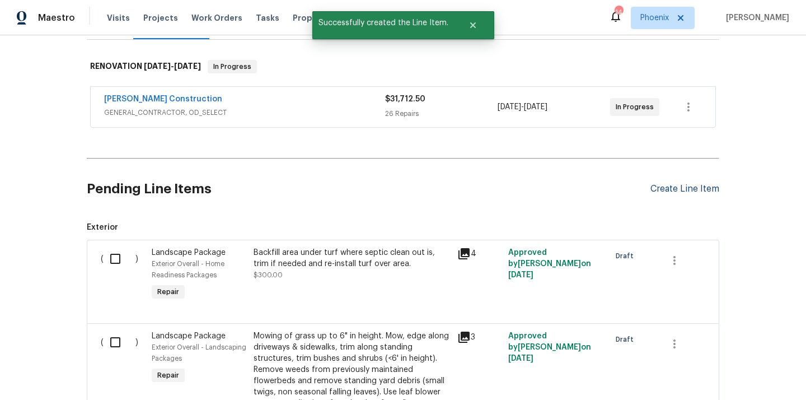
click at [682, 186] on div "Create Line Item" at bounding box center [685, 189] width 69 height 11
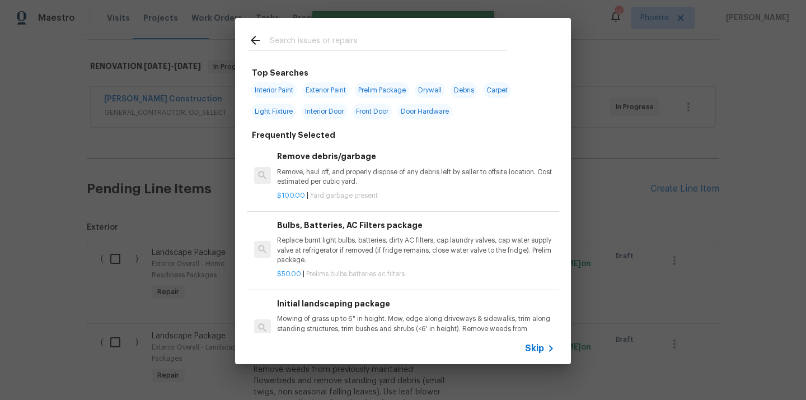
click at [362, 39] on input "text" at bounding box center [388, 42] width 237 height 17
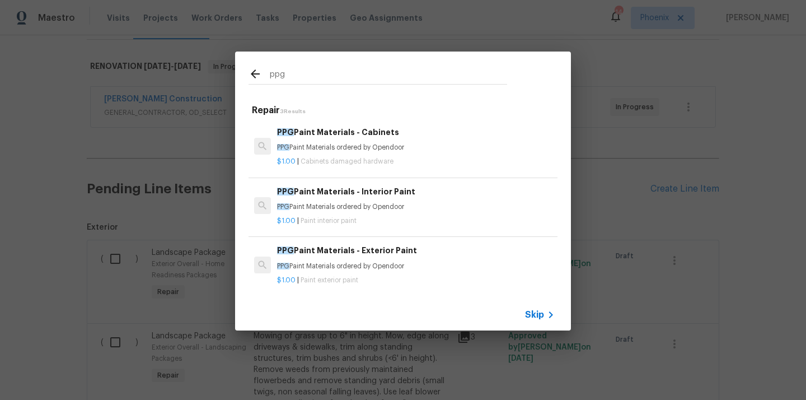
type input "ppg"
click at [398, 261] on p "PPG Paint Materials ordered by Opendoor" at bounding box center [416, 266] width 278 height 10
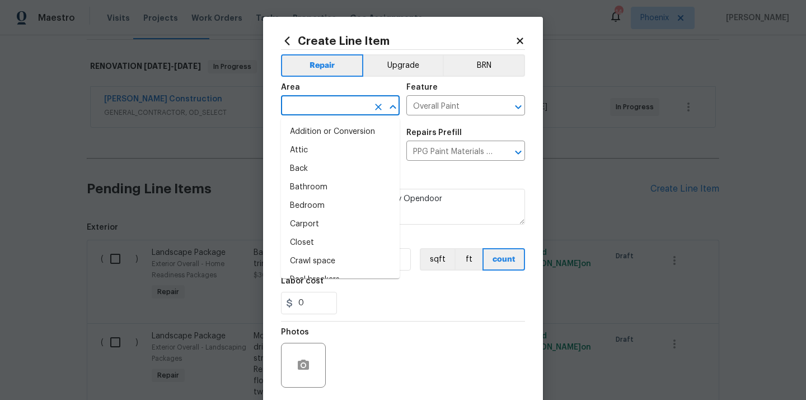
click at [344, 106] on input "text" at bounding box center [324, 106] width 87 height 17
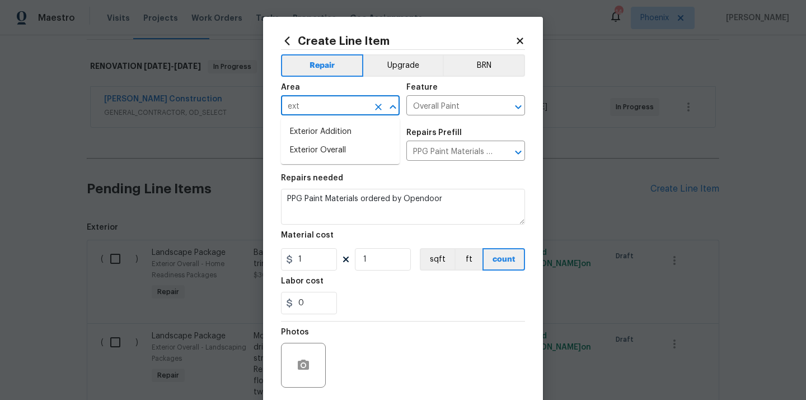
click at [337, 151] on li "Exterior Overall" at bounding box center [340, 150] width 119 height 18
type input "Exterior Overall"
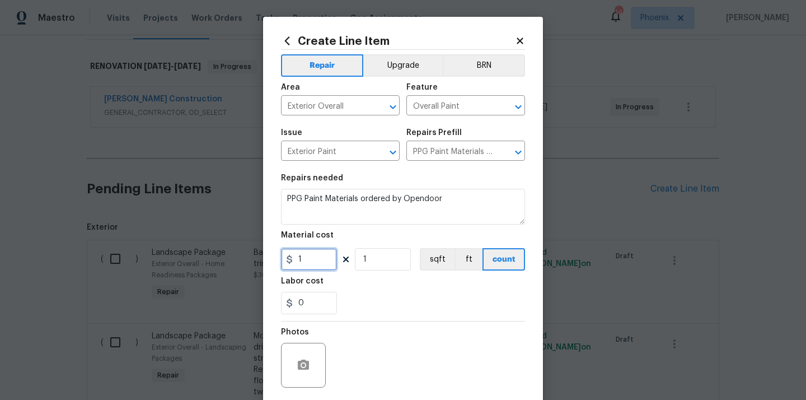
drag, startPoint x: 312, startPoint y: 256, endPoint x: 277, endPoint y: 254, distance: 35.9
click at [280, 254] on div "Create Line Item Repair Upgrade BRN Area Exterior Overall ​ Feature Overall Pai…" at bounding box center [403, 241] width 280 height 448
paste input "641.68"
type input "641.68"
click at [344, 281] on div "Labor cost" at bounding box center [403, 284] width 244 height 15
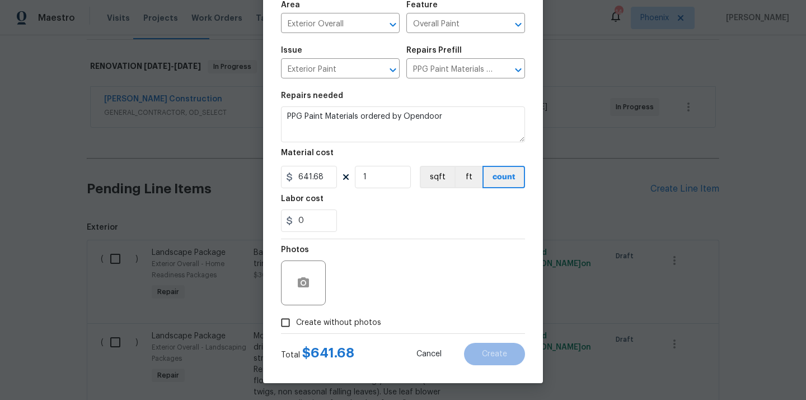
click at [340, 319] on span "Create without photos" at bounding box center [338, 323] width 85 height 12
click at [296, 319] on input "Create without photos" at bounding box center [285, 322] width 21 height 21
checkbox input "true"
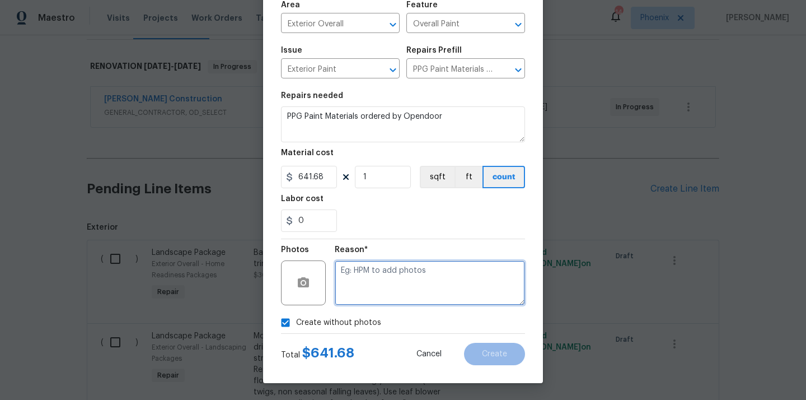
click at [363, 296] on textarea at bounding box center [430, 282] width 190 height 45
type textarea "N/A"
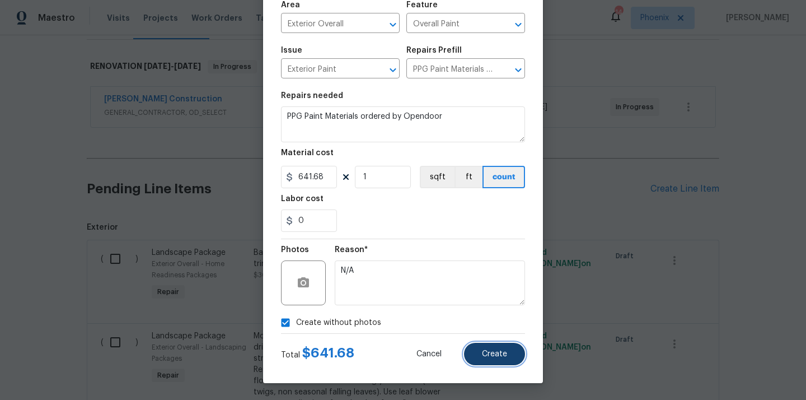
click at [474, 345] on button "Create" at bounding box center [494, 354] width 61 height 22
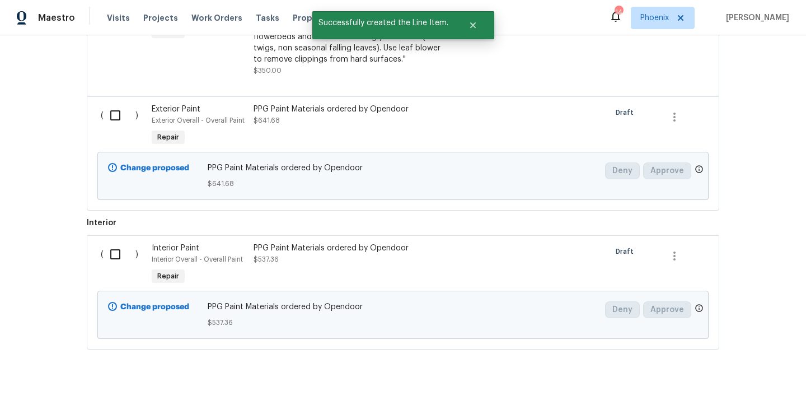
scroll to position [508, 0]
click at [111, 125] on input "checkbox" at bounding box center [120, 115] width 32 height 24
checkbox input "true"
click at [113, 260] on input "checkbox" at bounding box center [120, 254] width 32 height 24
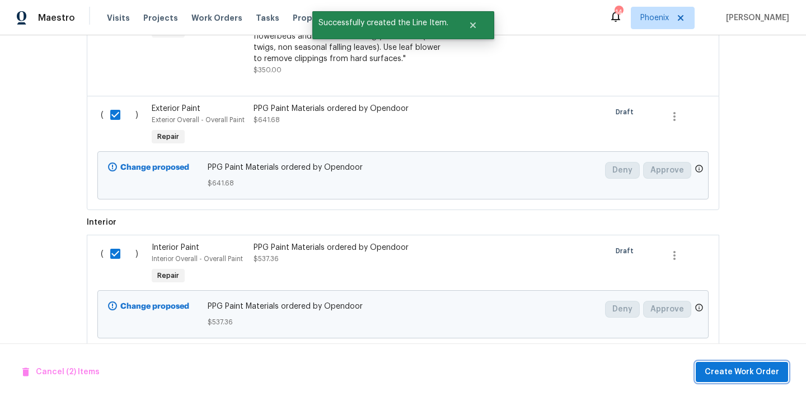
click at [723, 367] on span "Create Work Order" at bounding box center [742, 372] width 74 height 14
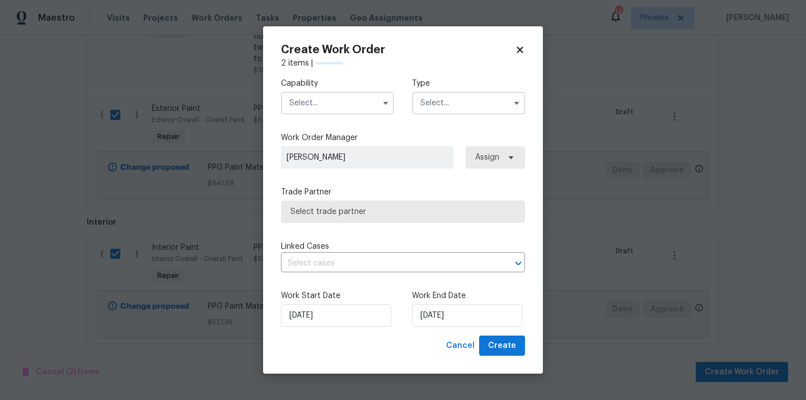
checkbox input "false"
click at [342, 101] on input "text" at bounding box center [337, 103] width 113 height 22
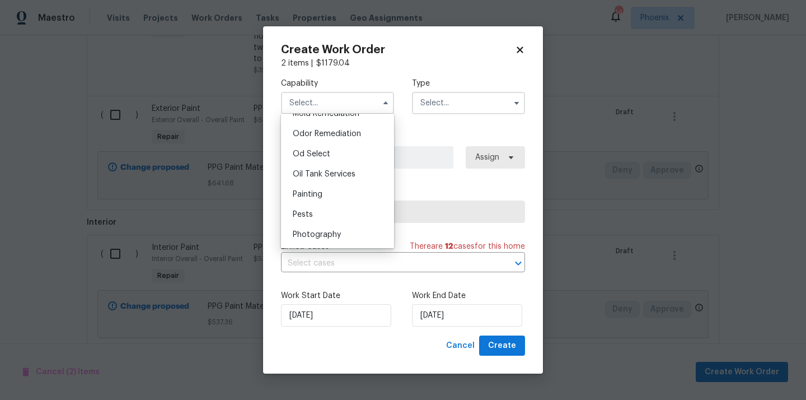
scroll to position [880, 0]
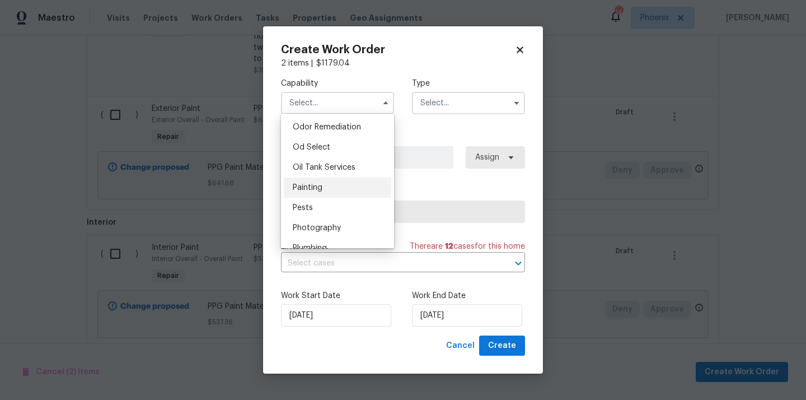
click at [332, 181] on div "Painting" at bounding box center [337, 187] width 107 height 20
type input "Painting"
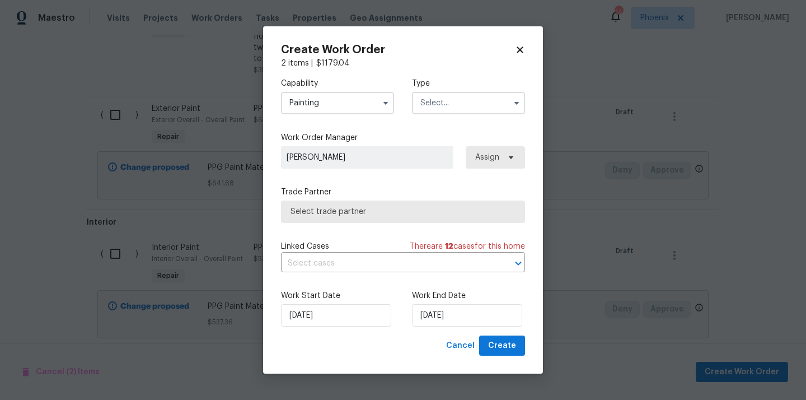
click at [466, 93] on input "text" at bounding box center [468, 103] width 113 height 22
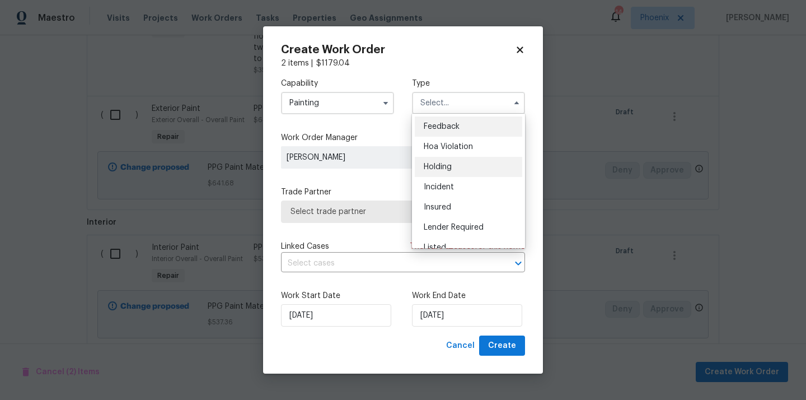
scroll to position [254, 0]
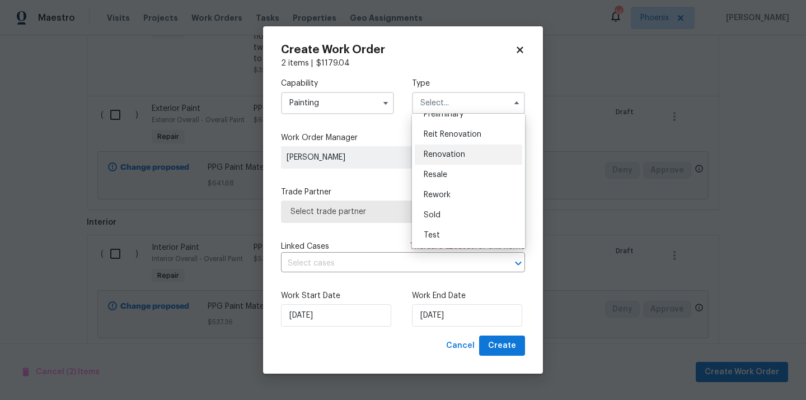
click at [466, 156] on div "Renovation" at bounding box center [468, 154] width 107 height 20
type input "Renovation"
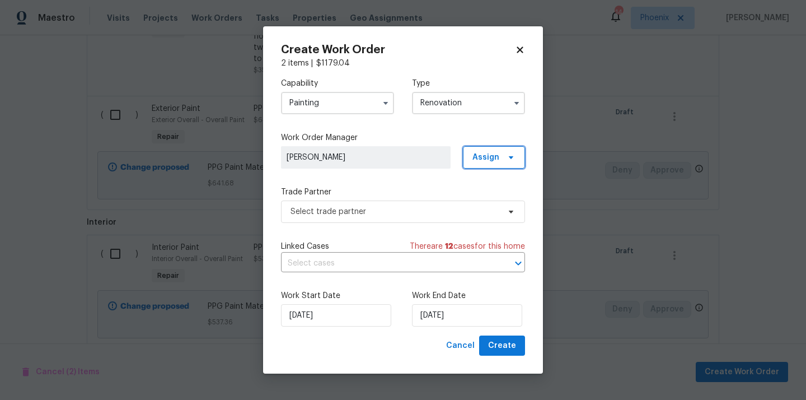
click at [512, 154] on icon at bounding box center [511, 157] width 9 height 9
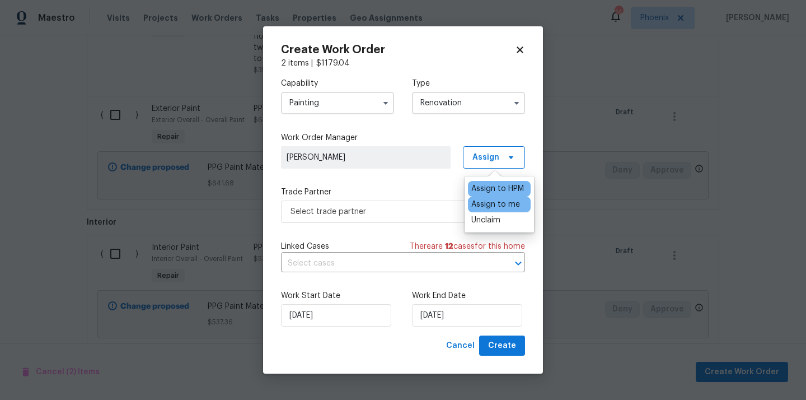
click at [490, 209] on div "Assign to me" at bounding box center [495, 204] width 49 height 11
click at [404, 220] on span "Select trade partner" at bounding box center [403, 211] width 244 height 22
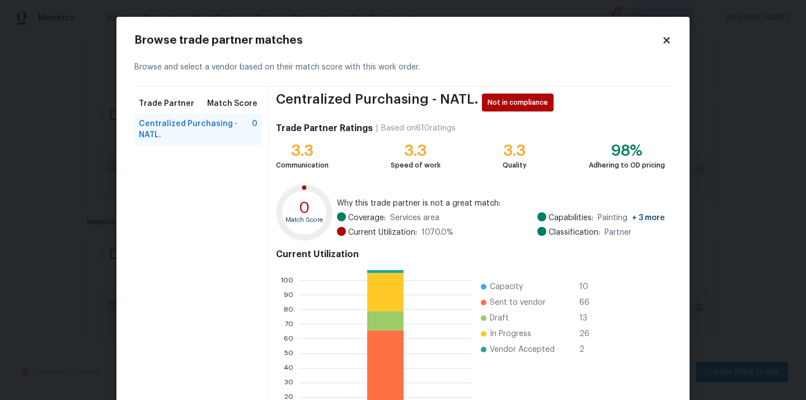
scroll to position [94, 0]
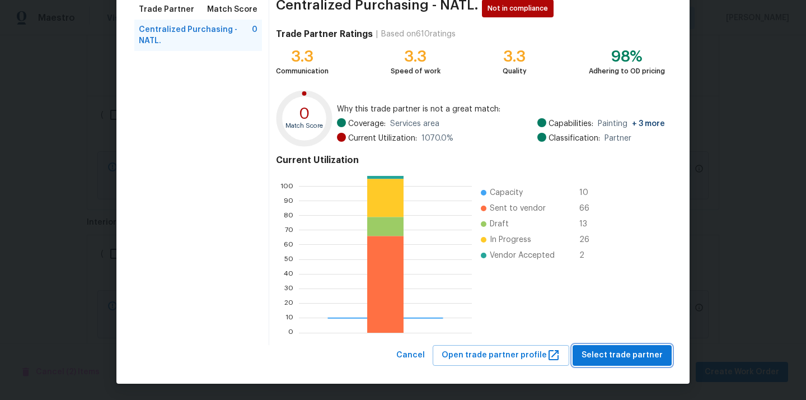
click at [637, 357] on span "Select trade partner" at bounding box center [622, 355] width 81 height 14
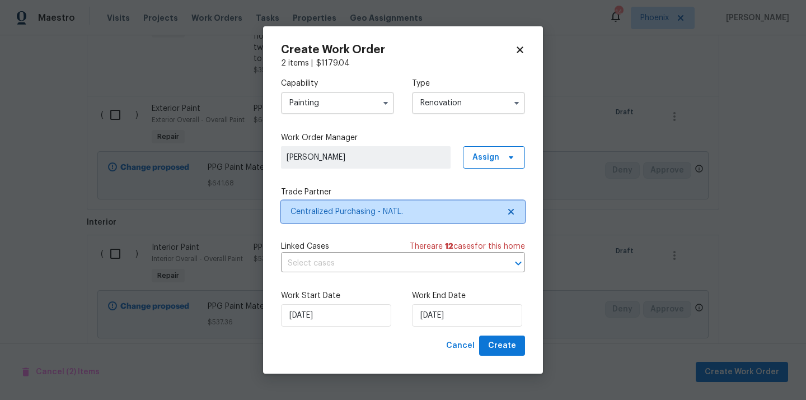
scroll to position [0, 0]
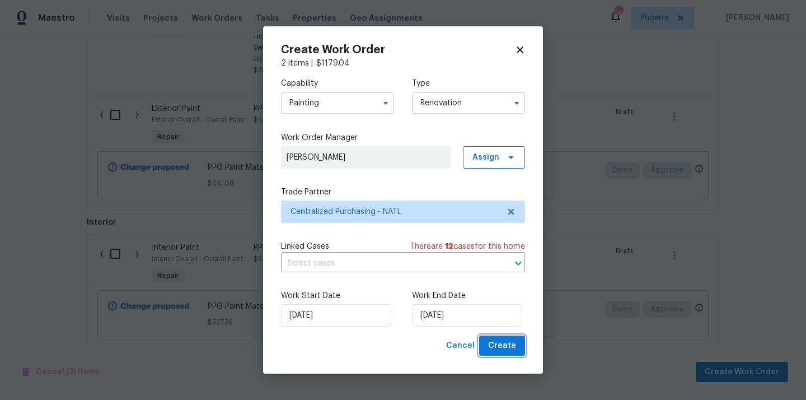
click at [499, 346] on span "Create" at bounding box center [502, 346] width 28 height 14
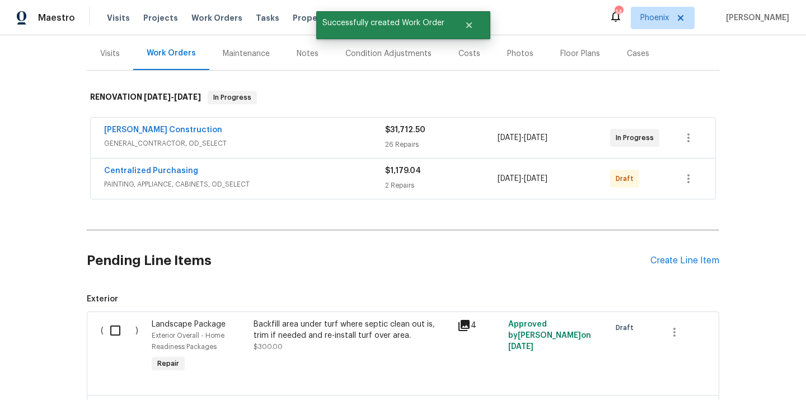
scroll to position [106, 0]
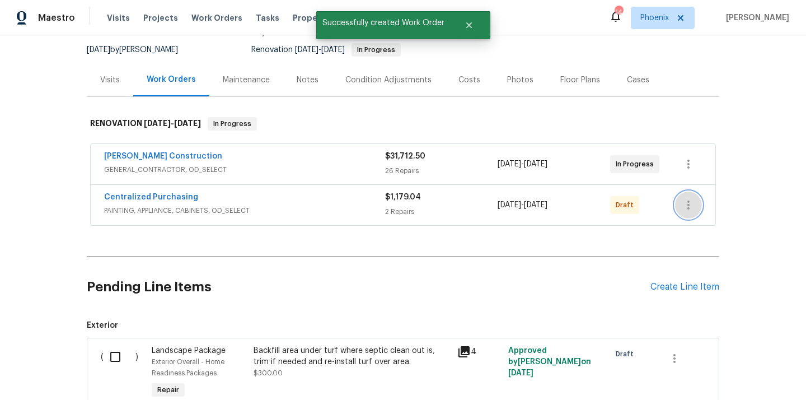
click at [690, 206] on icon "button" at bounding box center [688, 204] width 13 height 13
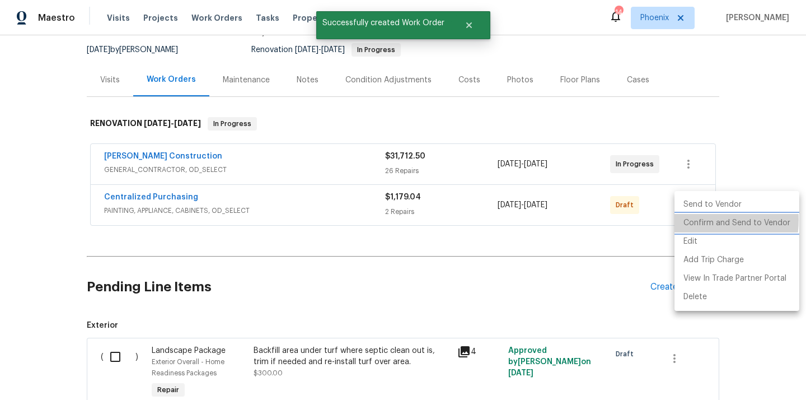
click at [695, 219] on li "Confirm and Send to Vendor" at bounding box center [737, 223] width 125 height 18
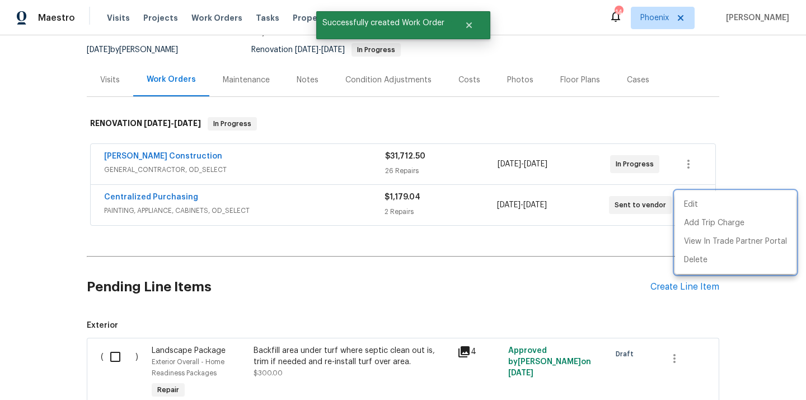
click at [163, 203] on div at bounding box center [403, 200] width 806 height 400
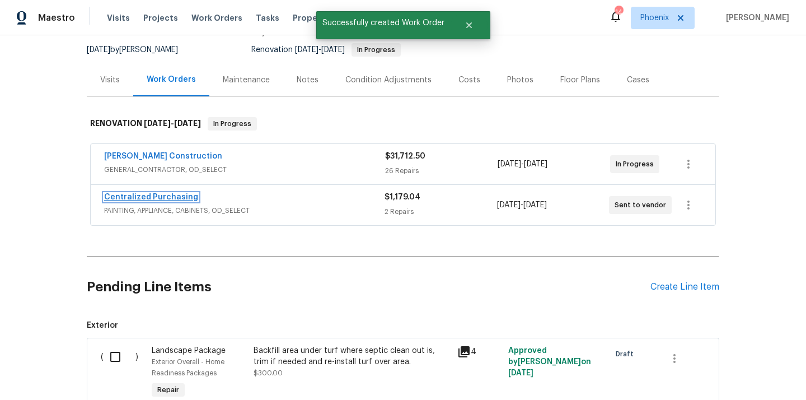
click at [158, 199] on link "Centralized Purchasing" at bounding box center [151, 197] width 94 height 8
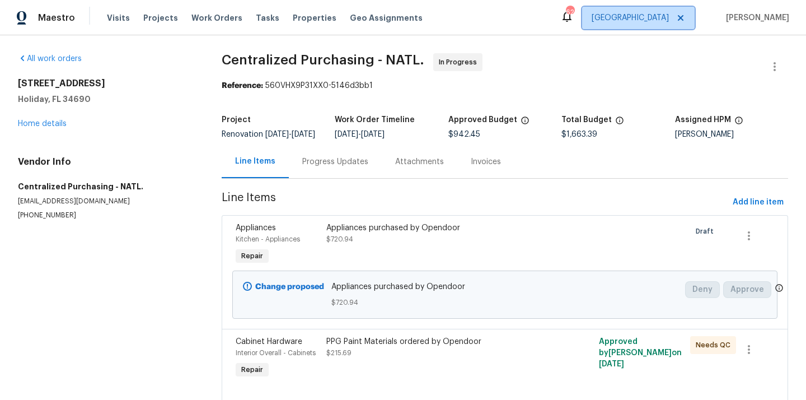
click at [660, 24] on span "[GEOGRAPHIC_DATA]" at bounding box center [638, 18] width 113 height 22
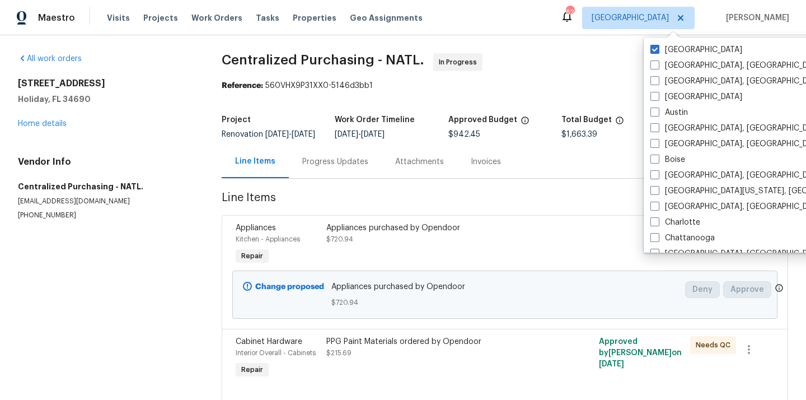
click at [515, 198] on section "Centralized Purchasing - NATL. In Progress Reference: 560VHX9P31XX0-5146d3bb1 P…" at bounding box center [505, 317] width 567 height 529
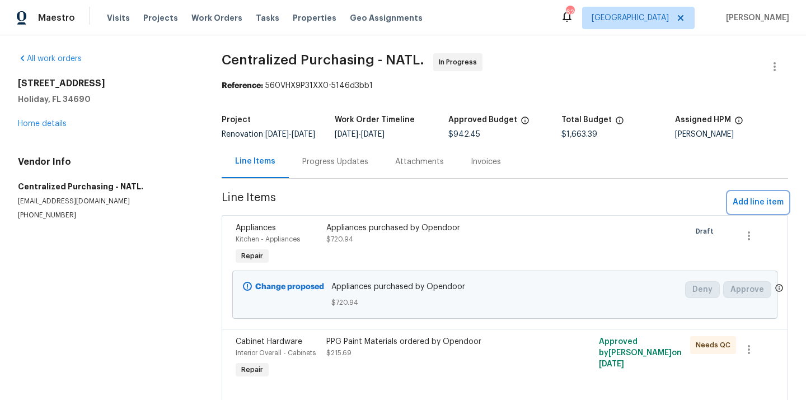
click at [757, 209] on span "Add line item" at bounding box center [758, 202] width 51 height 14
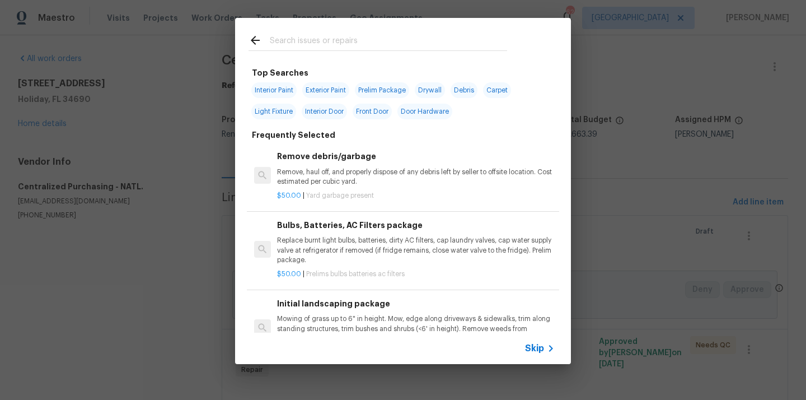
click at [433, 41] on input "text" at bounding box center [388, 42] width 237 height 17
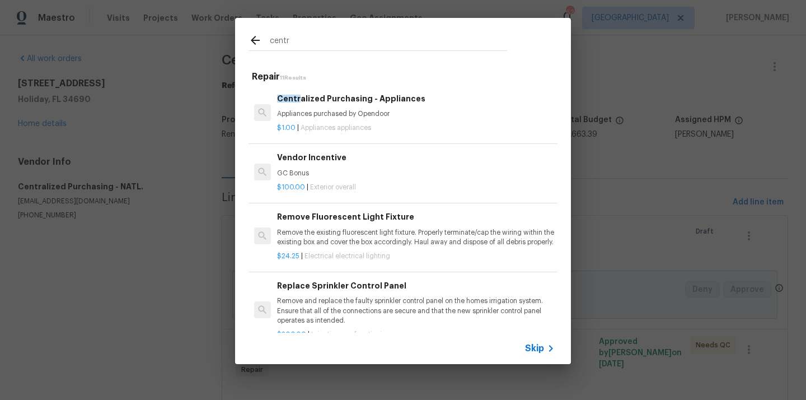
type input "centr"
click at [378, 117] on p "Appliances purchased by Opendoor" at bounding box center [416, 114] width 278 height 10
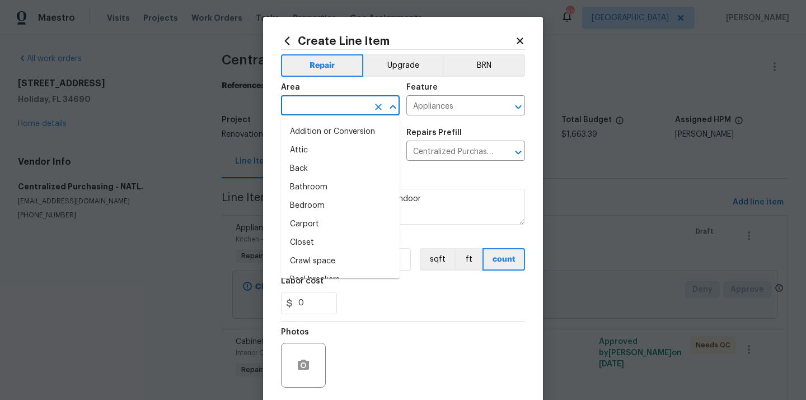
click at [355, 101] on input "text" at bounding box center [324, 106] width 87 height 17
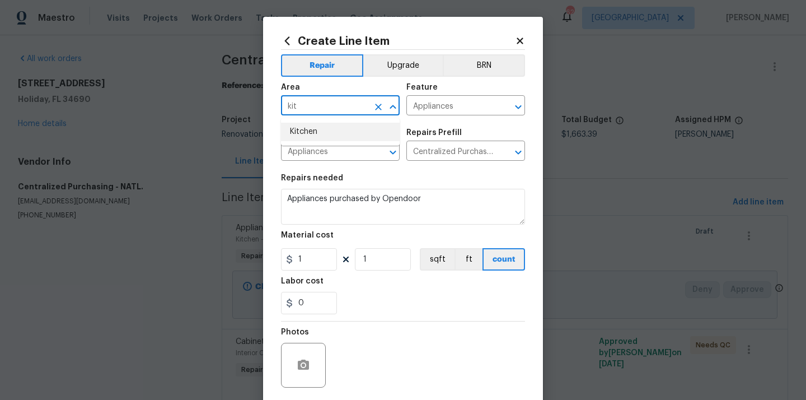
click at [317, 125] on li "Kitchen" at bounding box center [340, 132] width 119 height 18
type input "Kitchen"
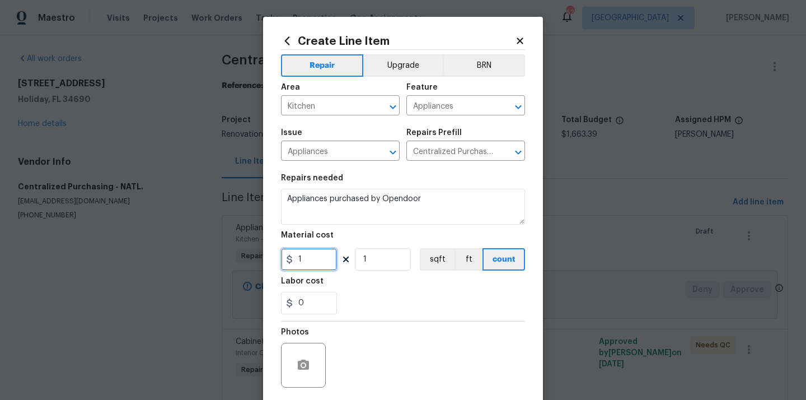
drag, startPoint x: 309, startPoint y: 255, endPoint x: 271, endPoint y: 255, distance: 38.1
click at [273, 255] on div "Create Line Item Repair Upgrade BRN Area Kitchen ​ Feature Appliances ​ Issue A…" at bounding box center [403, 241] width 280 height 448
paste input "710.53"
type input "710.53"
click at [371, 277] on div "Labor cost" at bounding box center [403, 284] width 244 height 15
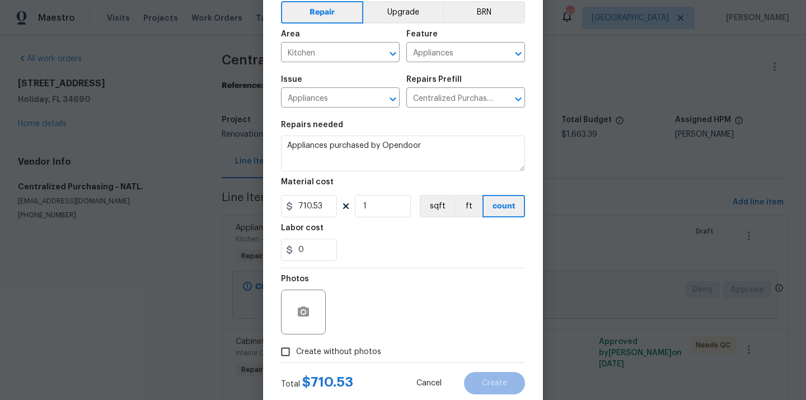
scroll to position [83, 0]
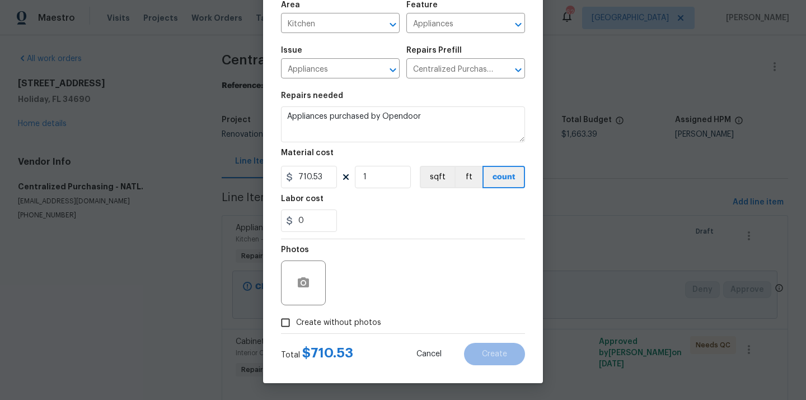
click at [357, 321] on span "Create without photos" at bounding box center [338, 323] width 85 height 12
click at [296, 321] on input "Create without photos" at bounding box center [285, 322] width 21 height 21
checkbox input "true"
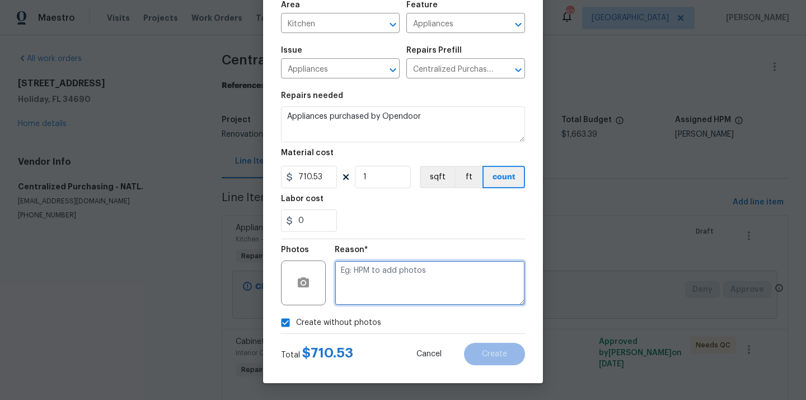
click at [367, 278] on textarea at bounding box center [430, 282] width 190 height 45
type textarea "N/A"
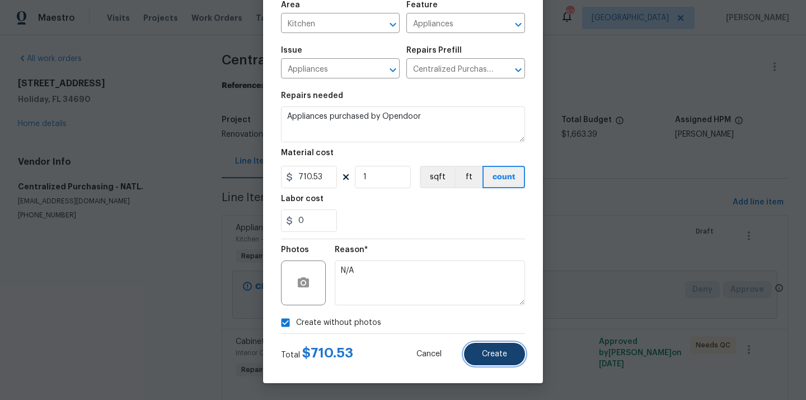
click at [475, 349] on button "Create" at bounding box center [494, 354] width 61 height 22
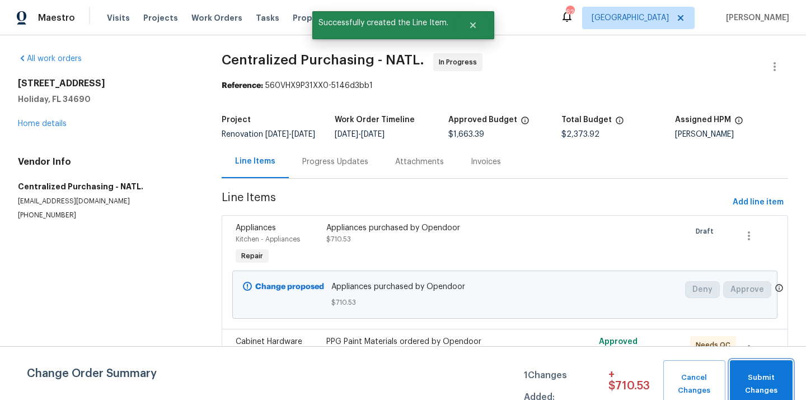
click at [786, 386] on span "Submit Changes" at bounding box center [762, 384] width 52 height 26
